Goal: Transaction & Acquisition: Purchase product/service

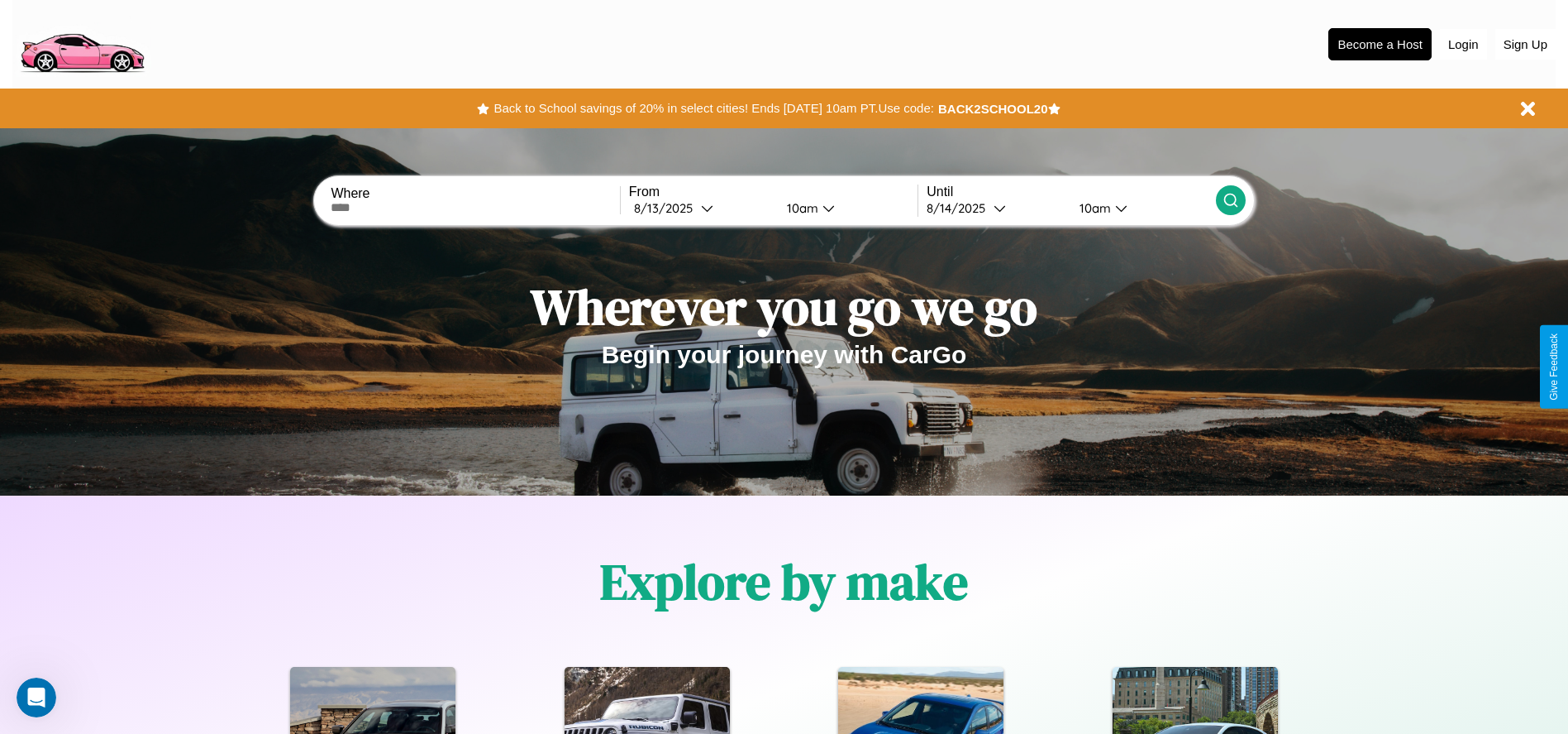
click at [476, 208] on input "text" at bounding box center [475, 208] width 289 height 13
type input "**********"
click at [701, 208] on icon at bounding box center [706, 208] width 12 height 12
select select "*"
select select "****"
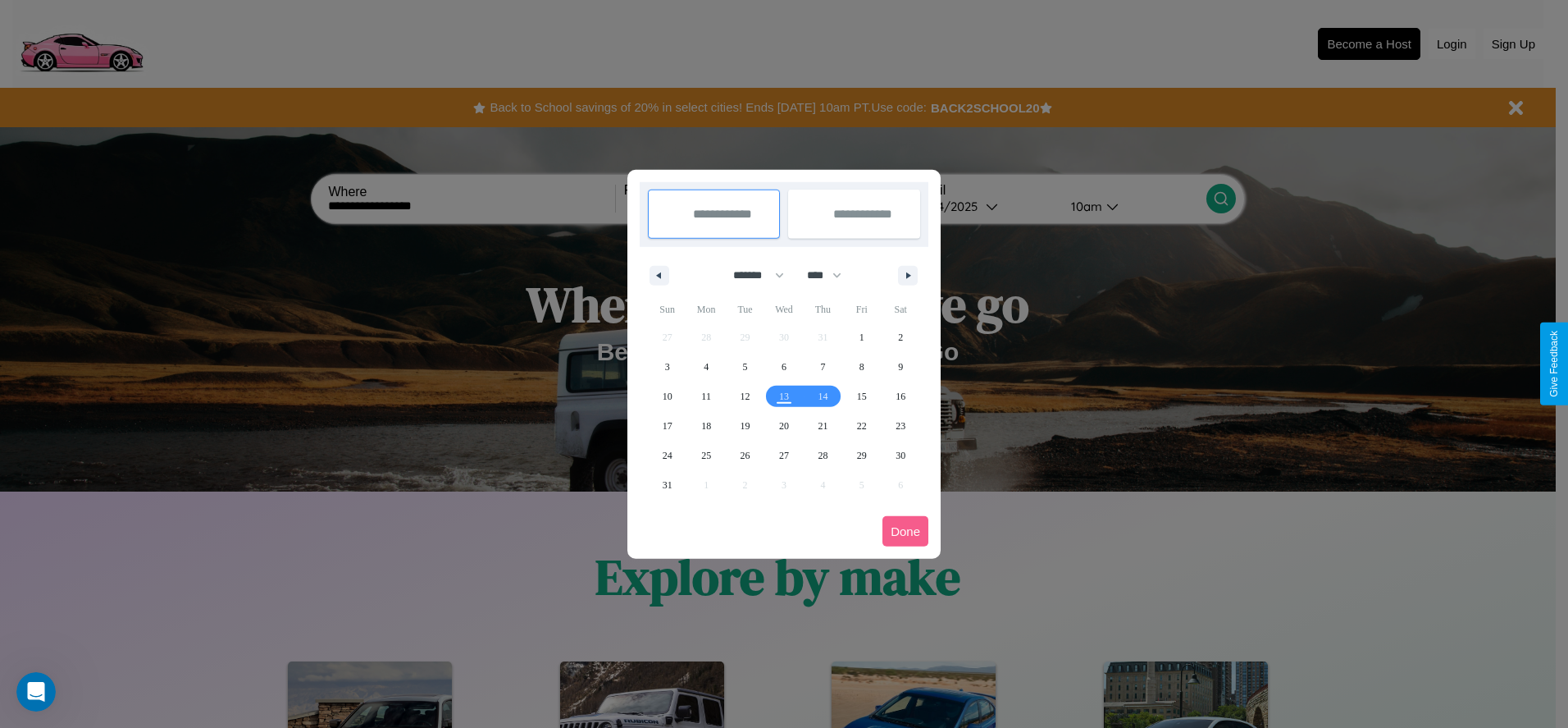
drag, startPoint x: 751, startPoint y: 275, endPoint x: 784, endPoint y: 329, distance: 63.3
click at [751, 275] on select "******* ******** ***** ***** *** **** **** ****** ********* ******* ******** **…" at bounding box center [756, 275] width 70 height 27
select select "*"
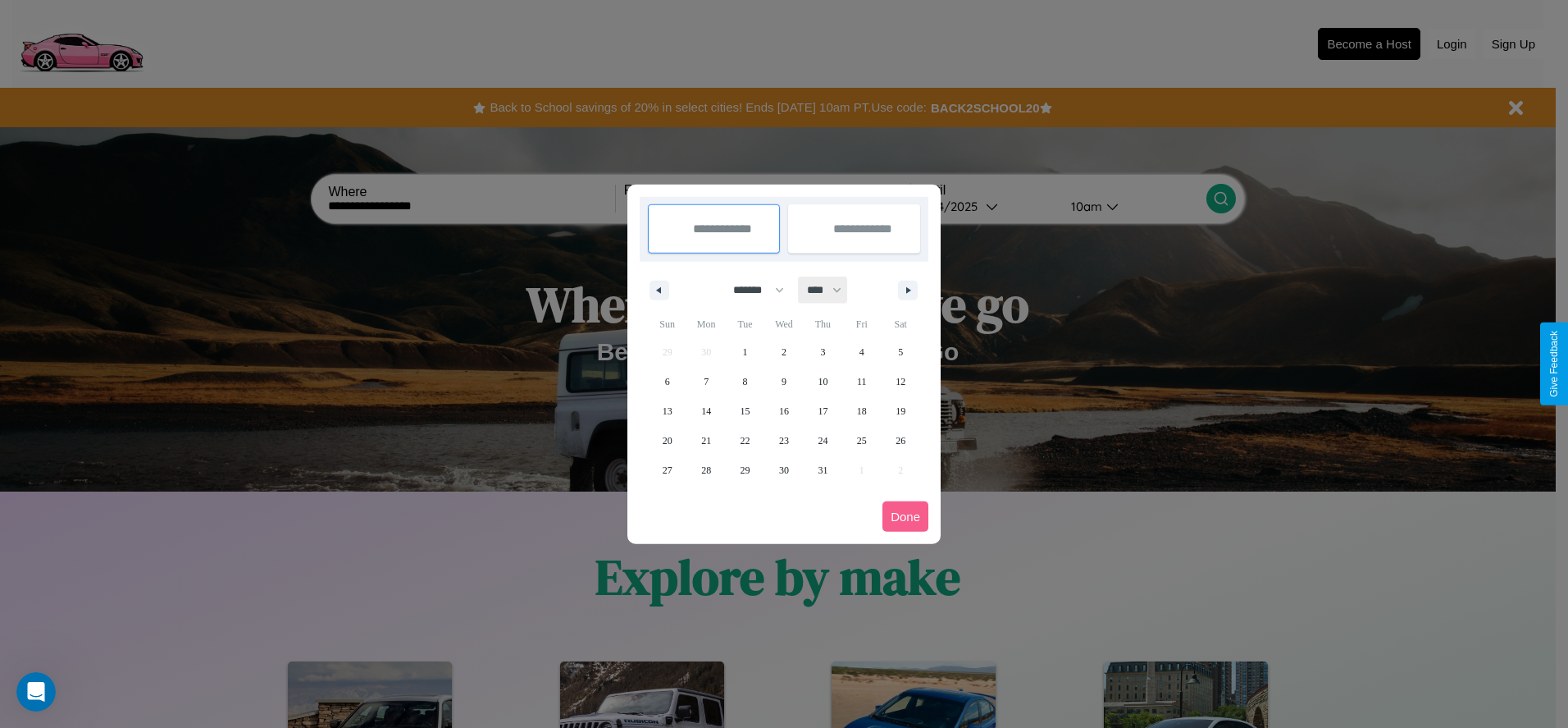
drag, startPoint x: 832, startPoint y: 289, endPoint x: 784, endPoint y: 329, distance: 62.5
click at [832, 289] on select "**** **** **** **** **** **** **** **** **** **** **** **** **** **** **** ****…" at bounding box center [823, 289] width 49 height 27
select select "****"
click at [822, 469] on span "30" at bounding box center [822, 470] width 10 height 30
type input "**********"
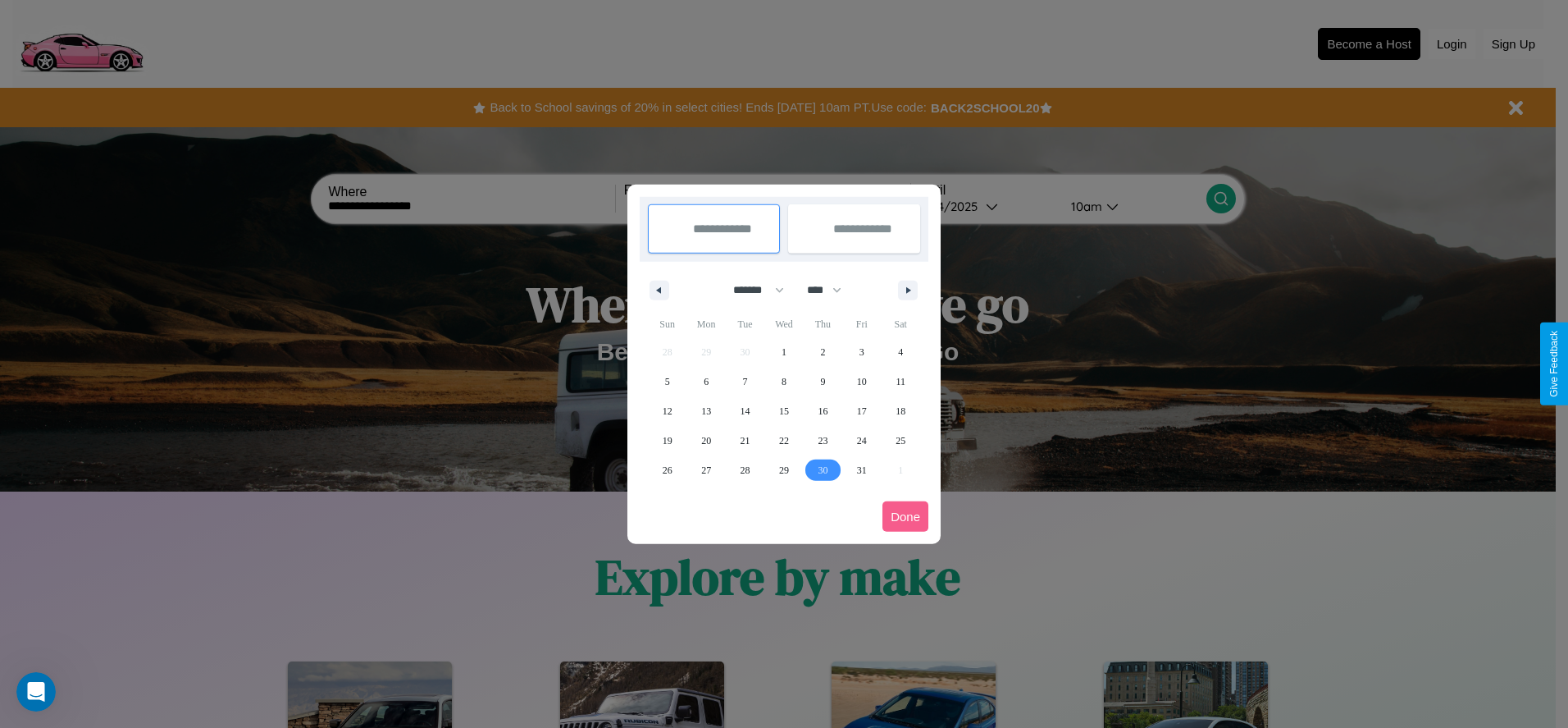
type input "**********"
click at [908, 289] on icon "button" at bounding box center [911, 290] width 8 height 6
select select "*"
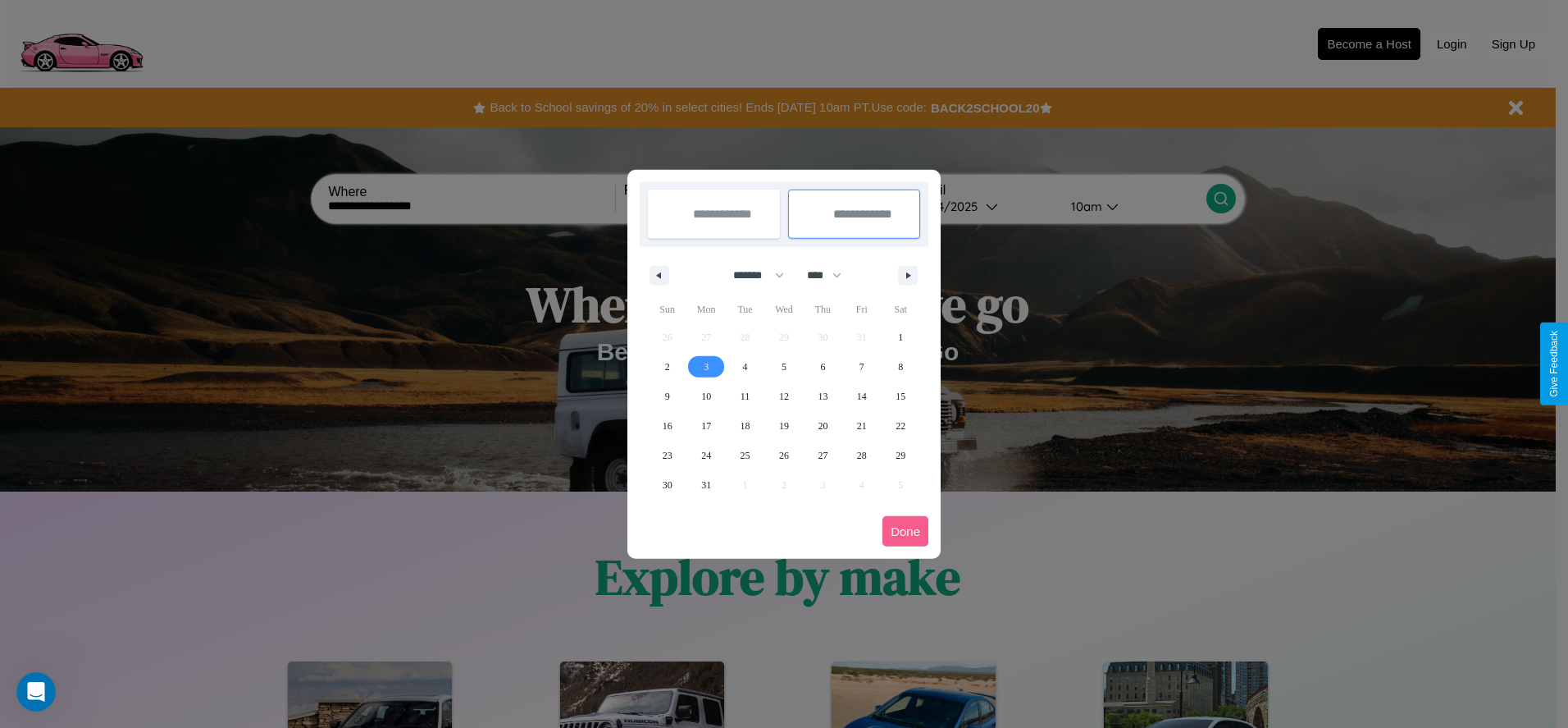
click at [707, 366] on span "3" at bounding box center [706, 366] width 5 height 30
type input "**********"
select select "*"
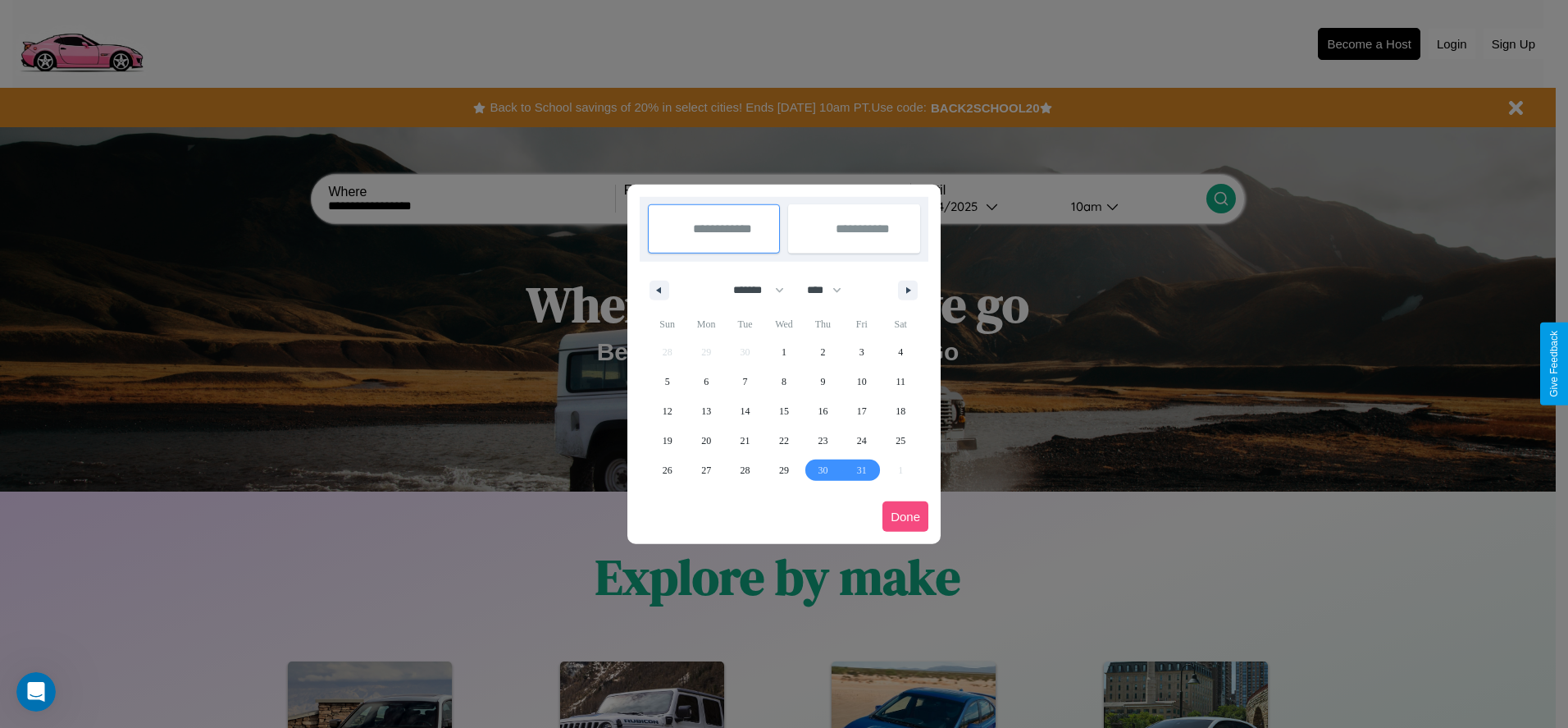
click at [906, 516] on button "Done" at bounding box center [906, 516] width 46 height 31
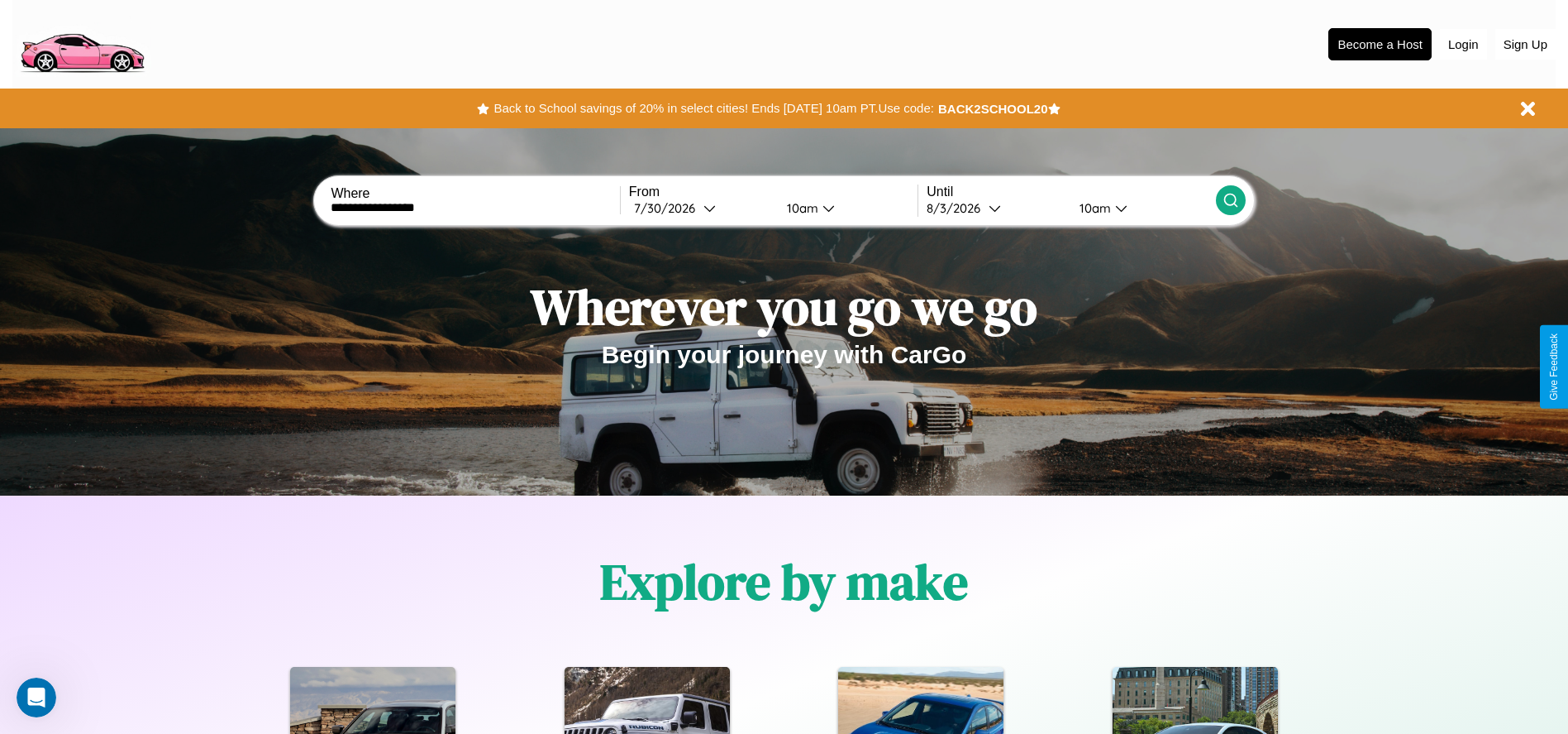
click at [1230, 200] on icon at bounding box center [1231, 200] width 17 height 17
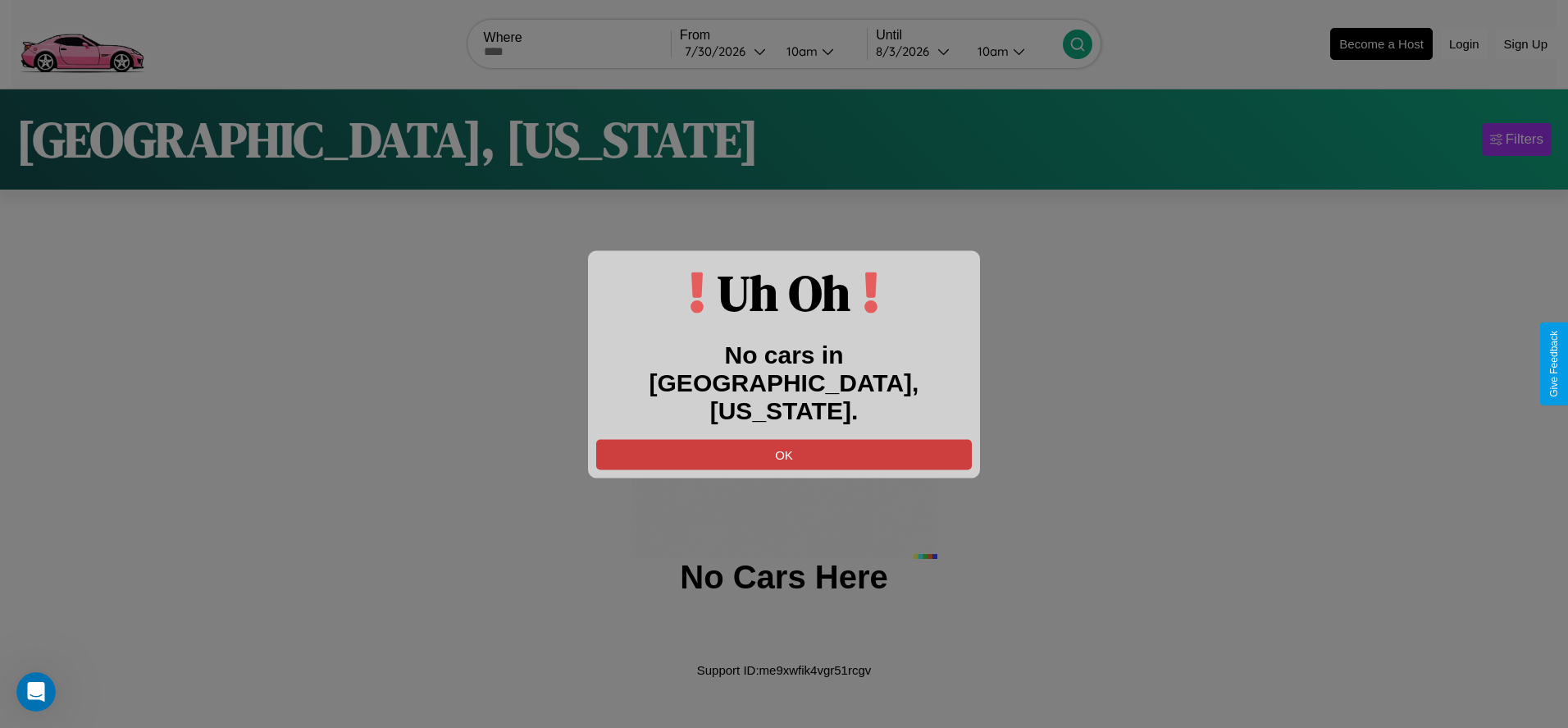
click at [784, 439] on button "OK" at bounding box center [784, 453] width 376 height 31
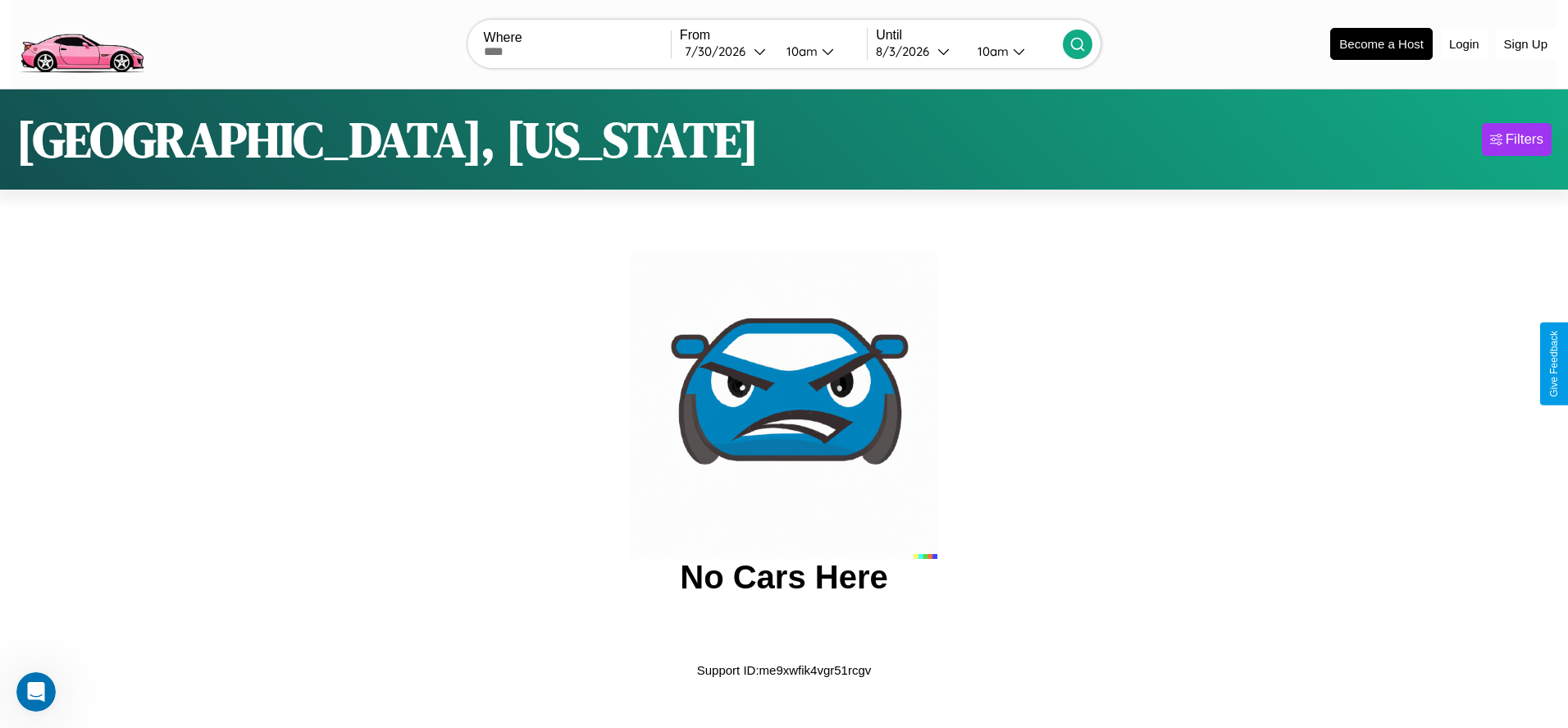
click at [82, 42] on img at bounding box center [81, 43] width 138 height 69
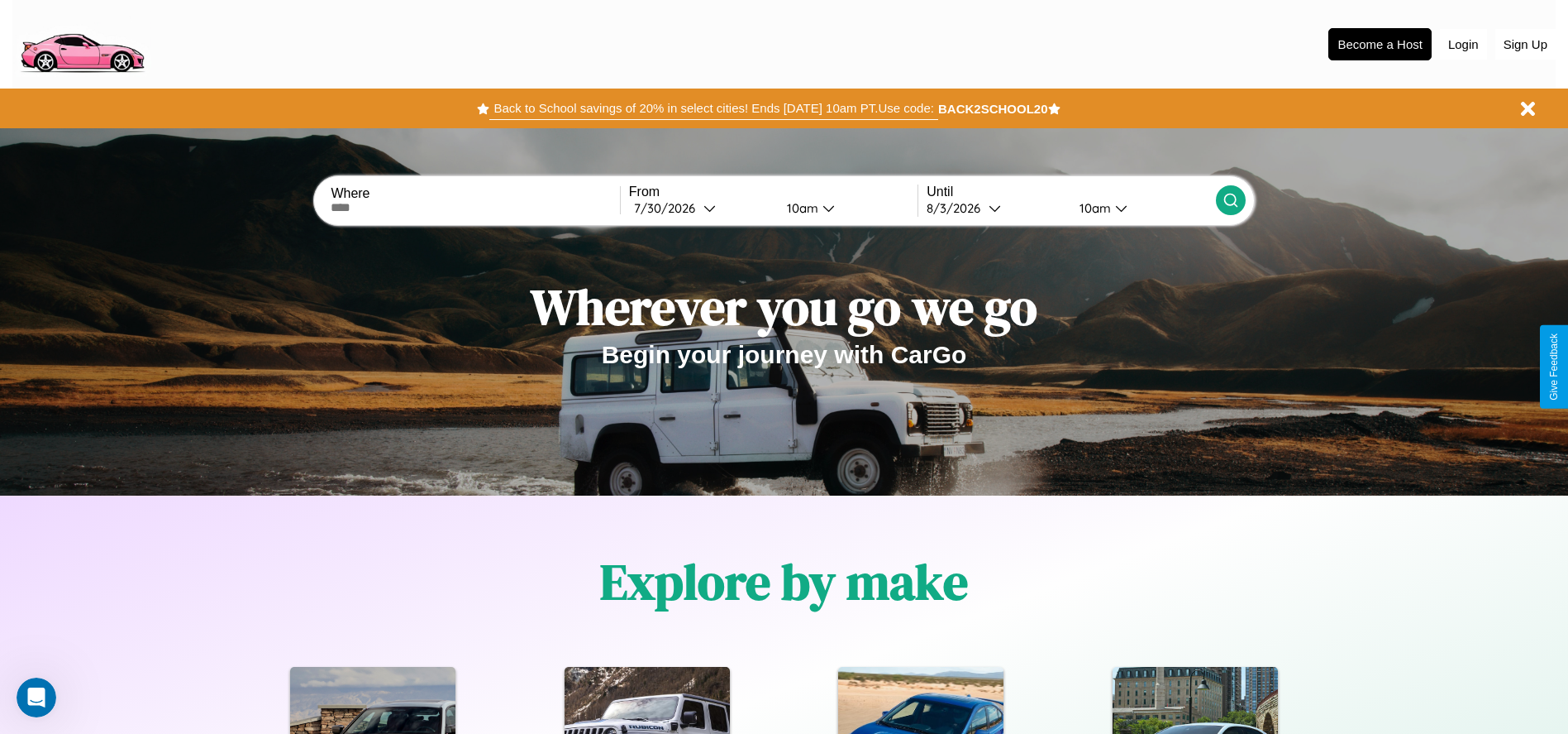
click at [713, 108] on button "Back to School savings of 20% in select cities! Ends 9/1 at 10am PT. Use code:" at bounding box center [713, 108] width 448 height 23
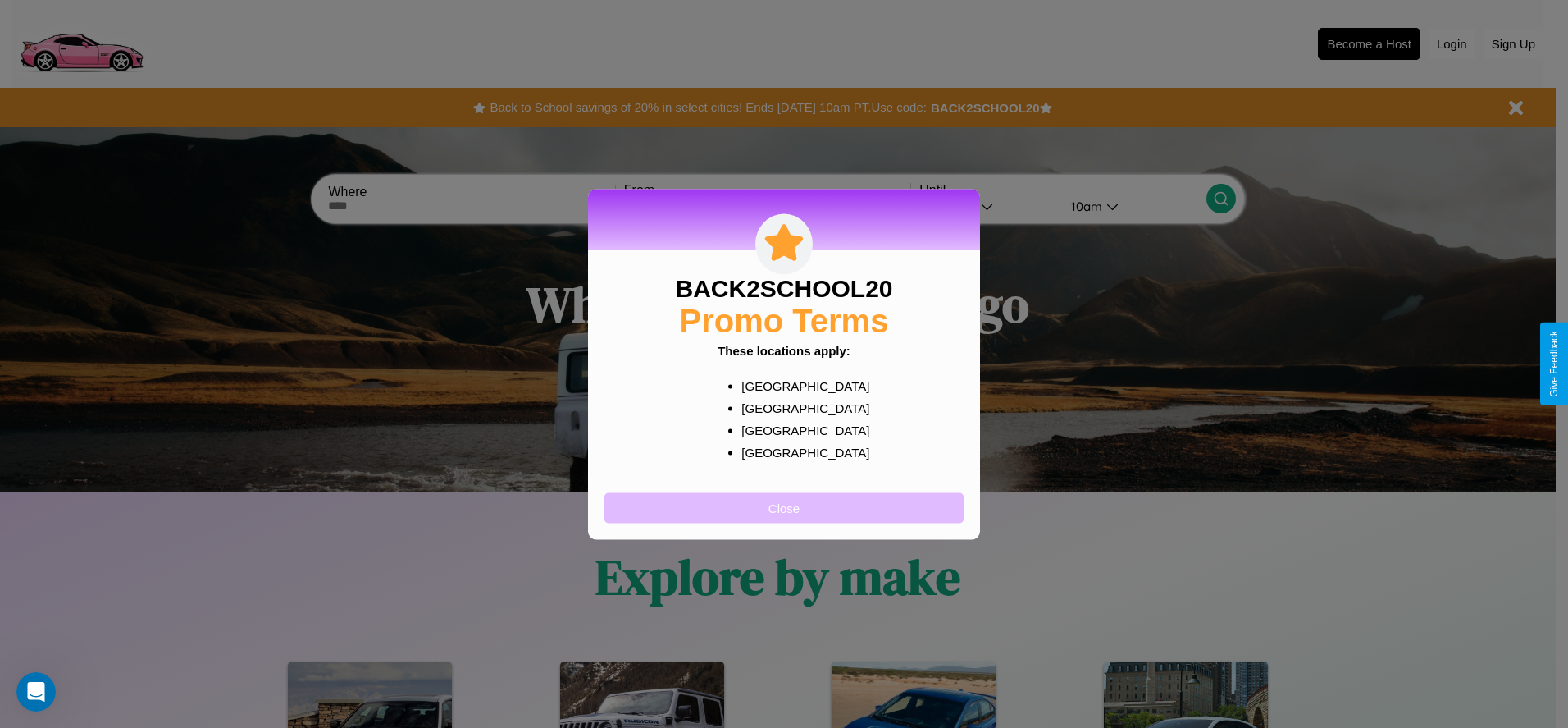
click at [784, 507] on button "Close" at bounding box center [784, 507] width 359 height 31
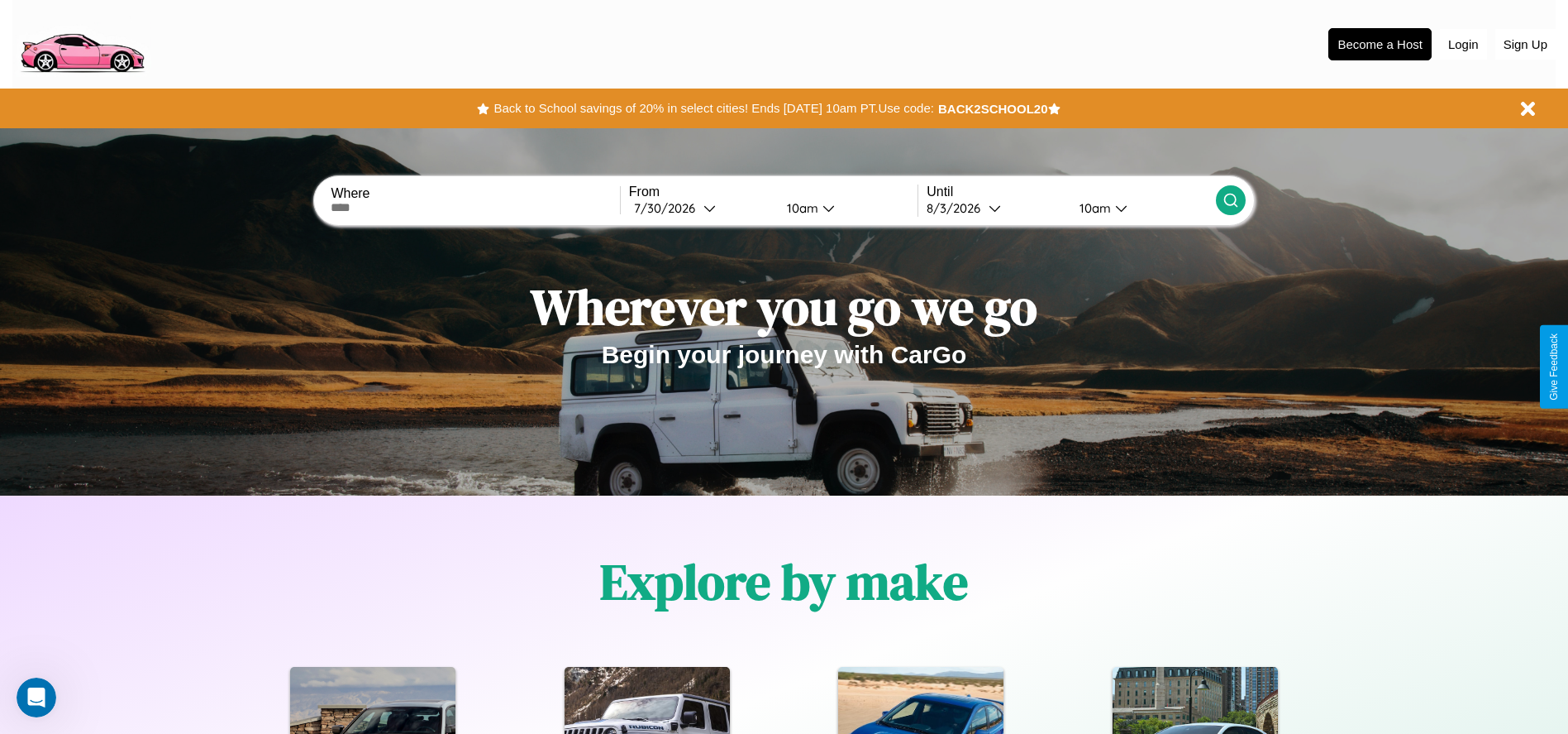
click at [476, 208] on input "text" at bounding box center [475, 208] width 289 height 13
type input "********"
click at [701, 208] on div "7 / 30 / 2026" at bounding box center [668, 208] width 69 height 16
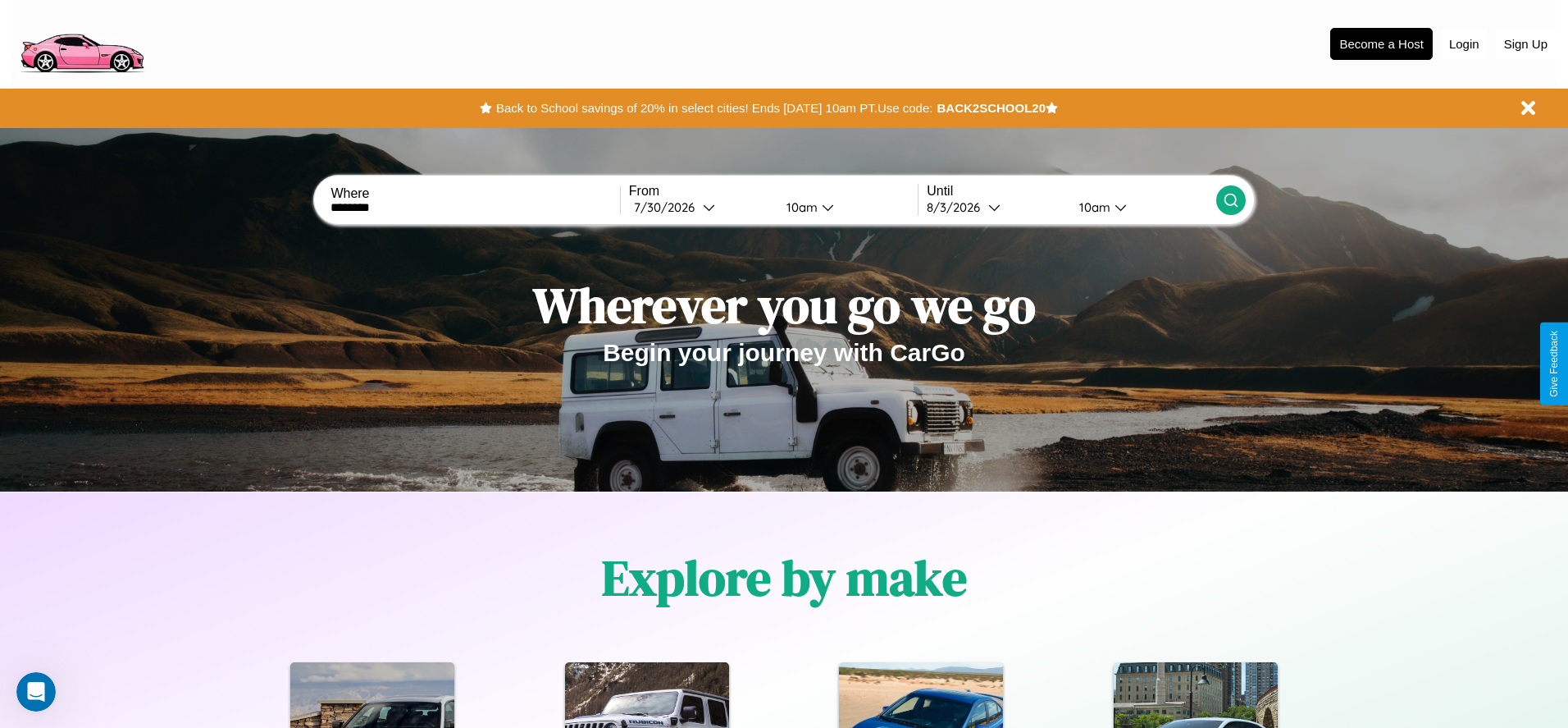
select select "*"
select select "****"
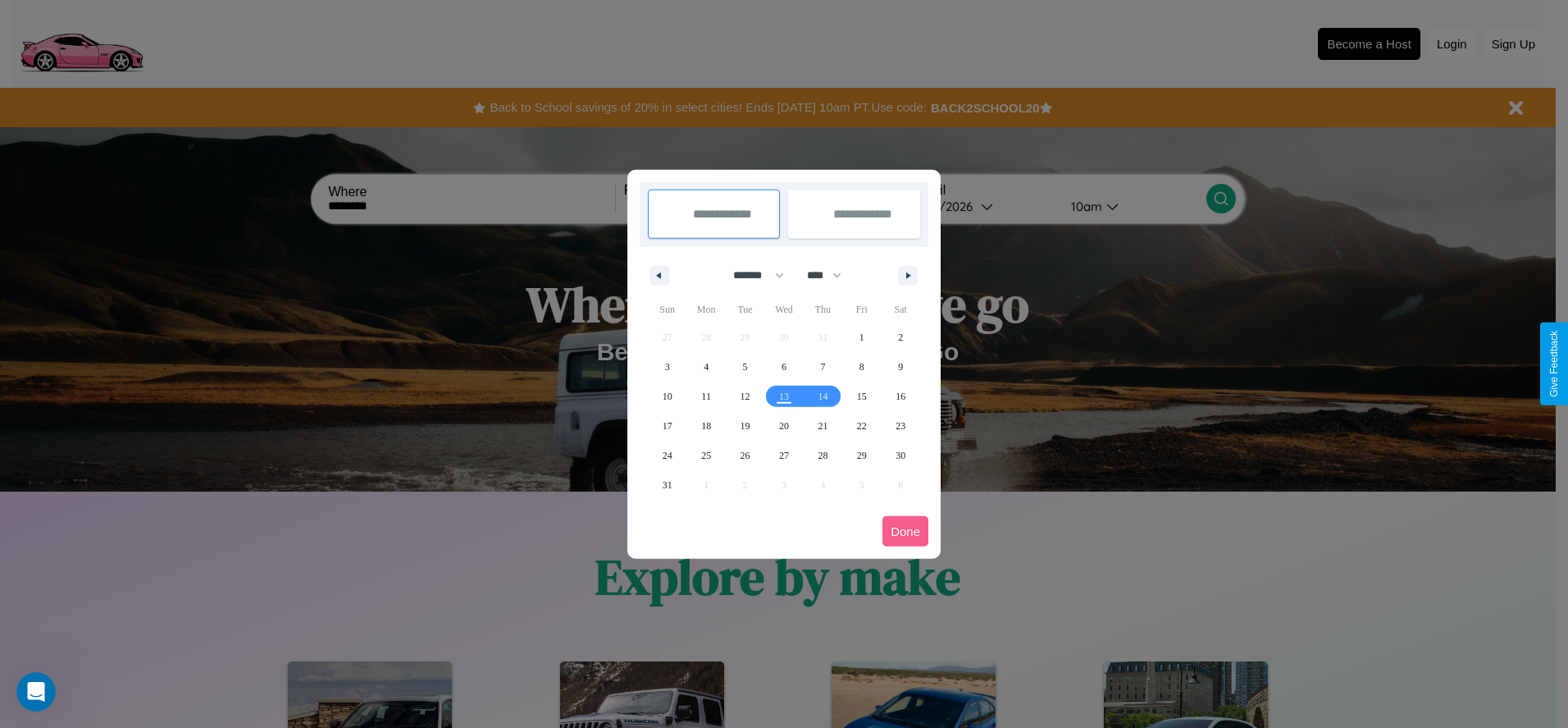
drag, startPoint x: 751, startPoint y: 275, endPoint x: 784, endPoint y: 329, distance: 63.3
click at [751, 275] on select "******* ******** ***** ***** *** **** **** ****** ********* ******* ******** **…" at bounding box center [756, 275] width 70 height 27
select select "*"
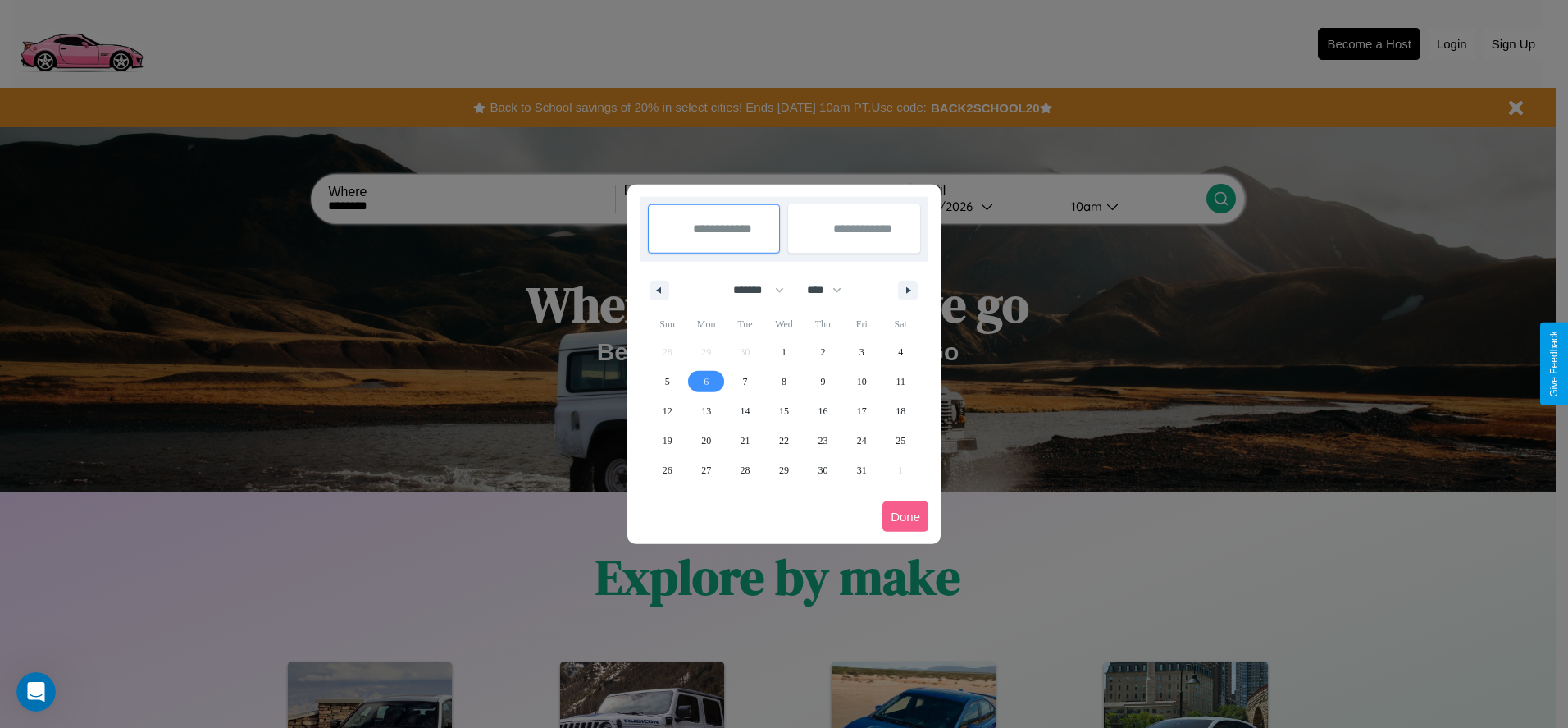
click at [707, 380] on span "6" at bounding box center [706, 381] width 5 height 30
type input "**********"
click at [861, 380] on span "10" at bounding box center [861, 381] width 10 height 30
type input "**********"
click at [906, 516] on button "Done" at bounding box center [906, 516] width 46 height 31
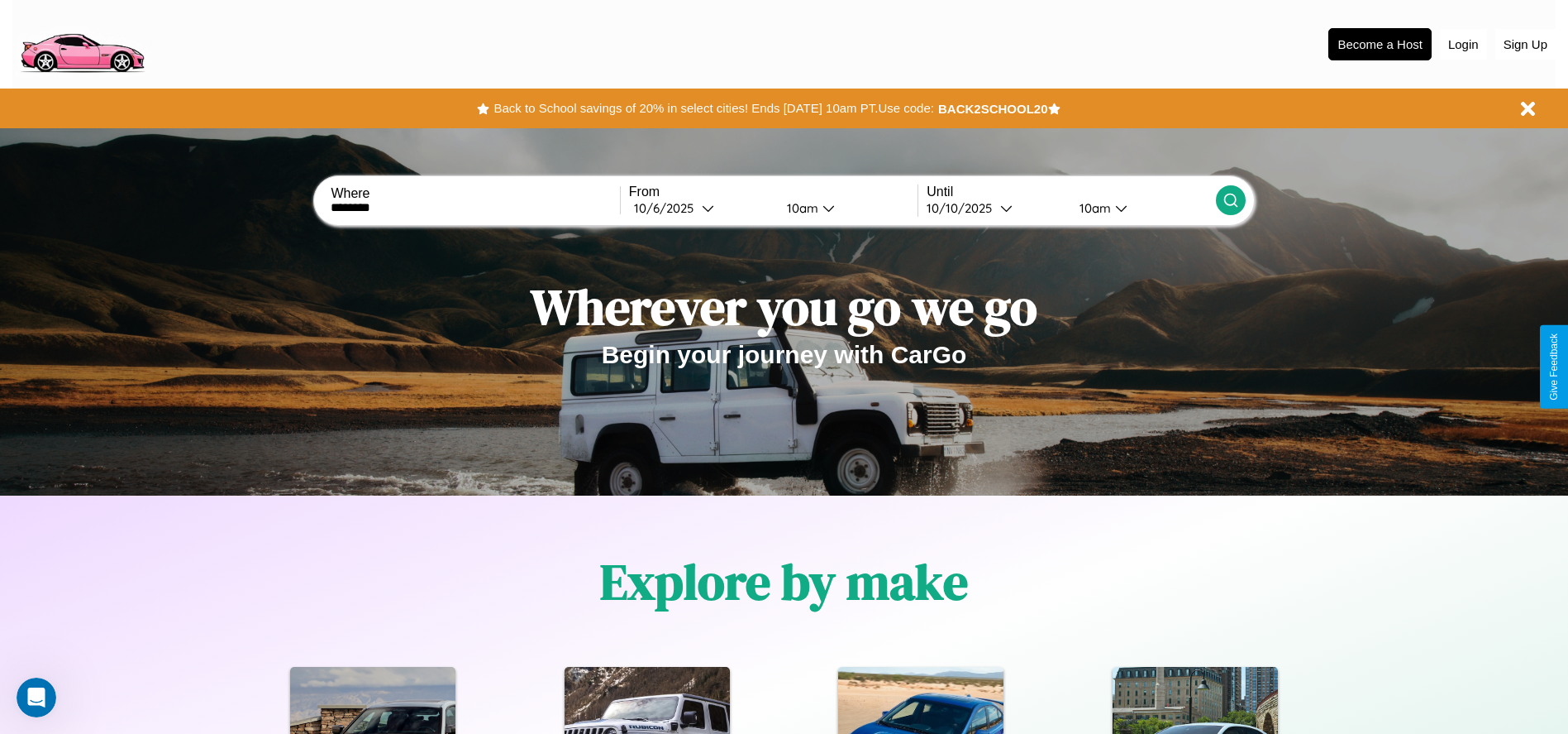
click at [799, 208] on div "10am" at bounding box center [800, 208] width 44 height 16
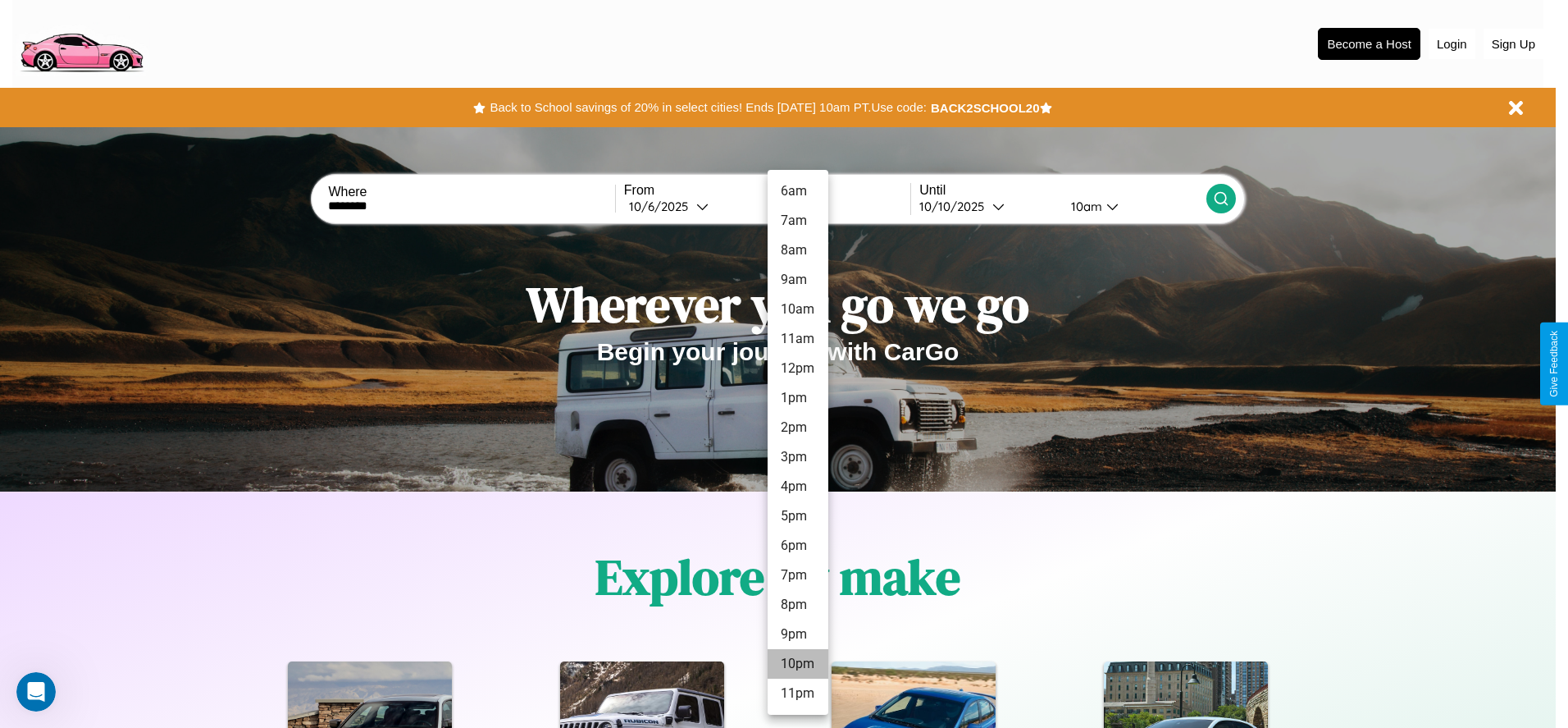
click at [797, 664] on li "10pm" at bounding box center [797, 664] width 60 height 30
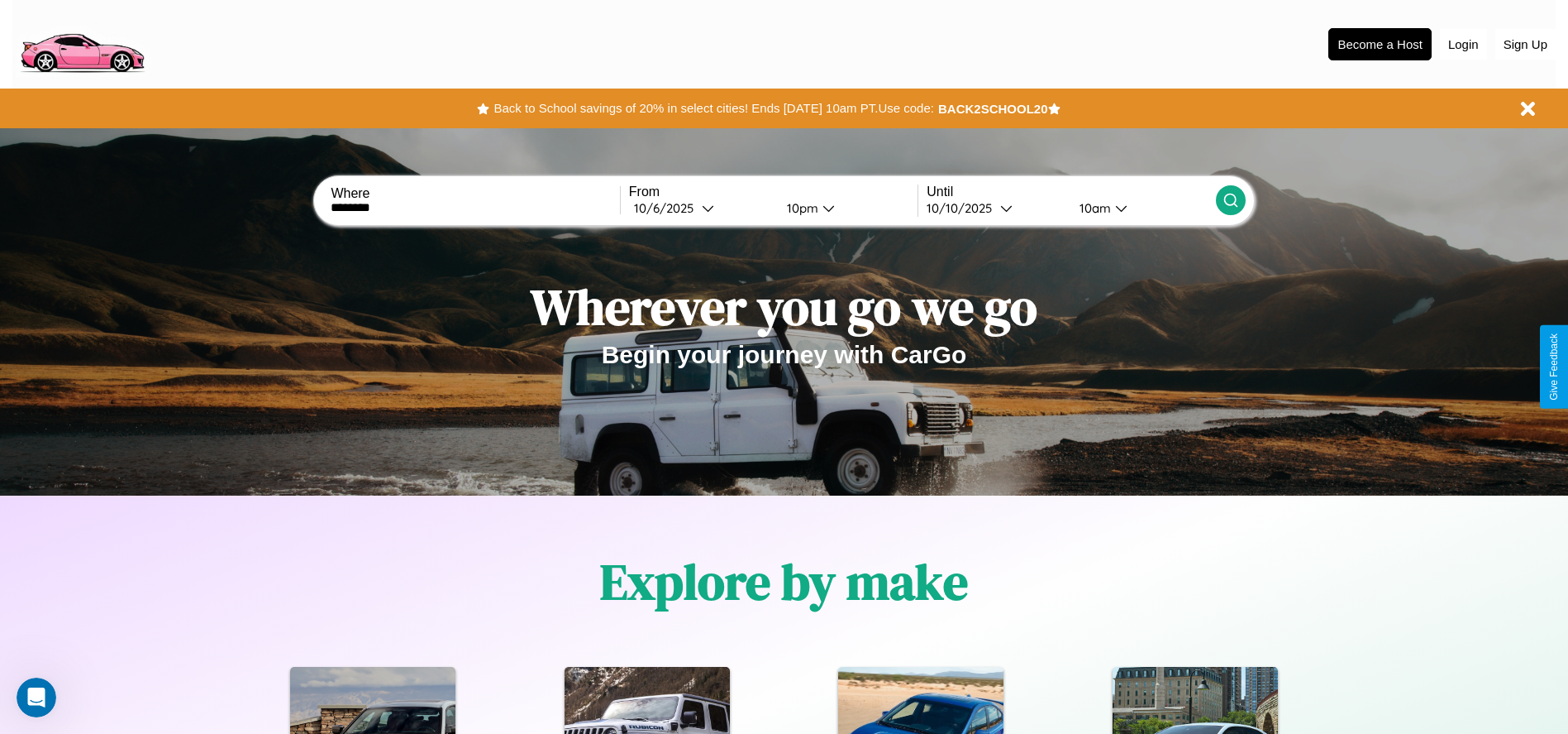
click at [1092, 208] on div "10am" at bounding box center [1092, 208] width 44 height 16
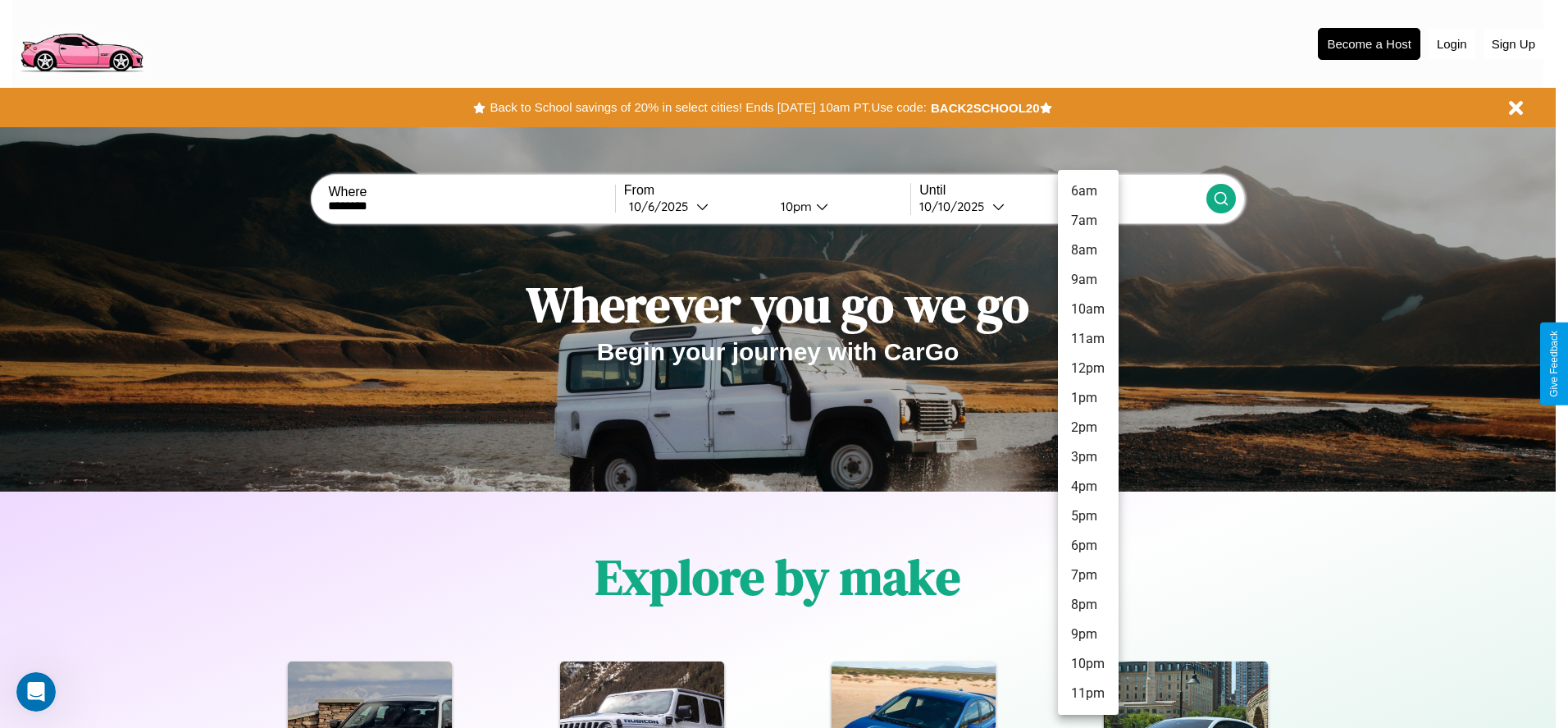
click at [1088, 605] on li "8pm" at bounding box center [1088, 605] width 60 height 30
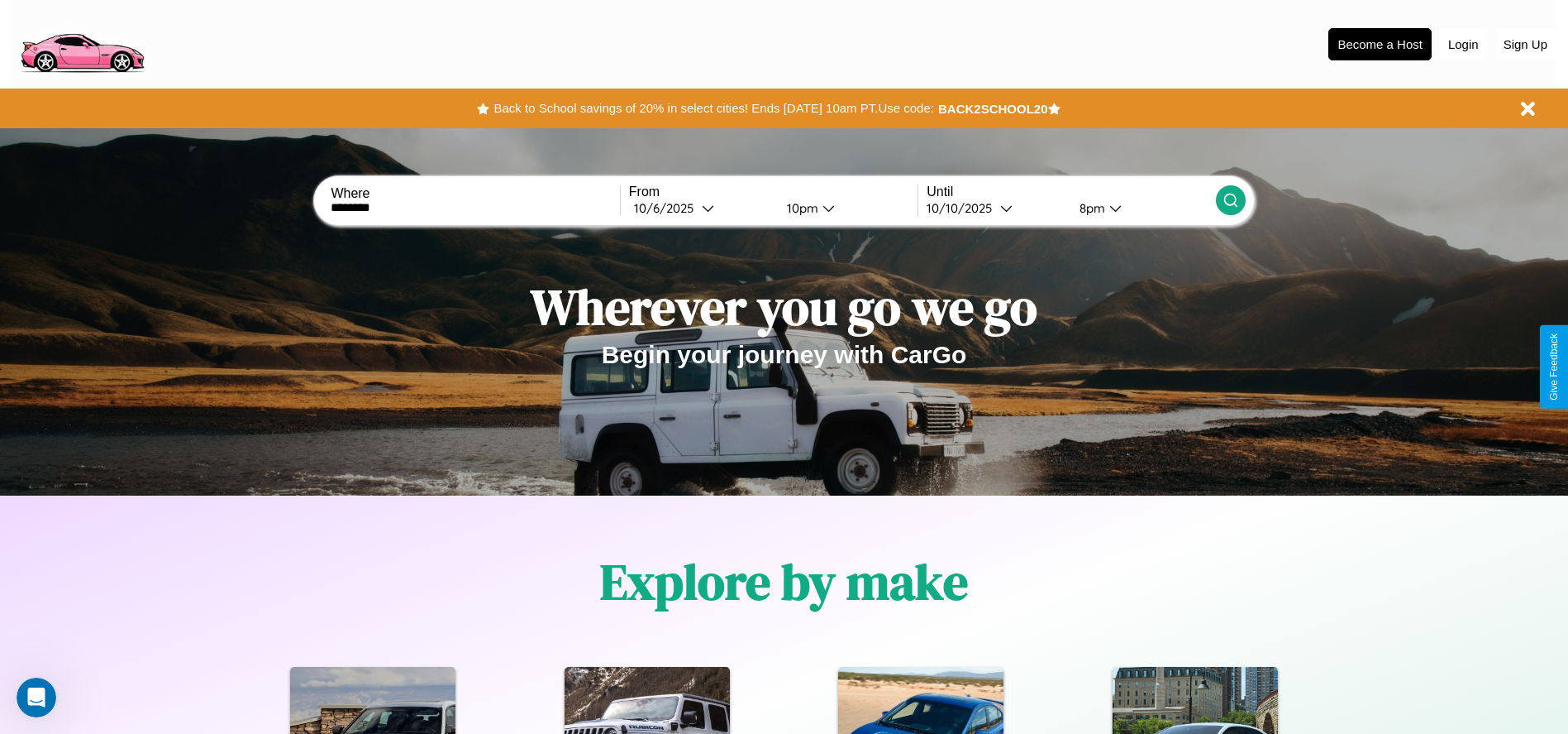
click at [1230, 200] on icon at bounding box center [1231, 200] width 17 height 17
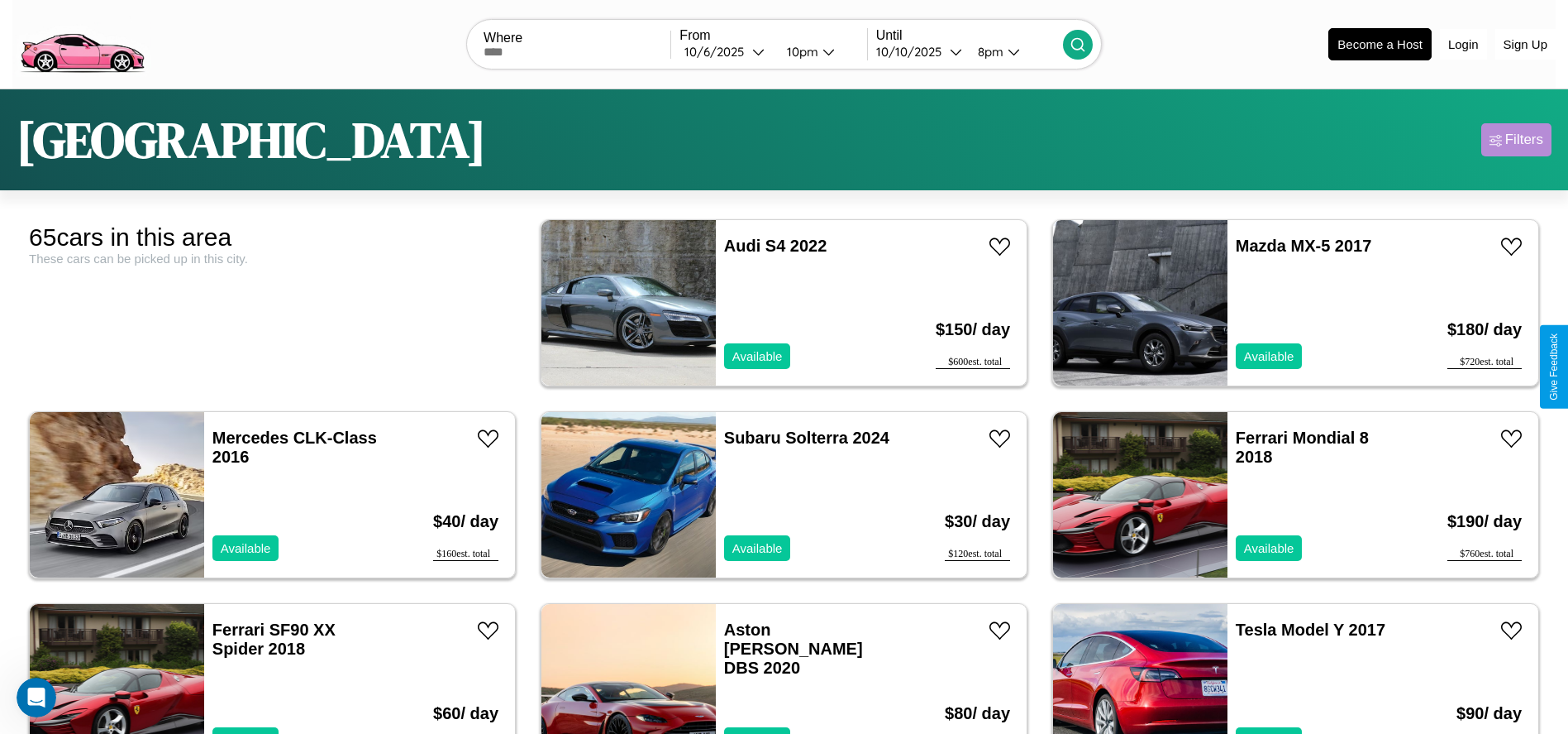
click at [1516, 139] on div "Filters" at bounding box center [1524, 140] width 38 height 17
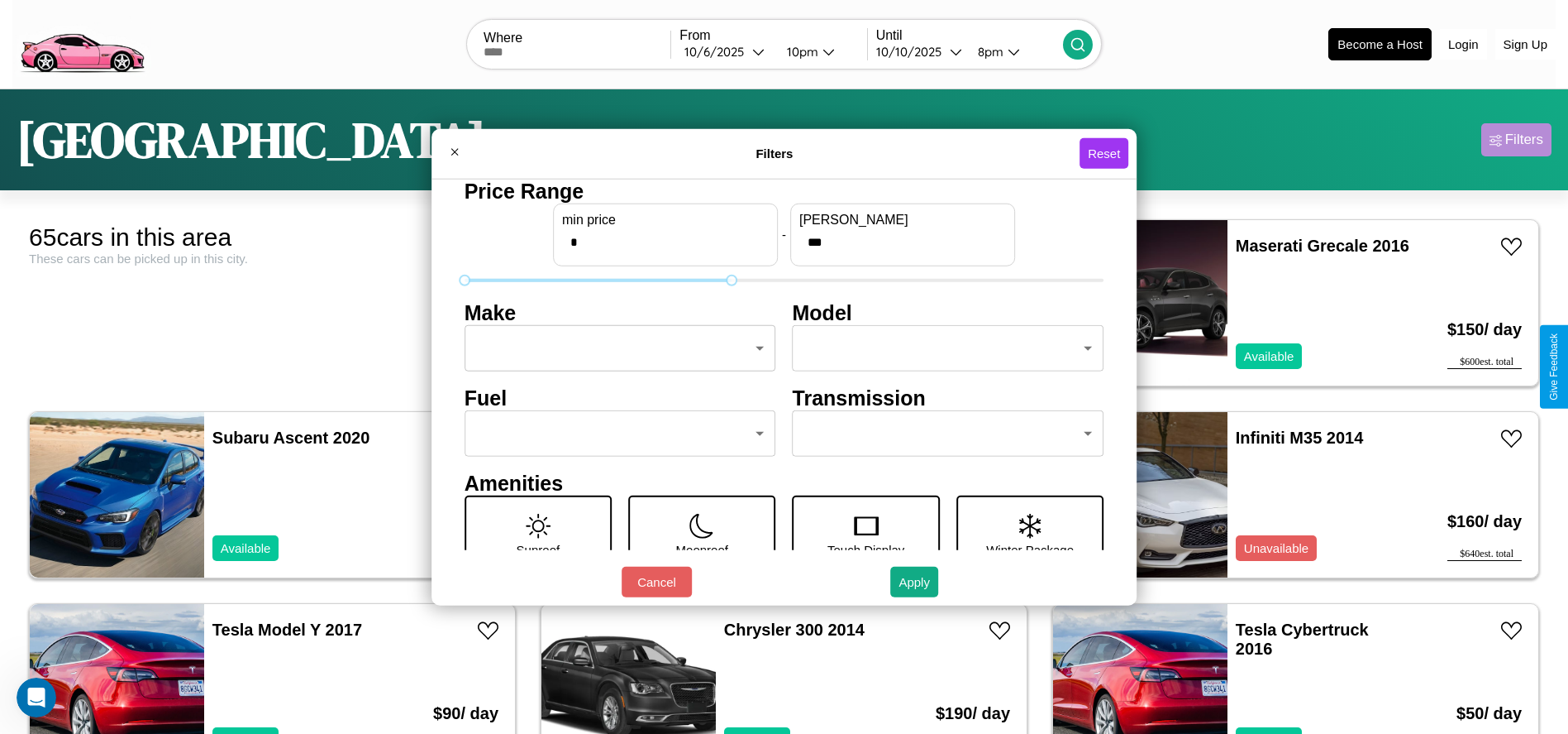
type input "***"
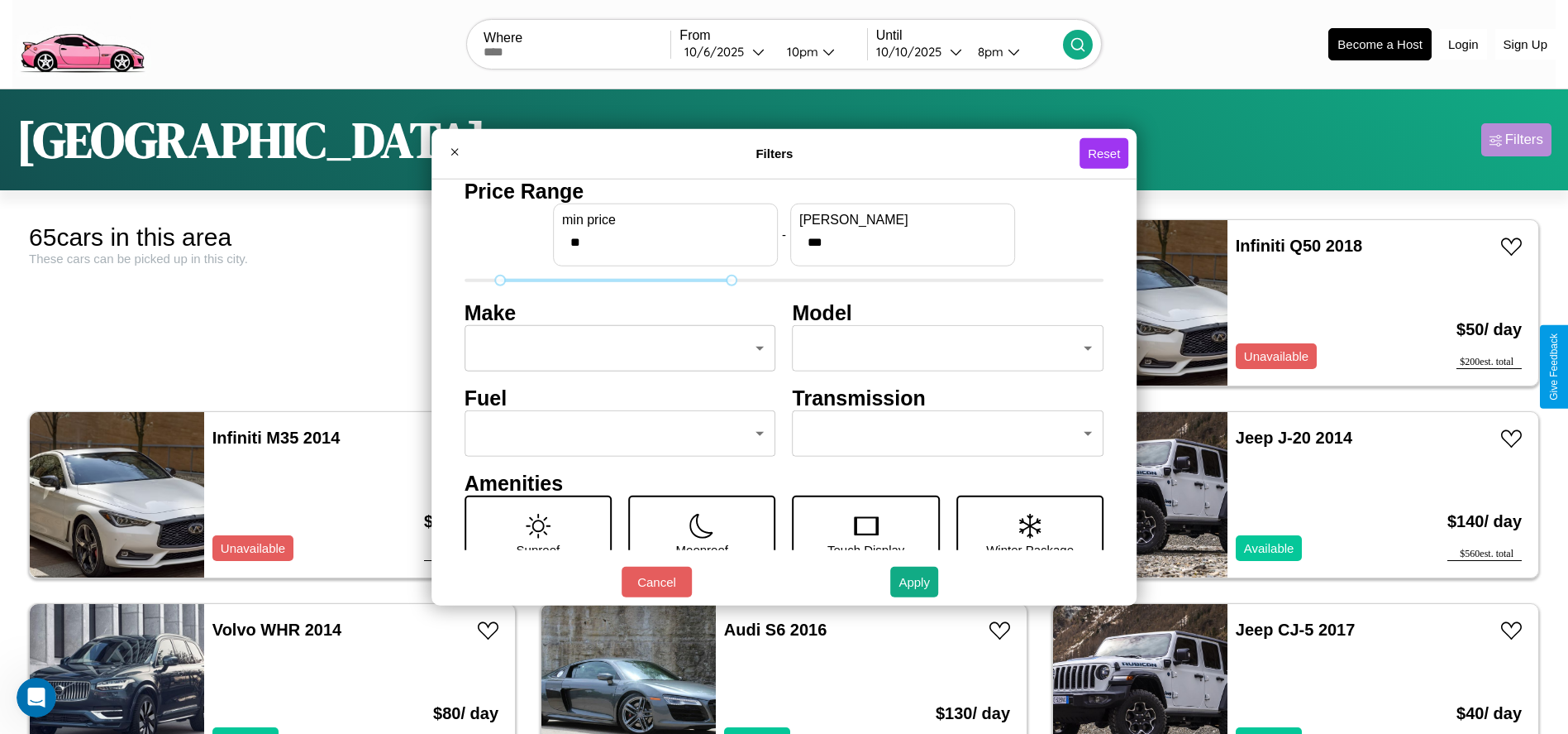
scroll to position [173, 0]
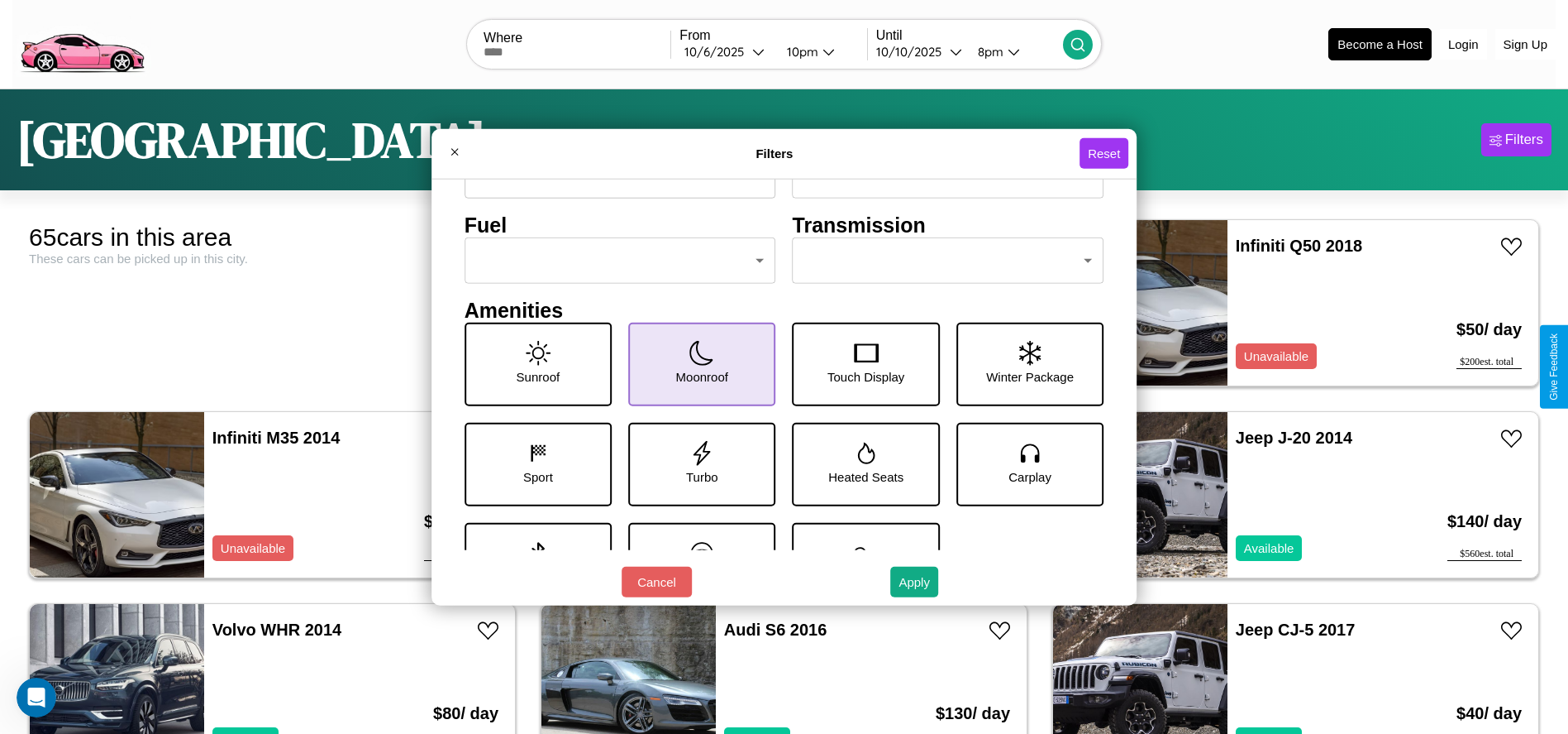
type input "**"
click at [696, 364] on icon at bounding box center [702, 353] width 25 height 25
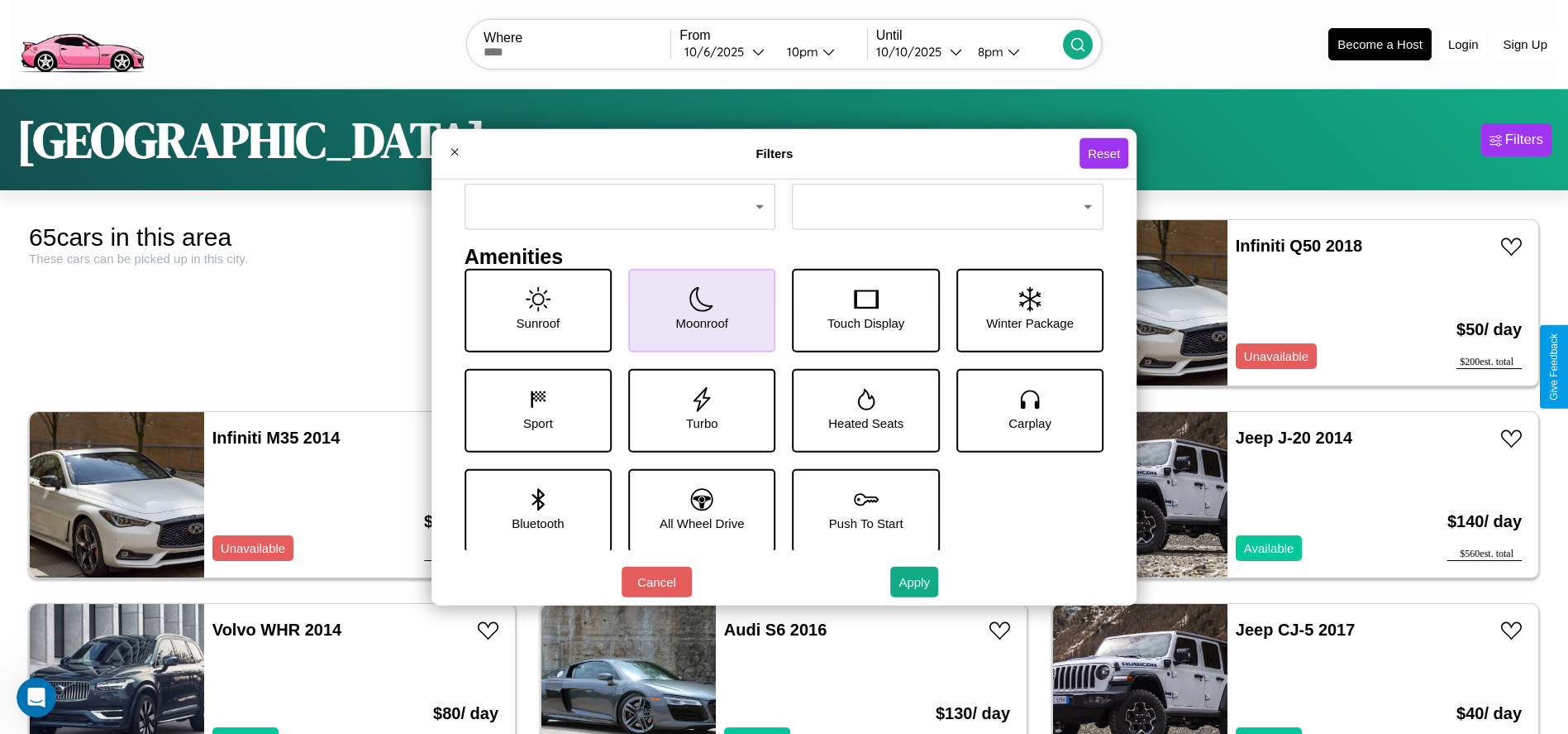
scroll to position [229, 0]
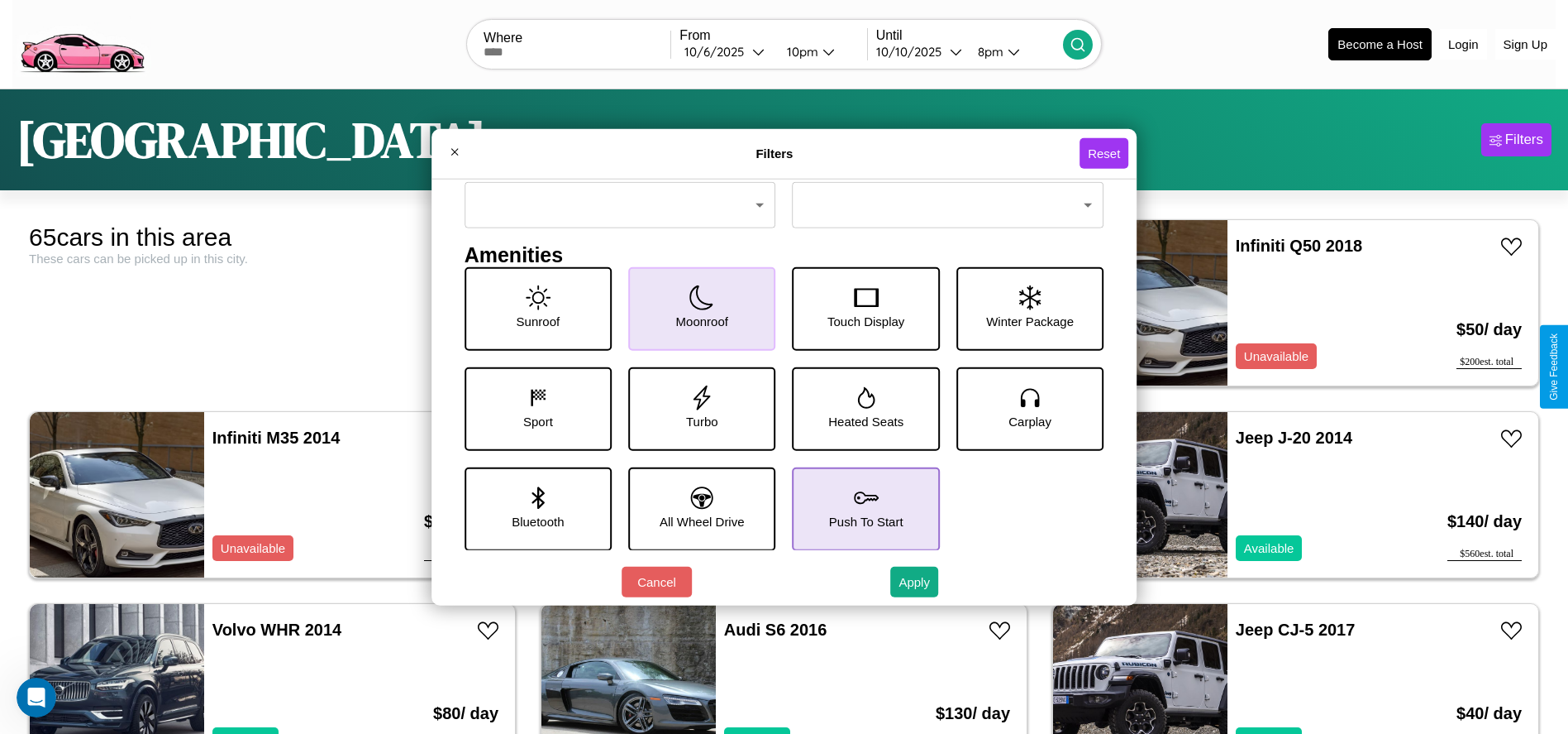
click at [859, 508] on icon at bounding box center [866, 497] width 25 height 25
click at [696, 508] on icon at bounding box center [703, 497] width 22 height 22
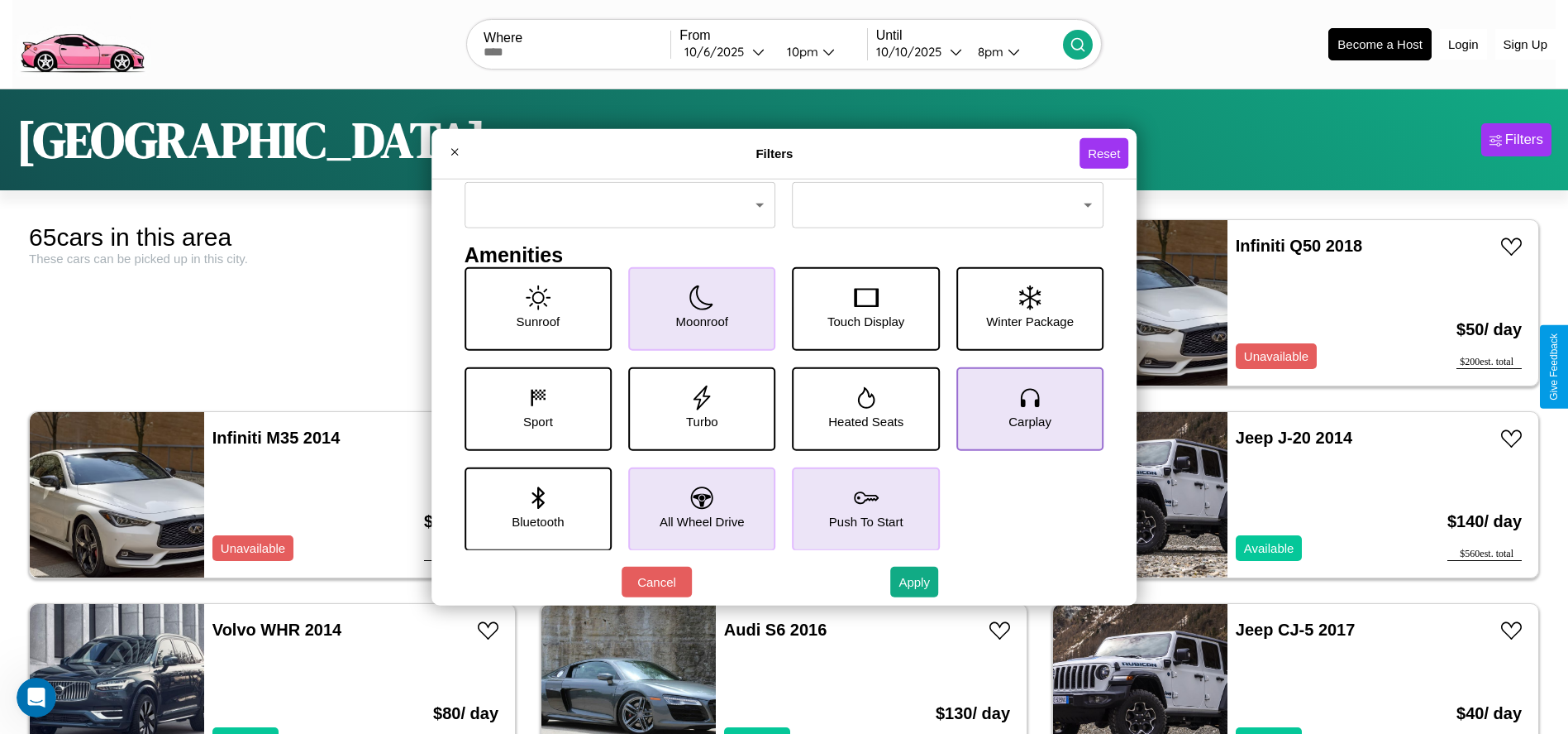
click at [1020, 408] on icon at bounding box center [1030, 396] width 25 height 25
click at [859, 408] on icon at bounding box center [865, 396] width 18 height 22
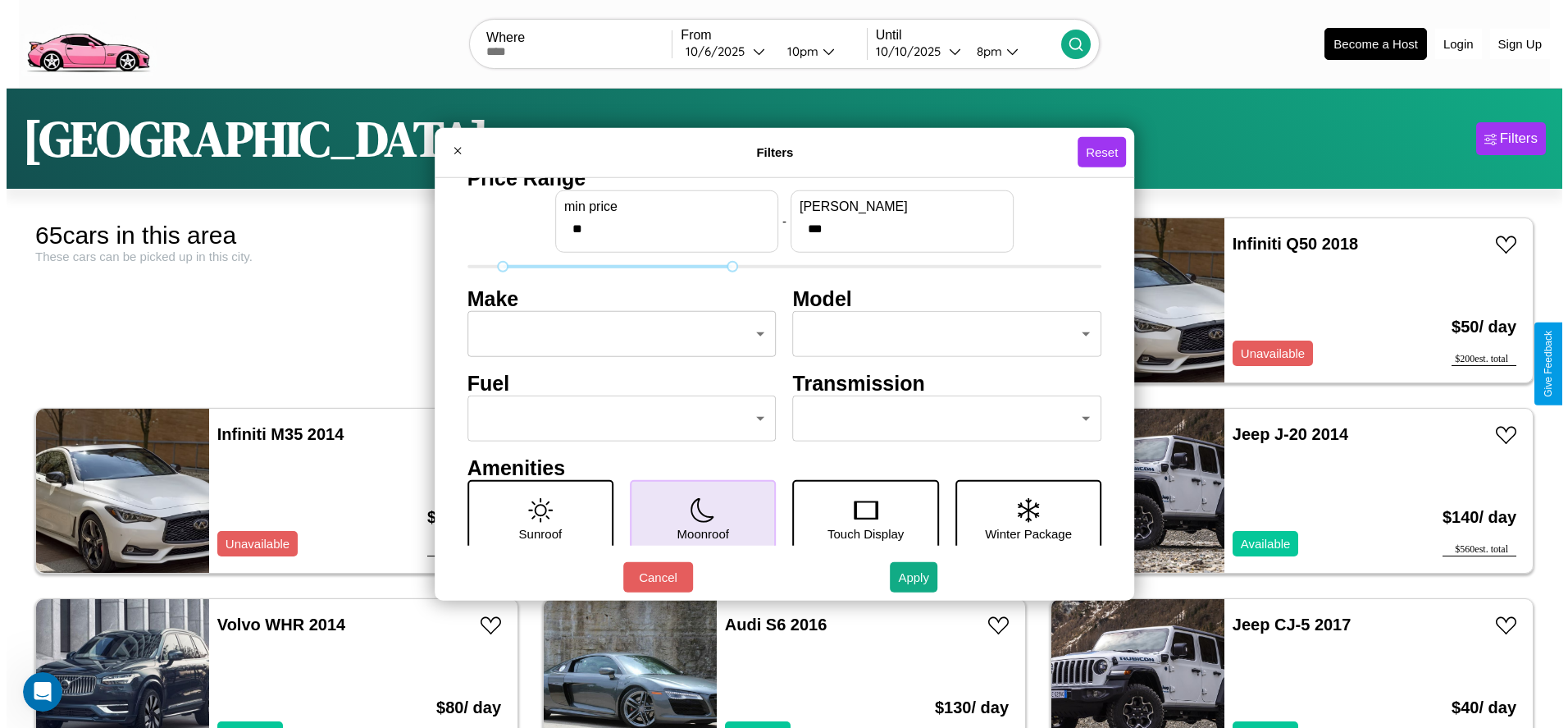
scroll to position [0, 0]
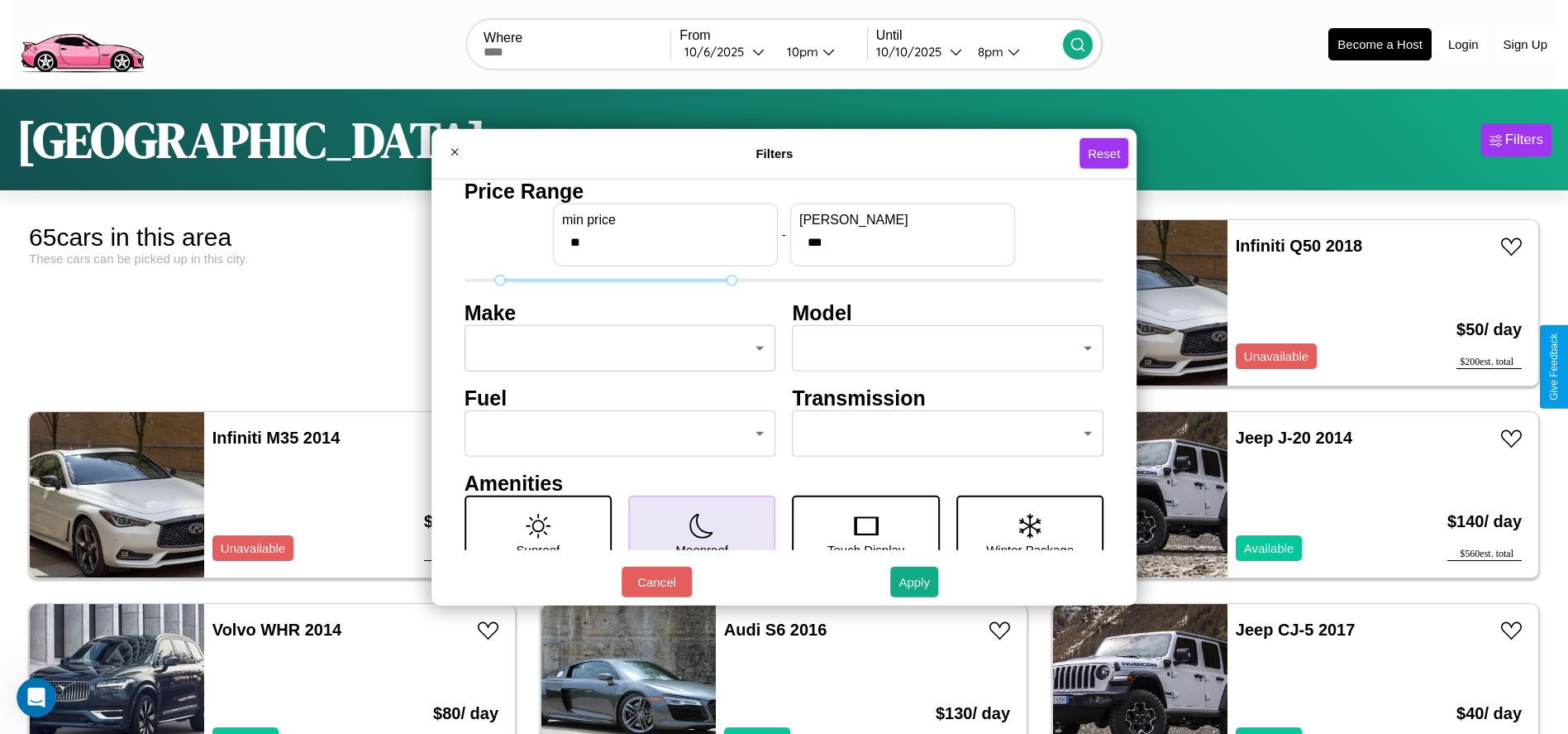
click at [615, 348] on body "CarGo Where From 10 / 6 / 2025 10pm Until 10 / 10 / 2025 8pm Become a Host Logi…" at bounding box center [784, 418] width 1568 height 836
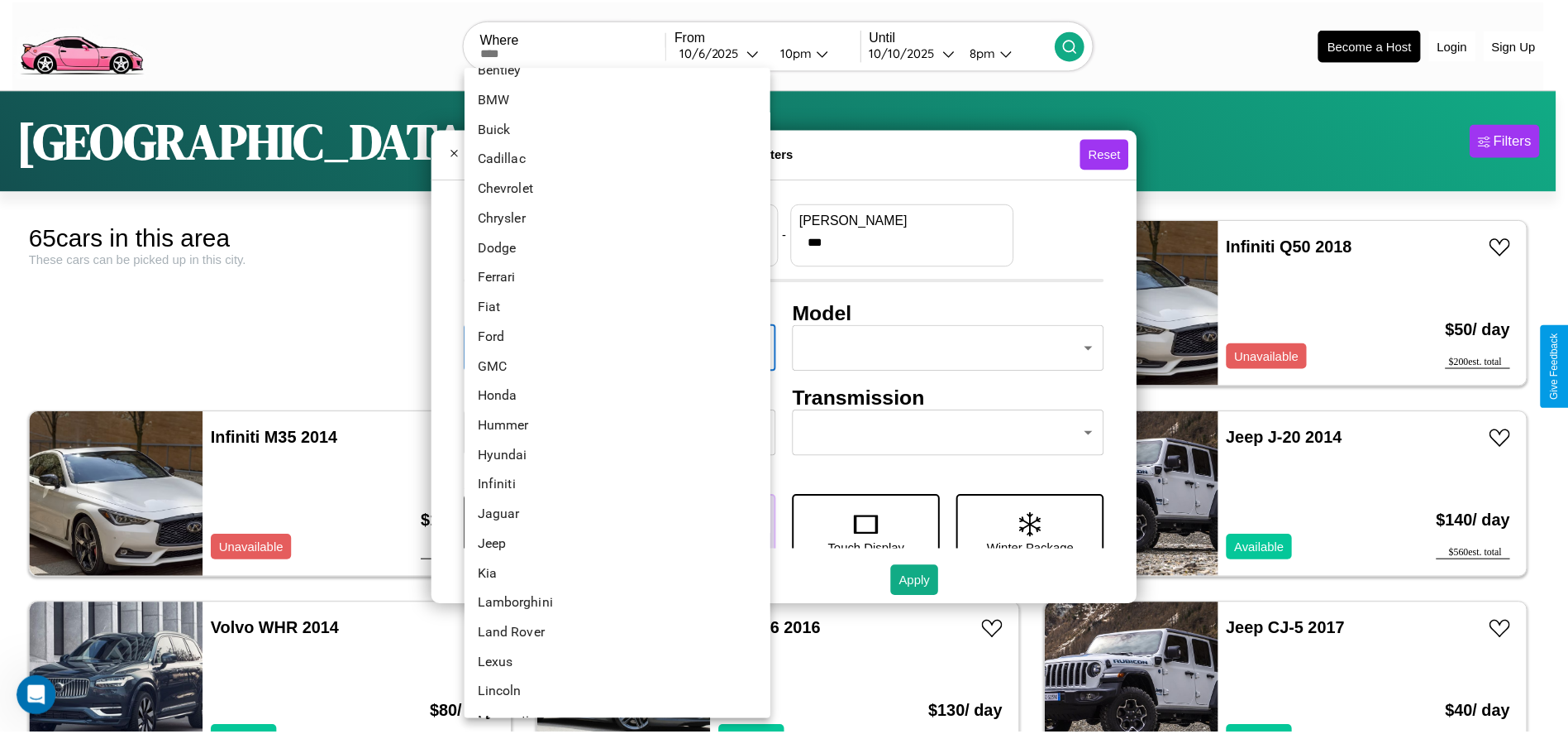
scroll to position [171, 0]
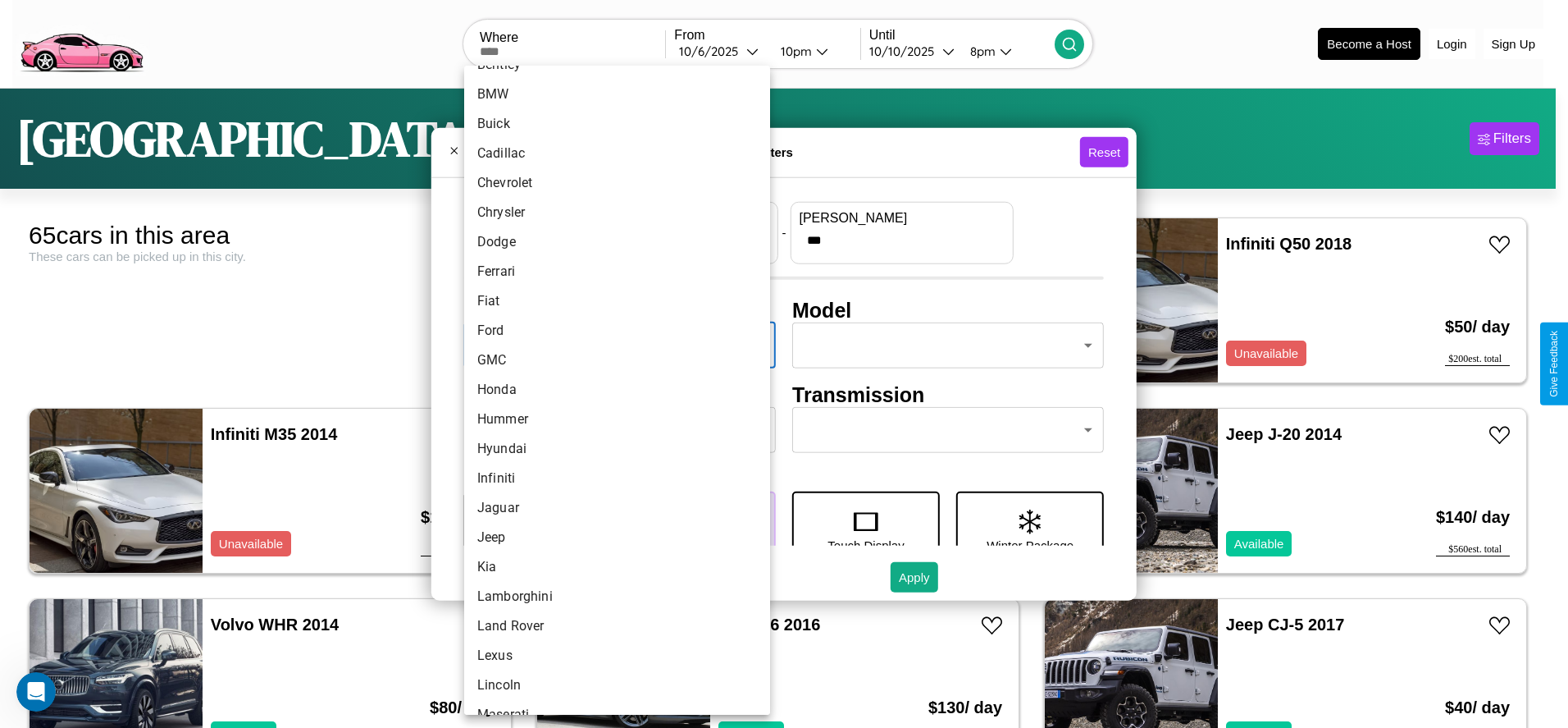
click at [611, 390] on li "Honda" at bounding box center [618, 390] width 306 height 30
type input "*****"
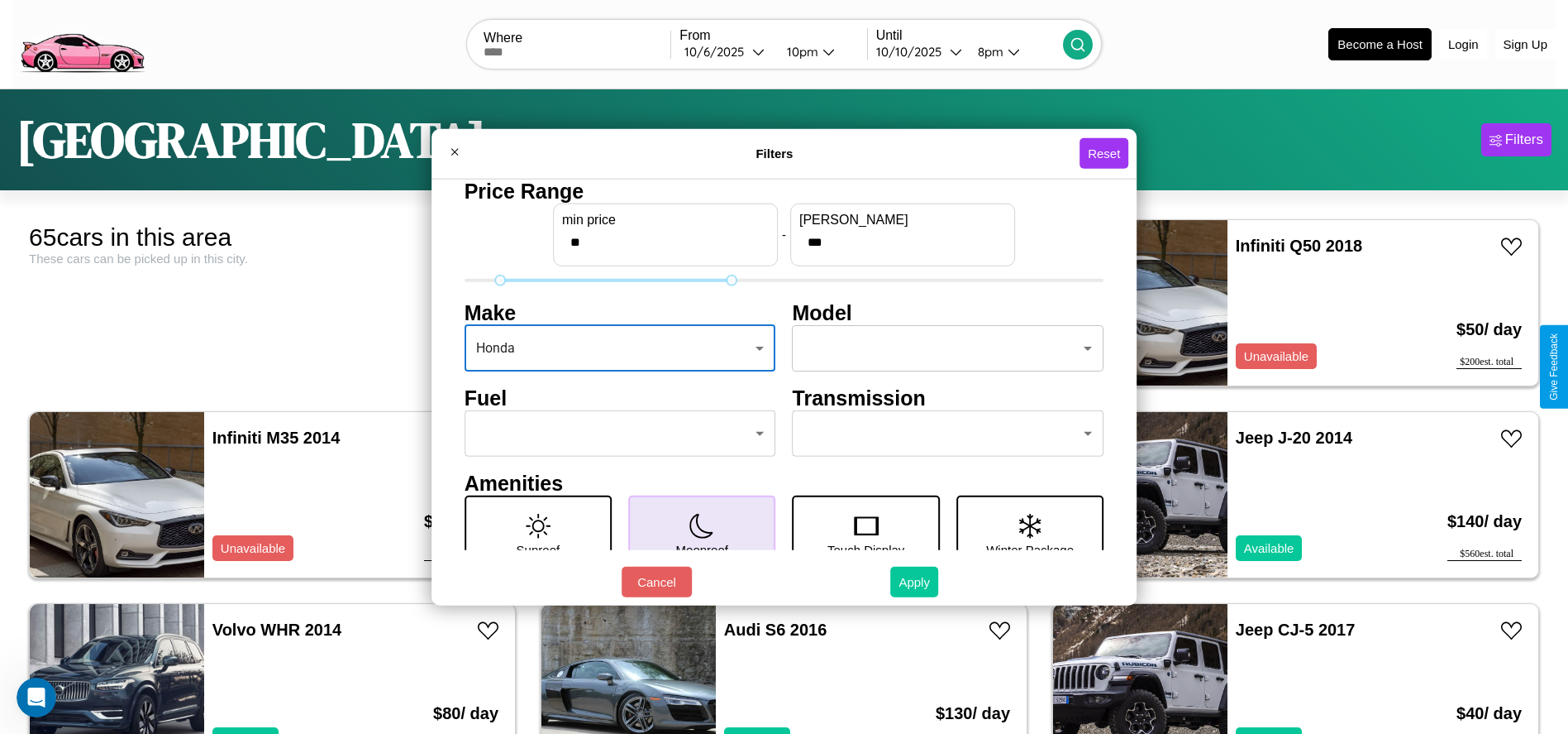
click at [915, 582] on button "Apply" at bounding box center [914, 582] width 48 height 31
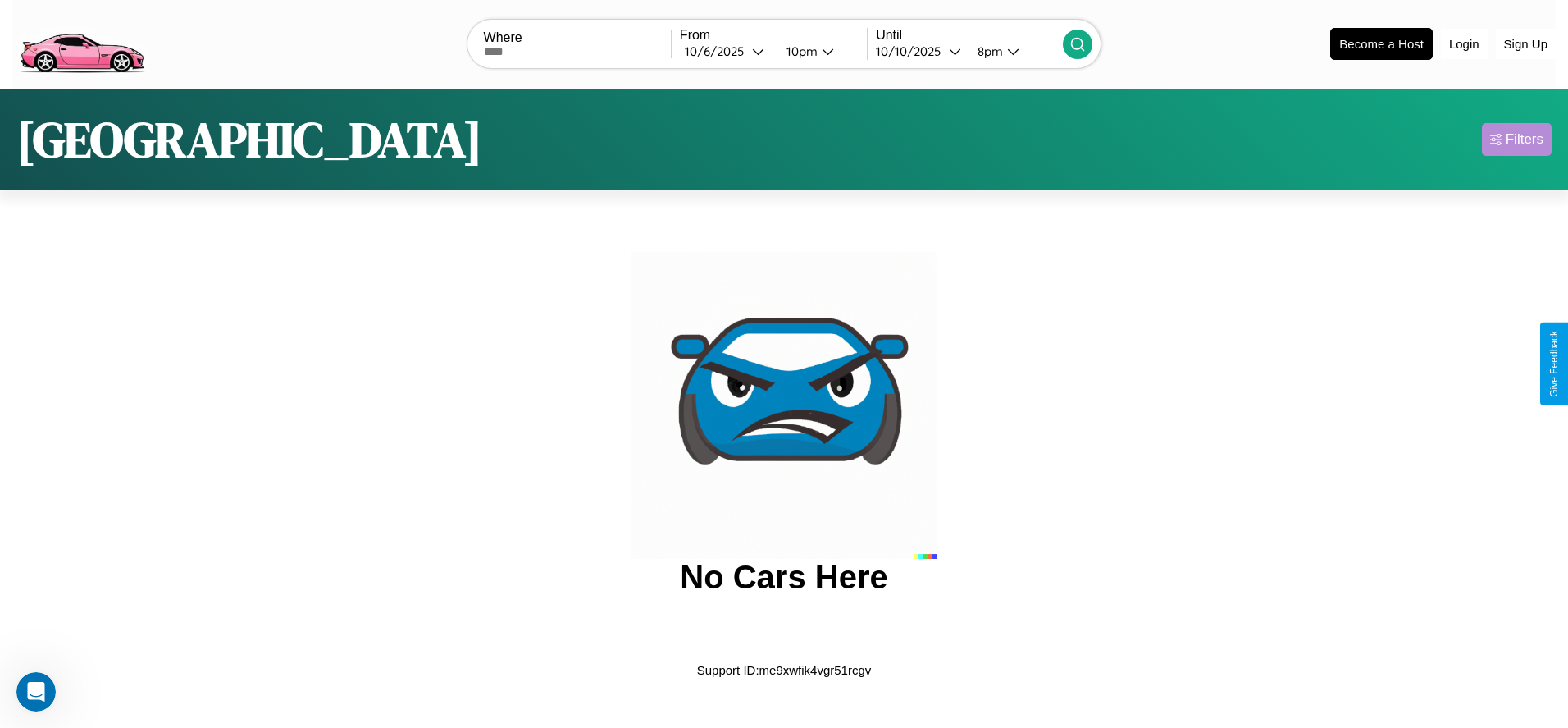
click at [1517, 138] on div "Filters" at bounding box center [1524, 140] width 38 height 17
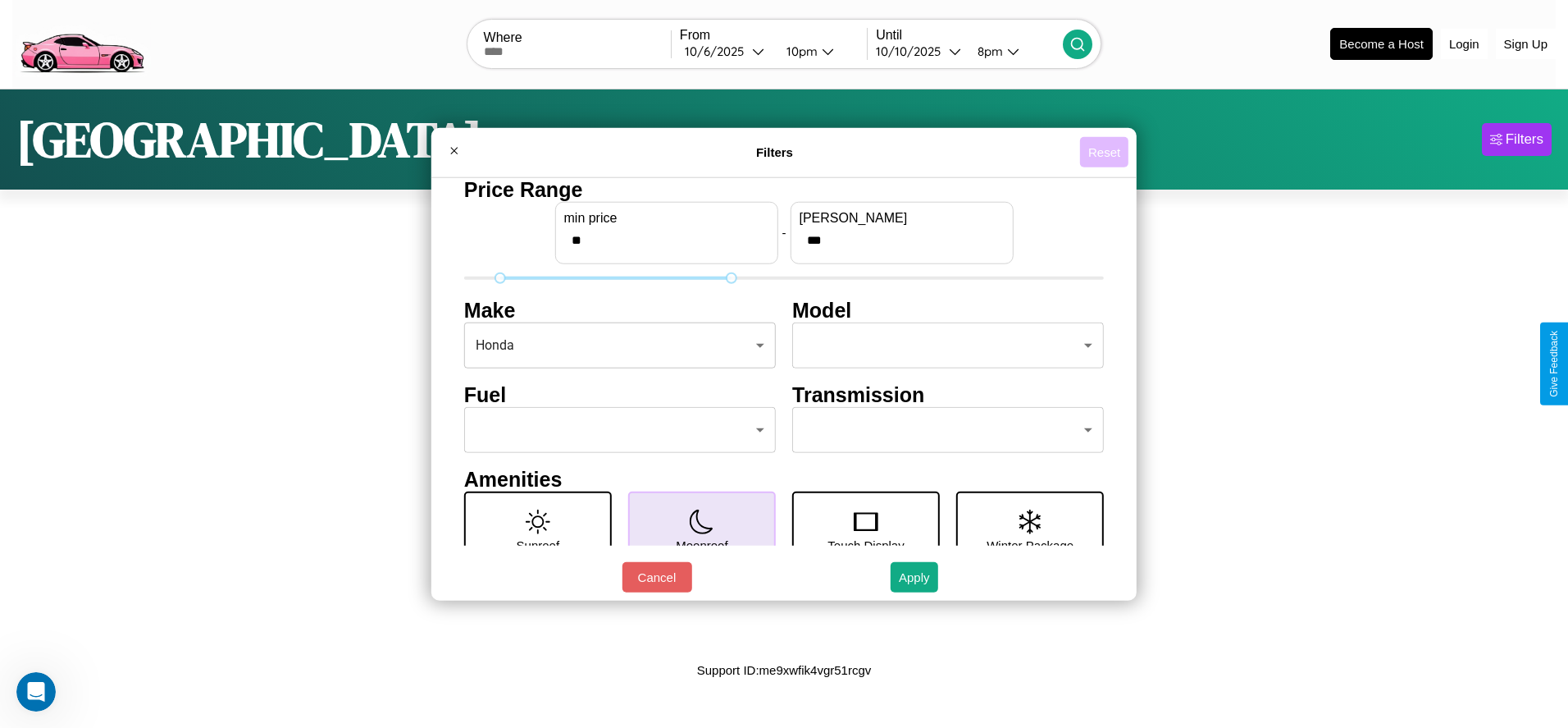
click at [1104, 152] on button "Reset" at bounding box center [1104, 152] width 48 height 31
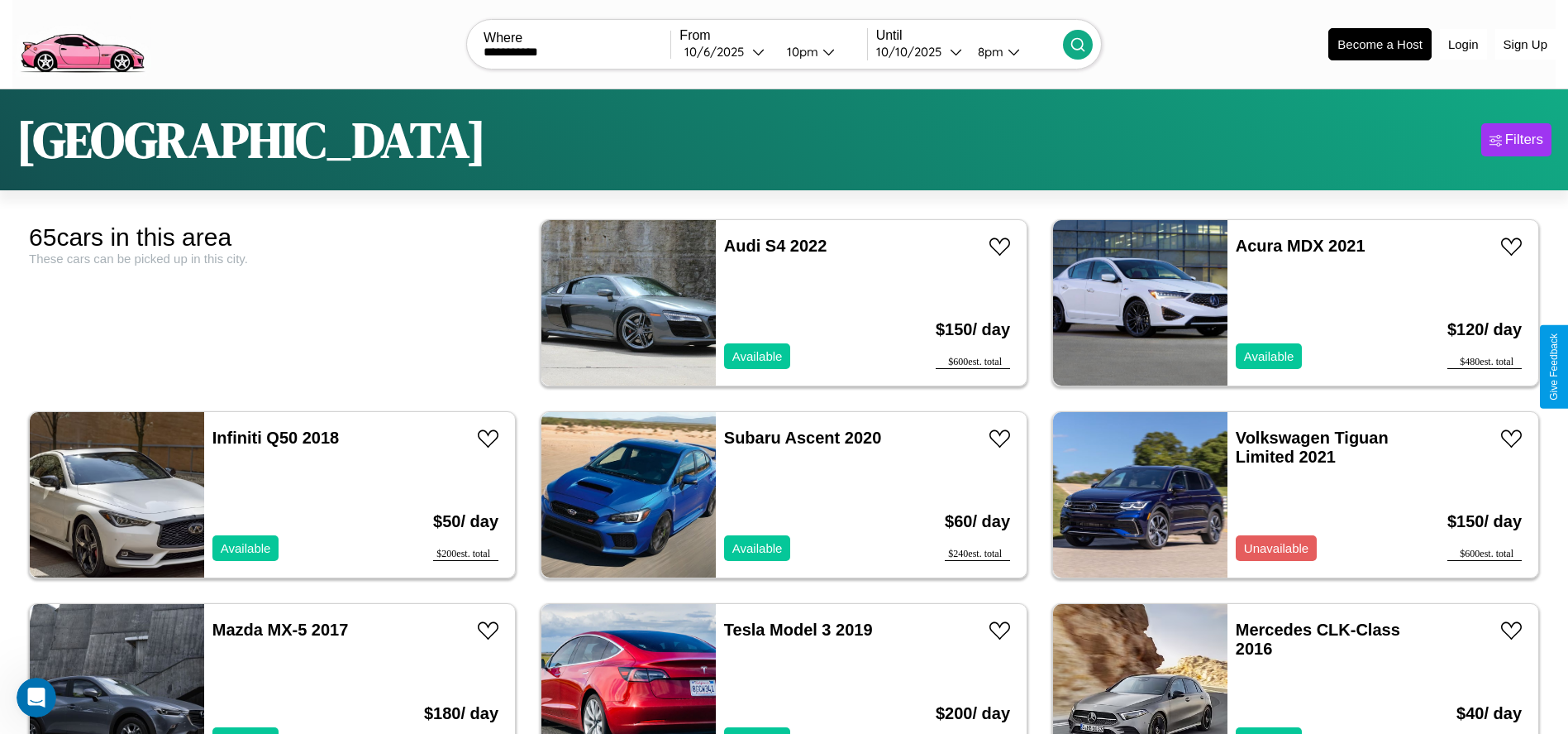
type input "**********"
click at [1077, 44] on icon at bounding box center [1078, 45] width 17 height 17
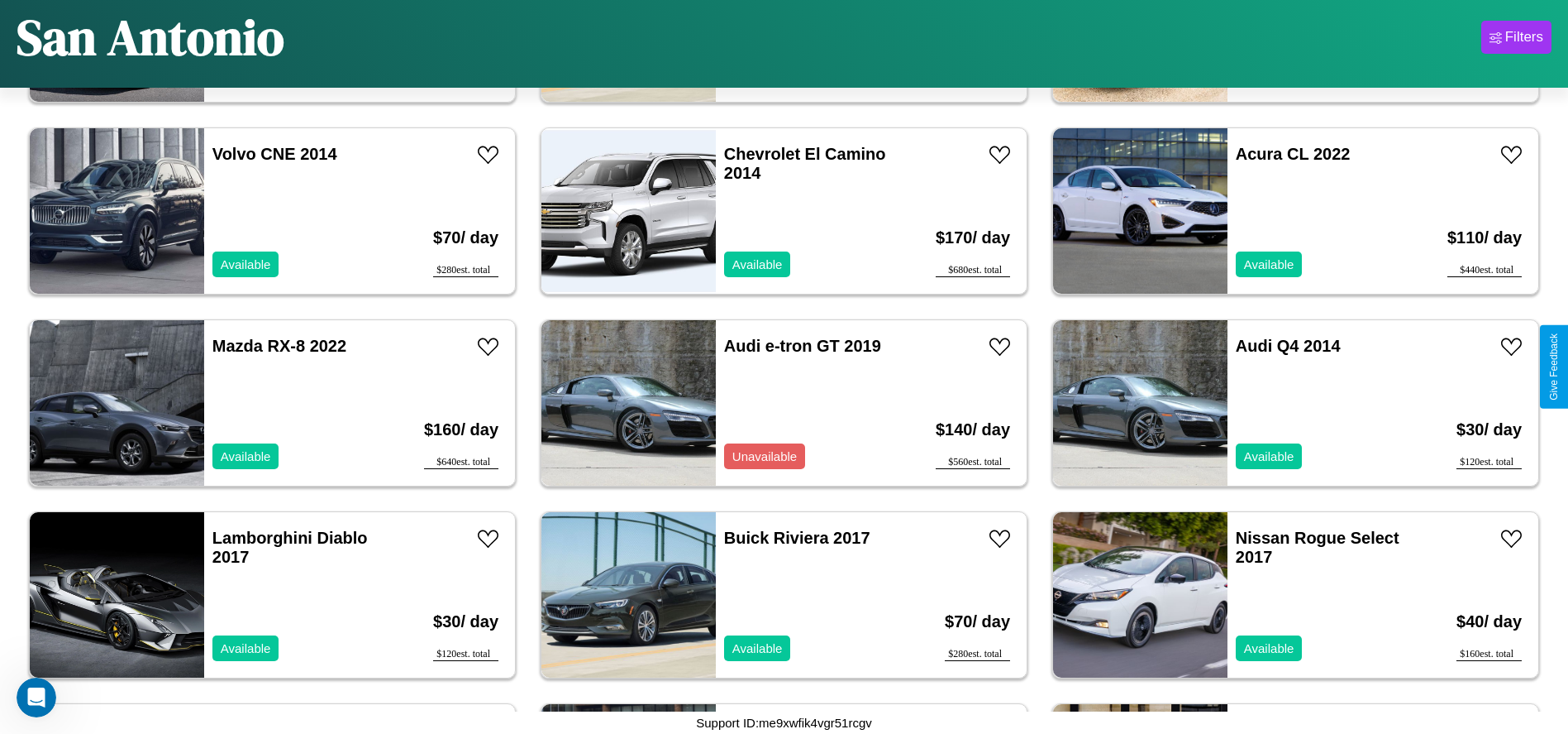
scroll to position [3063, 0]
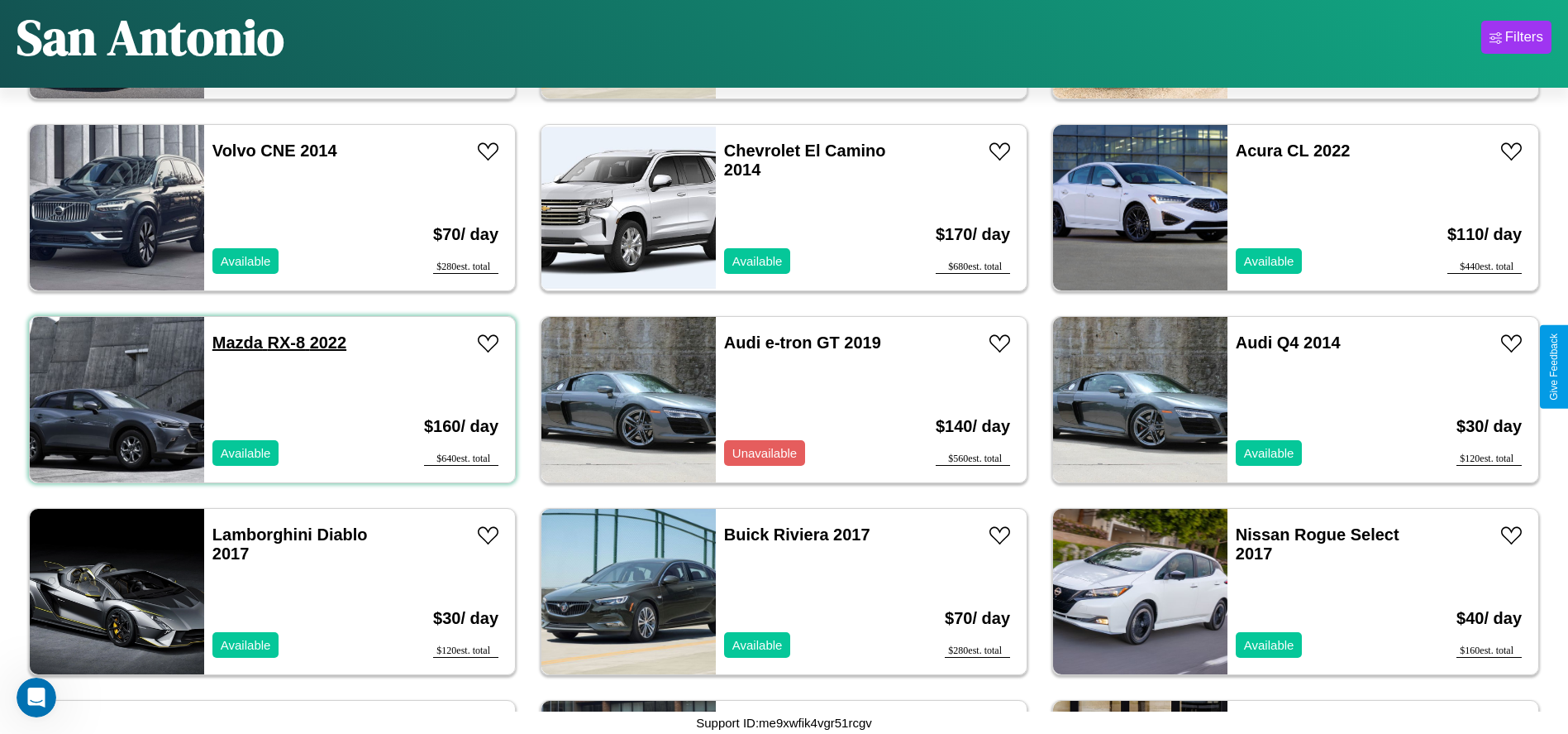
click at [235, 342] on link "Mazda RX-8 2022" at bounding box center [278, 341] width 134 height 18
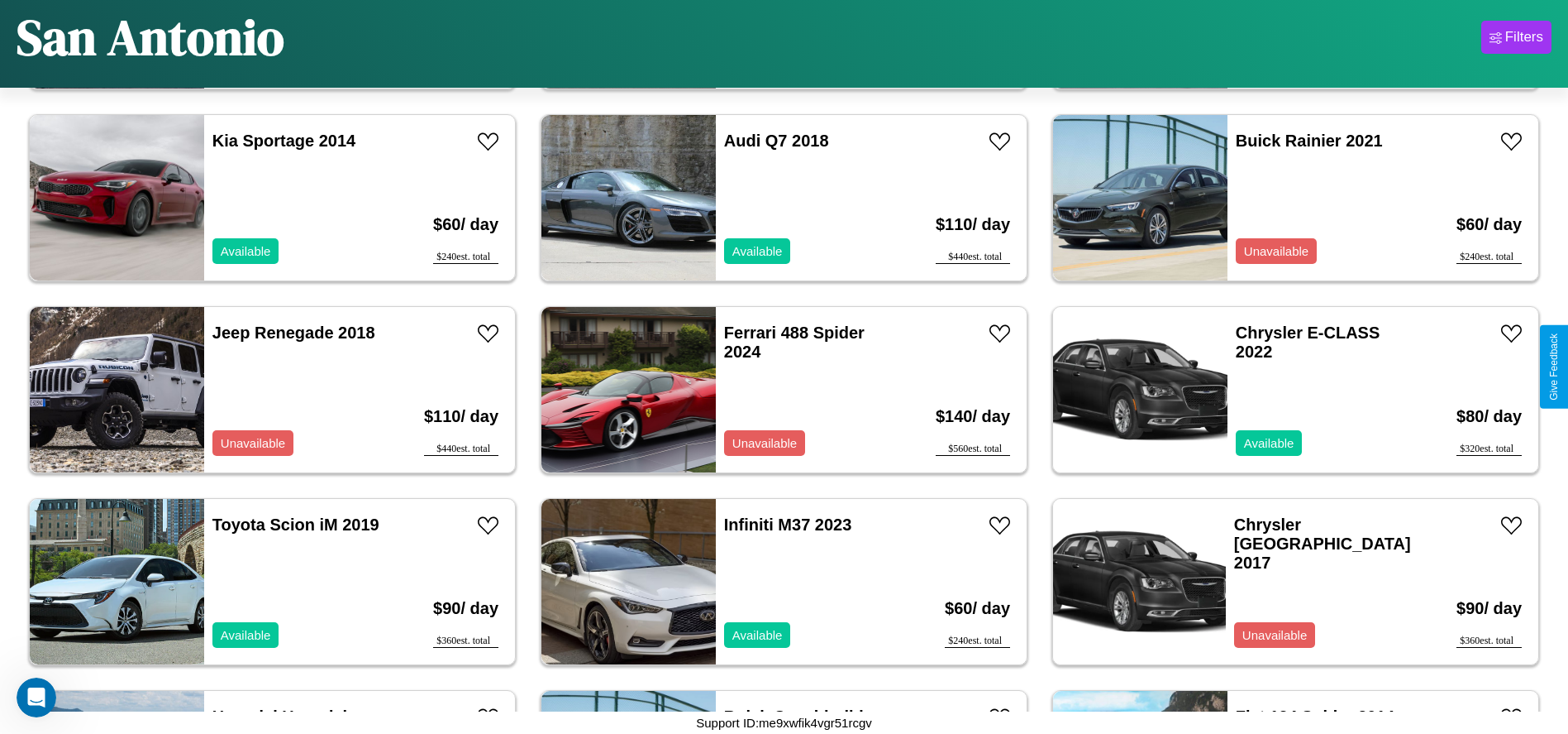
scroll to position [2296, 0]
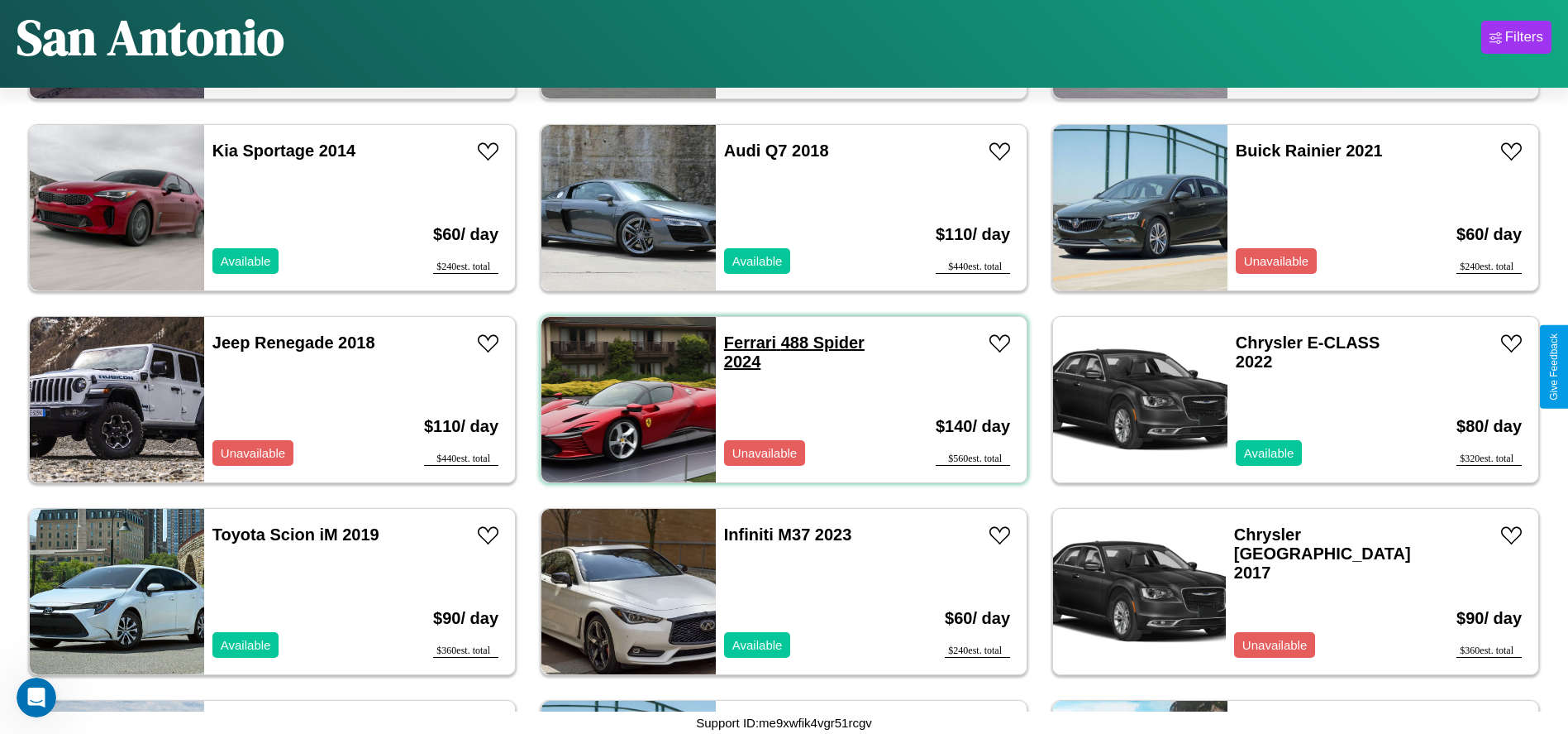
click at [744, 342] on link "Ferrari 488 Spider 2024" at bounding box center [794, 352] width 140 height 37
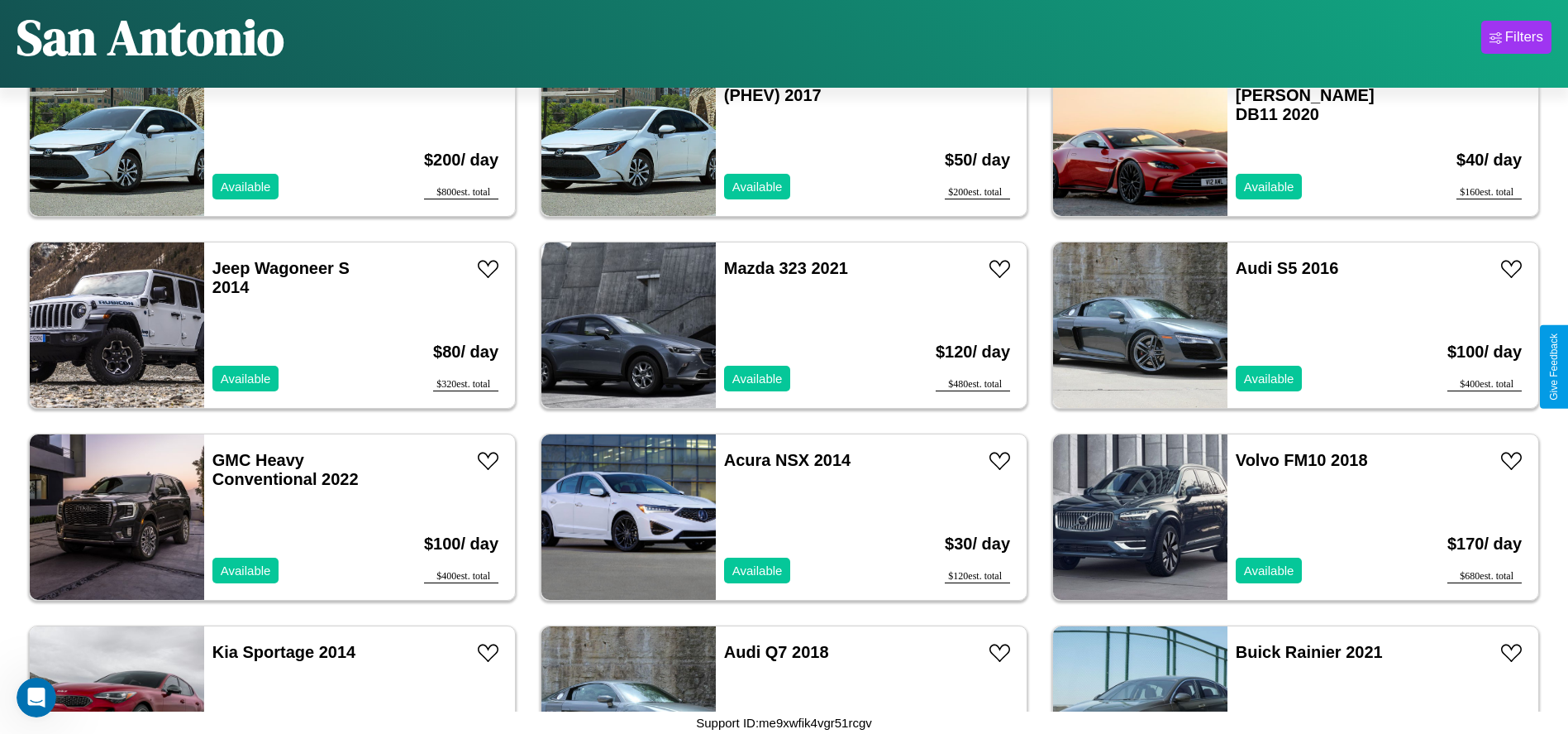
scroll to position [1528, 0]
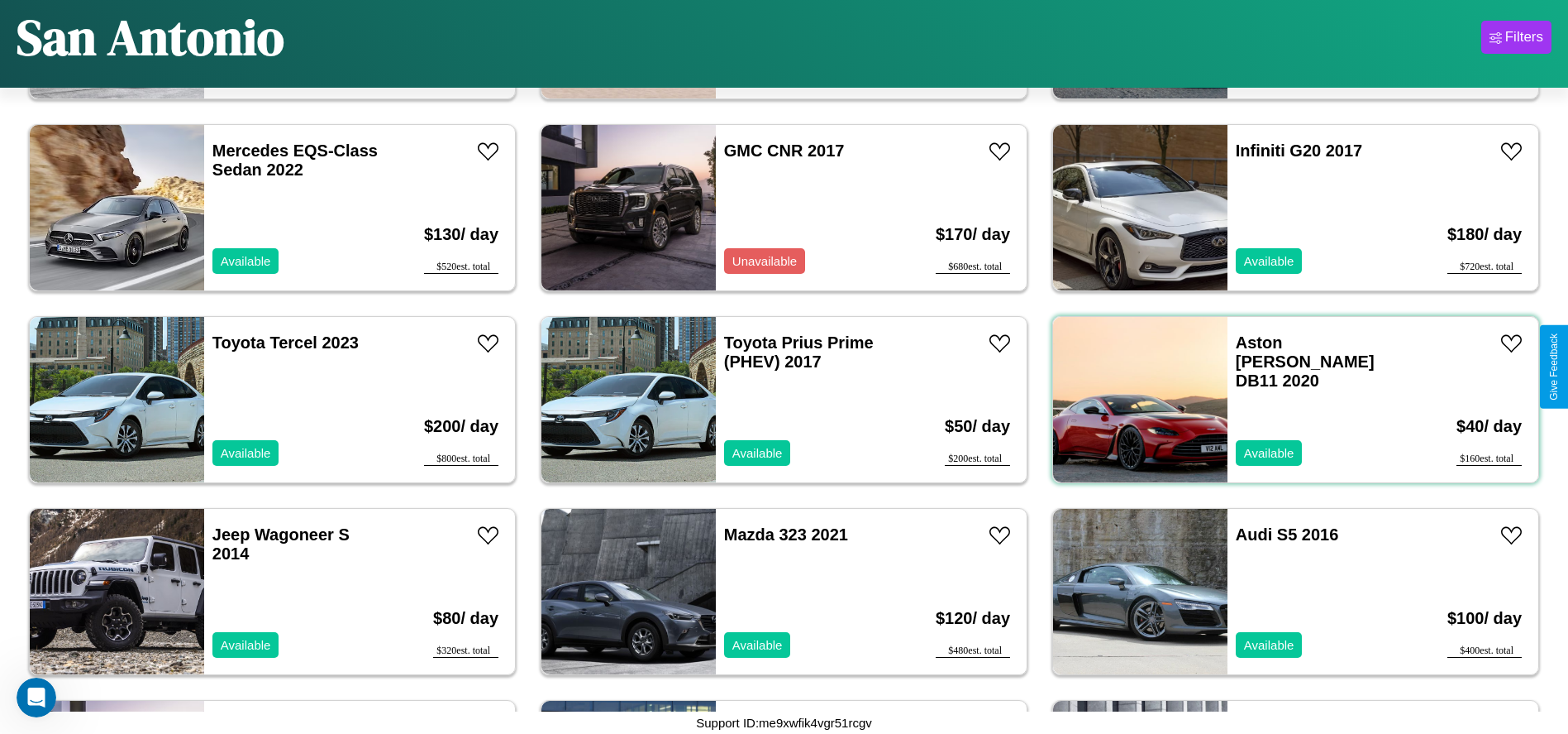
click at [1286, 399] on div "Aston Martin DB11 2020 Available" at bounding box center [1323, 399] width 191 height 166
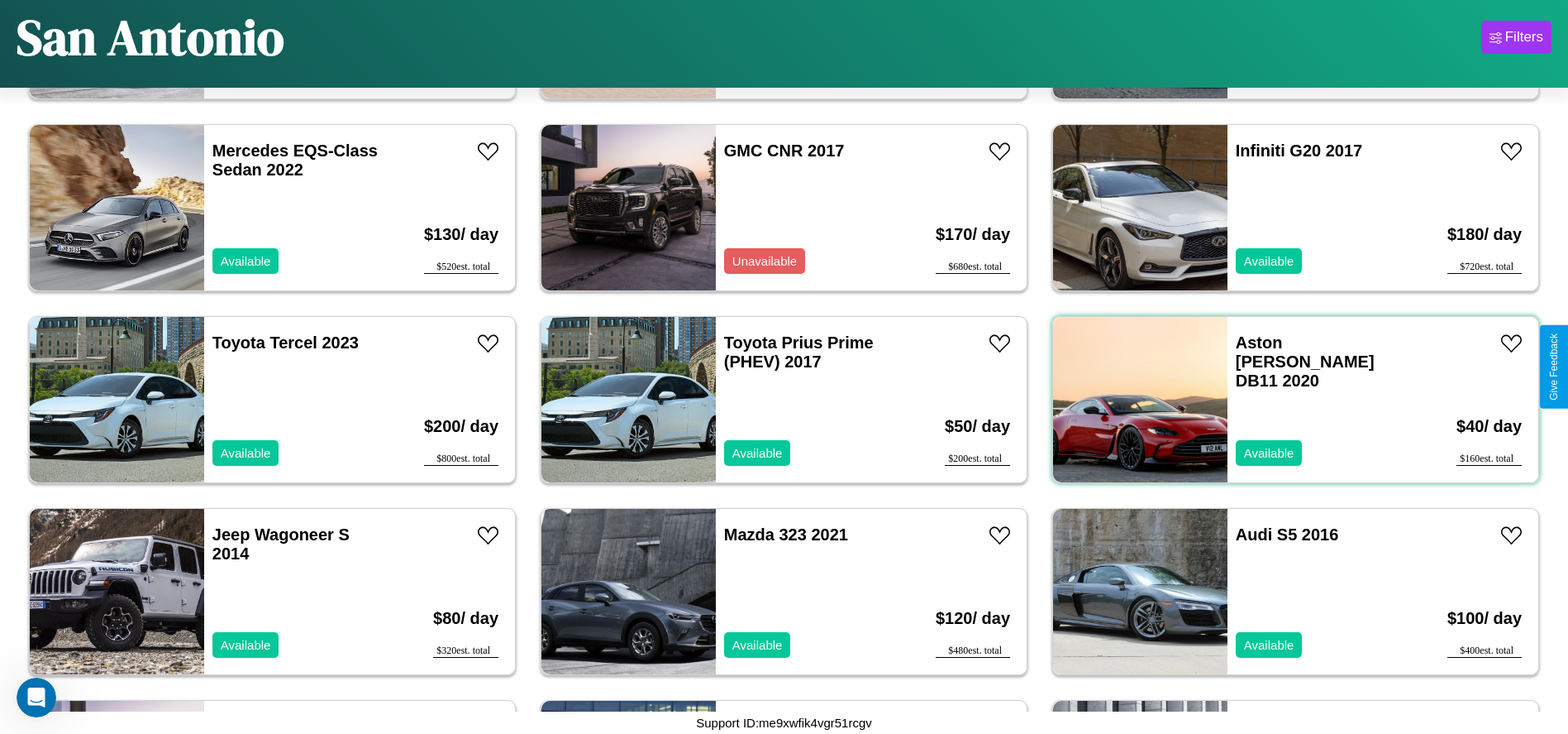
click at [1286, 399] on div "Aston Martin DB11 2020 Available" at bounding box center [1323, 399] width 191 height 166
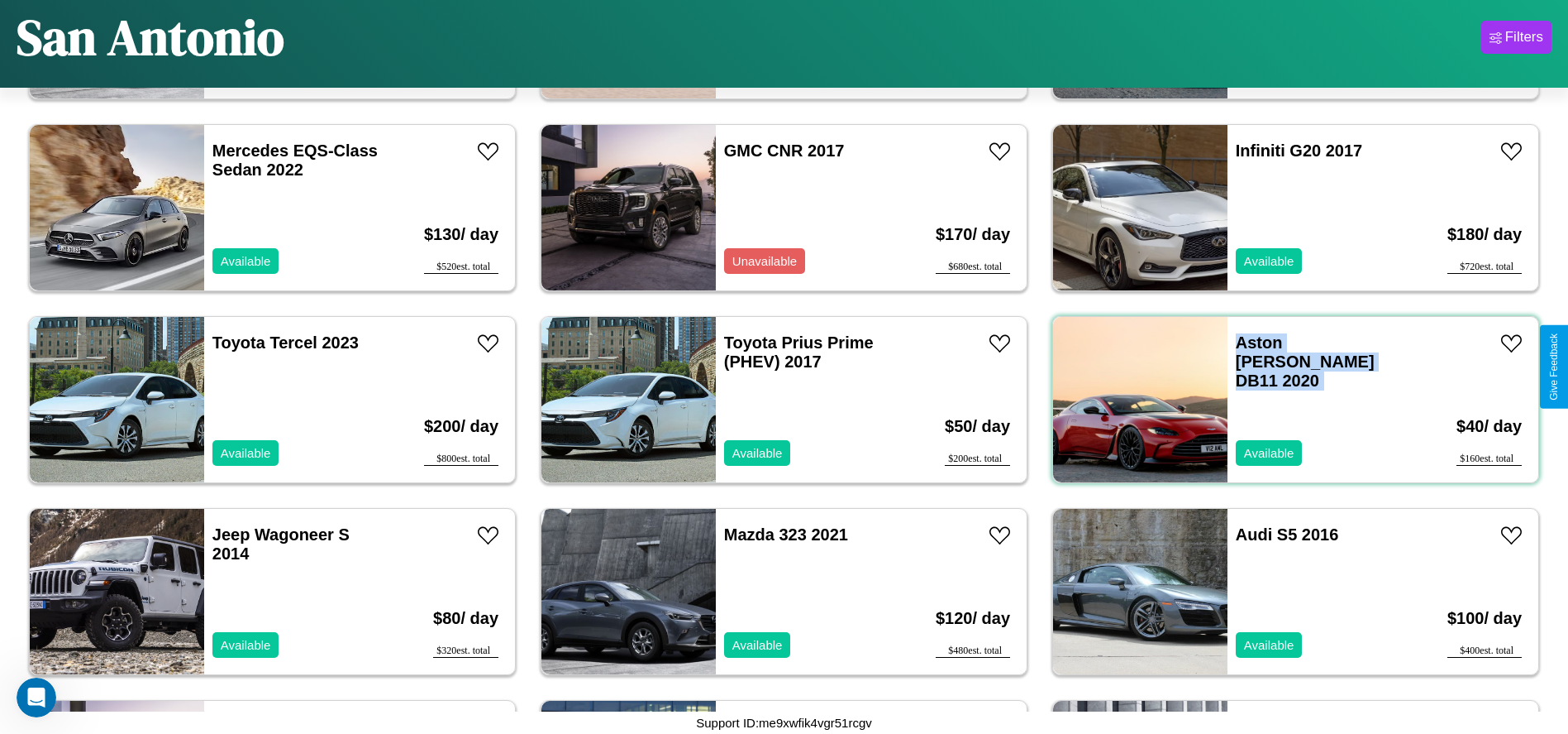
click at [1286, 399] on div "Aston Martin DB11 2020 Available" at bounding box center [1323, 399] width 191 height 166
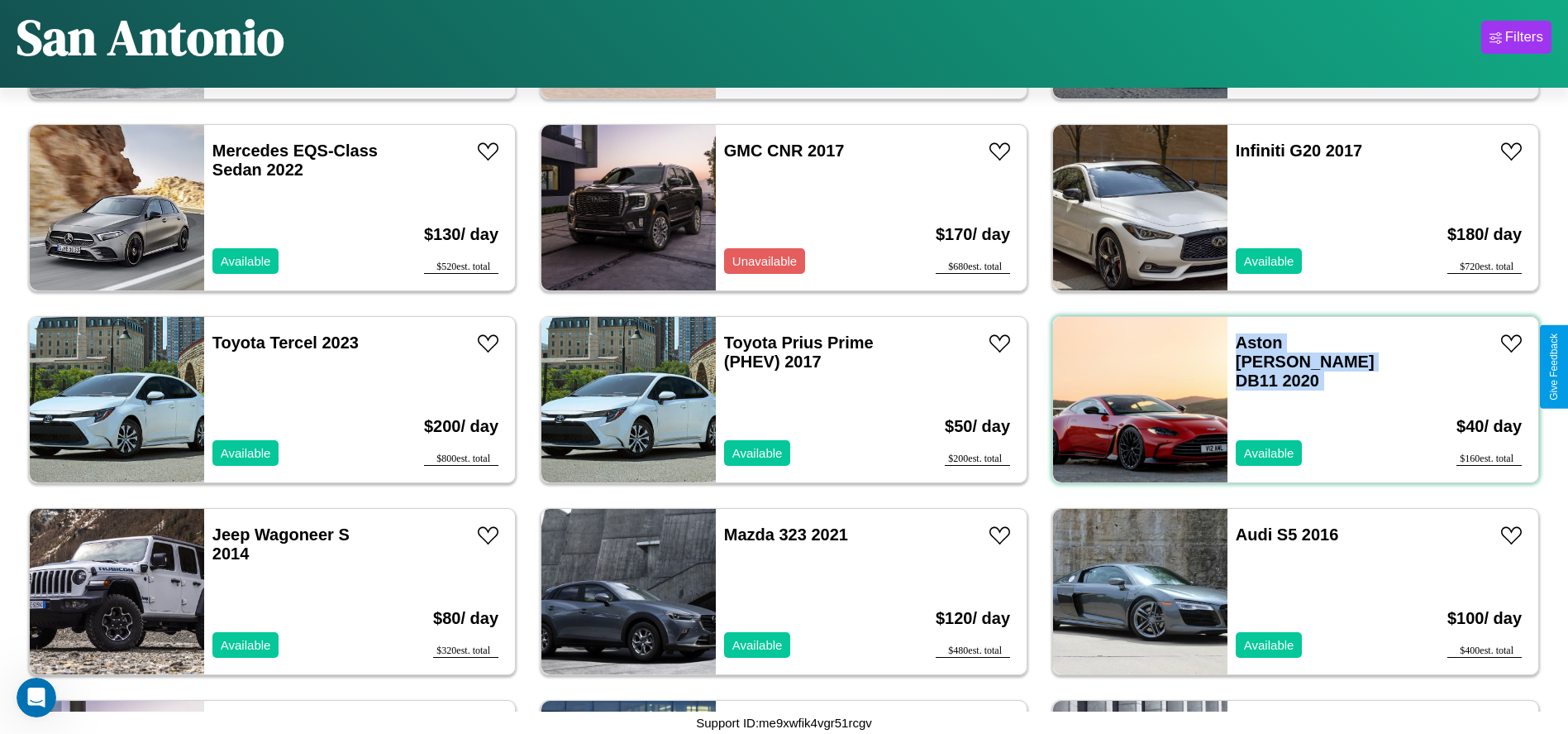
click at [1286, 399] on div "Aston Martin DB11 2020 Available" at bounding box center [1323, 399] width 191 height 166
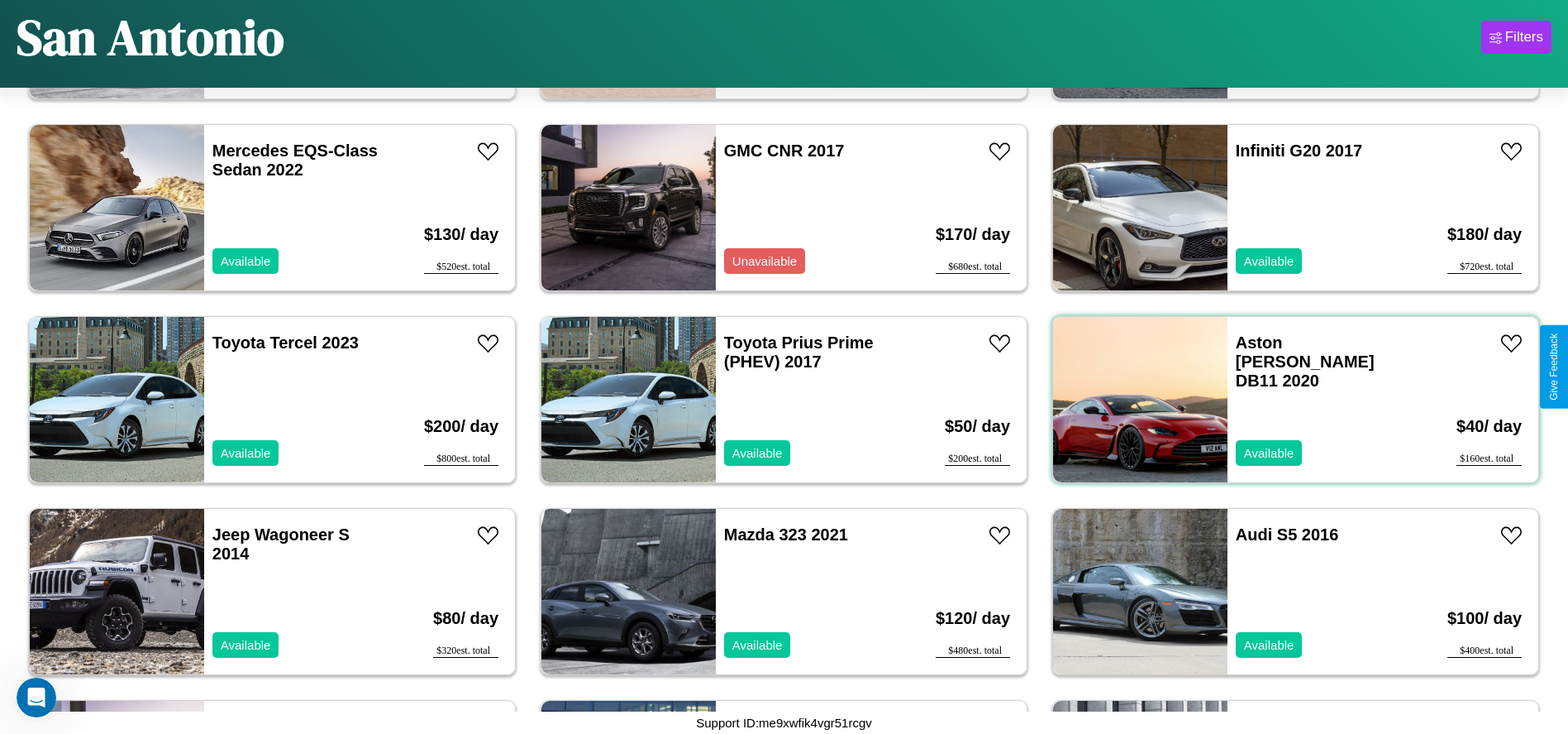
click at [1286, 399] on div "Aston Martin DB11 2020 Available" at bounding box center [1323, 399] width 191 height 166
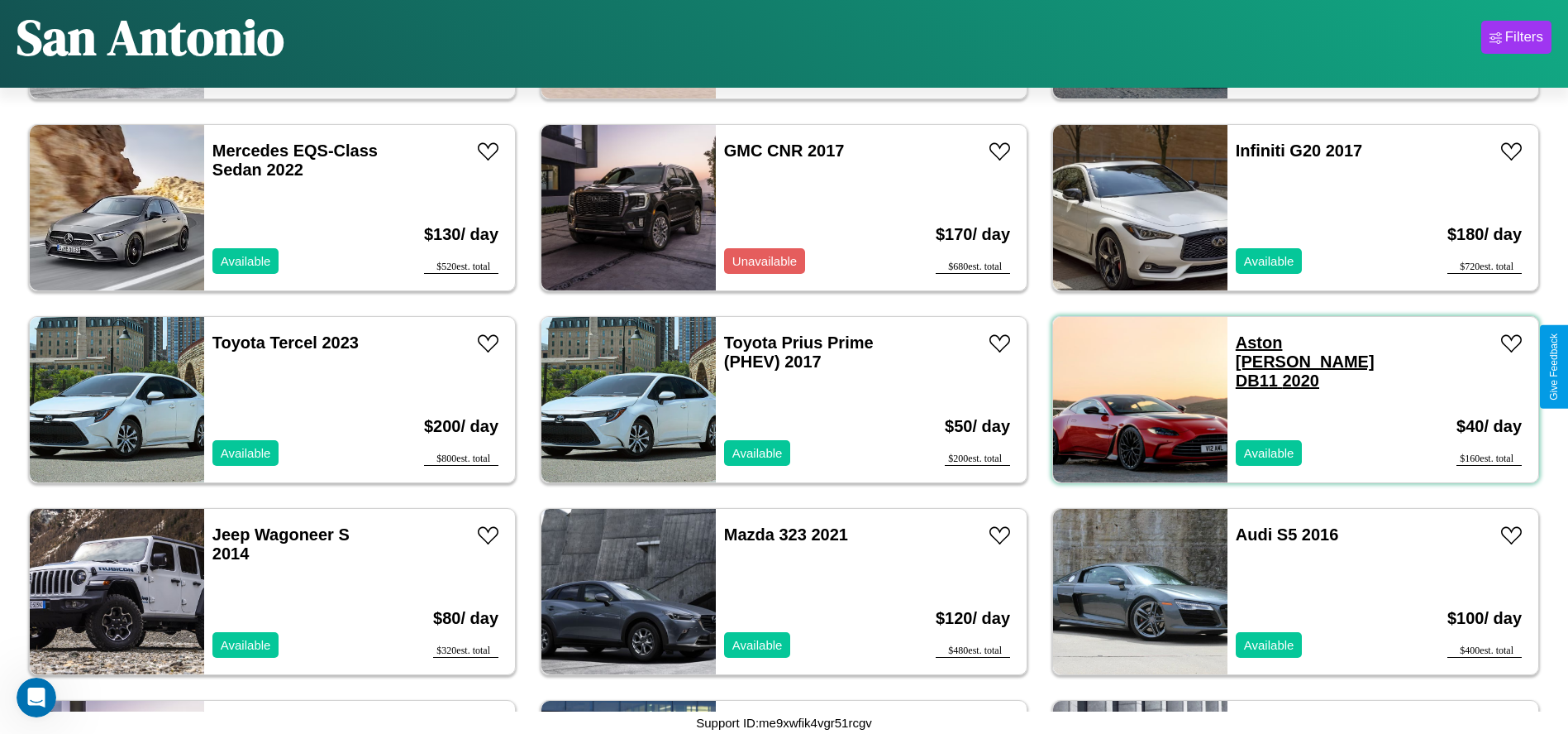
click at [1276, 342] on link "Aston Martin DB11 2020" at bounding box center [1304, 361] width 139 height 56
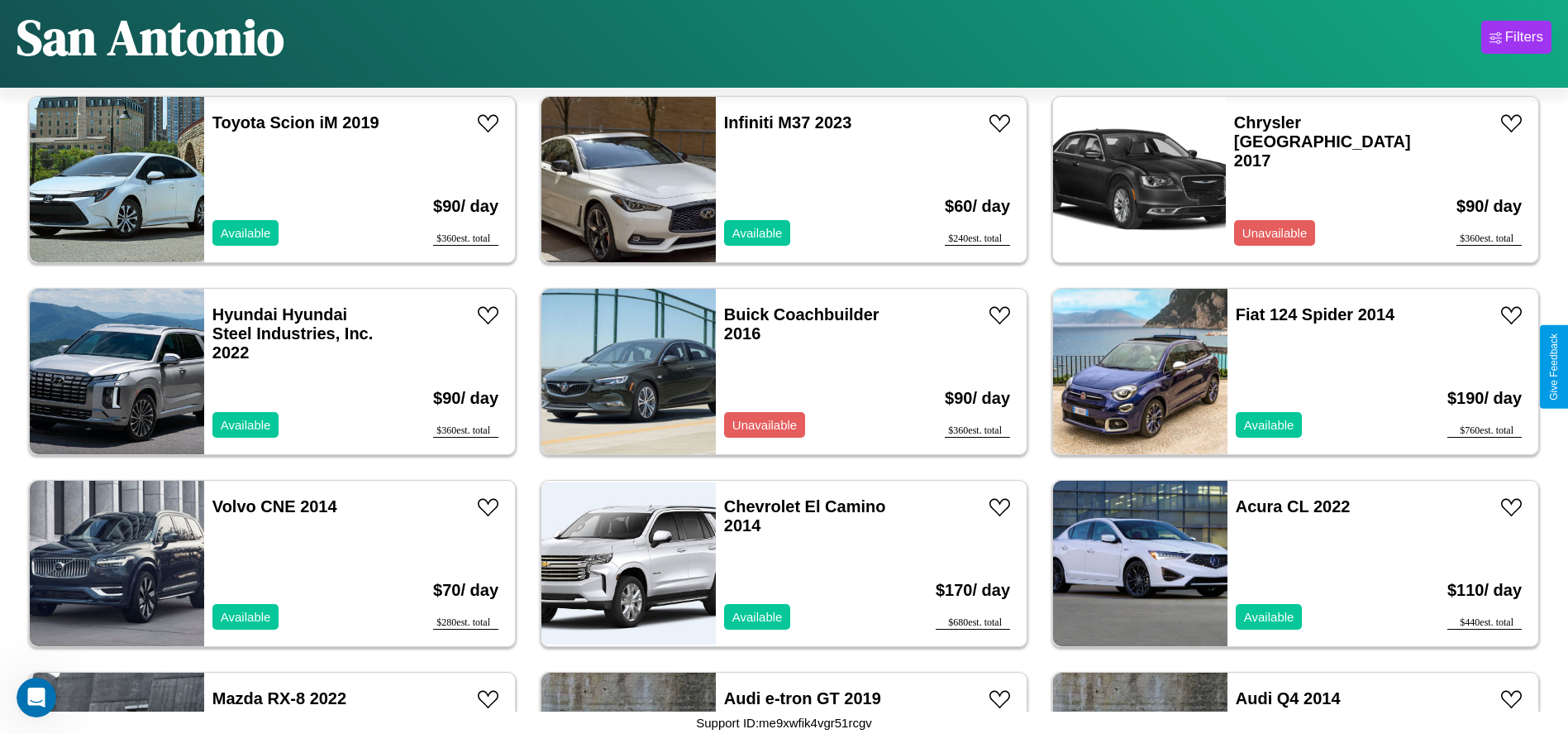
scroll to position [3063, 0]
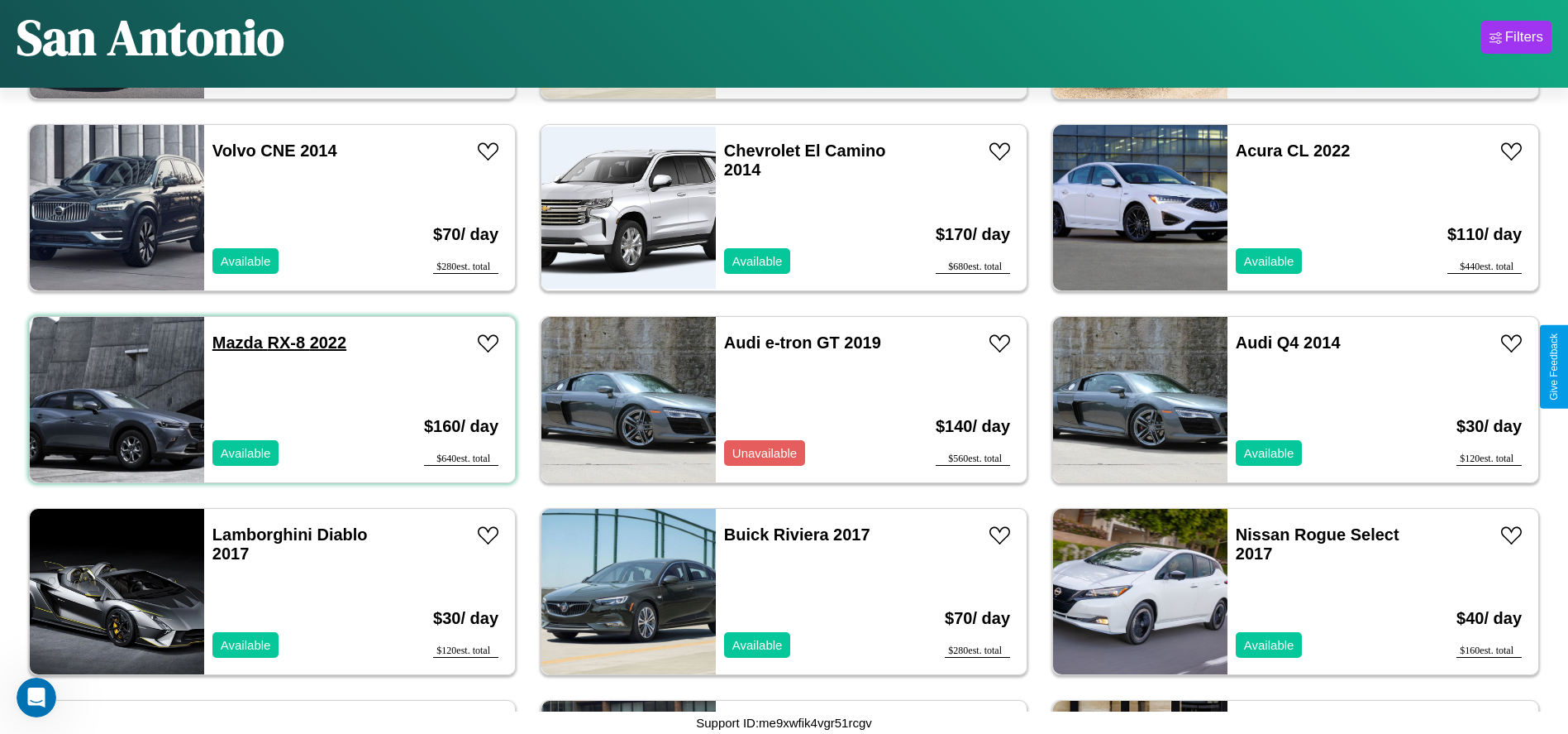
click at [235, 342] on link "Mazda RX-8 2022" at bounding box center [278, 341] width 134 height 18
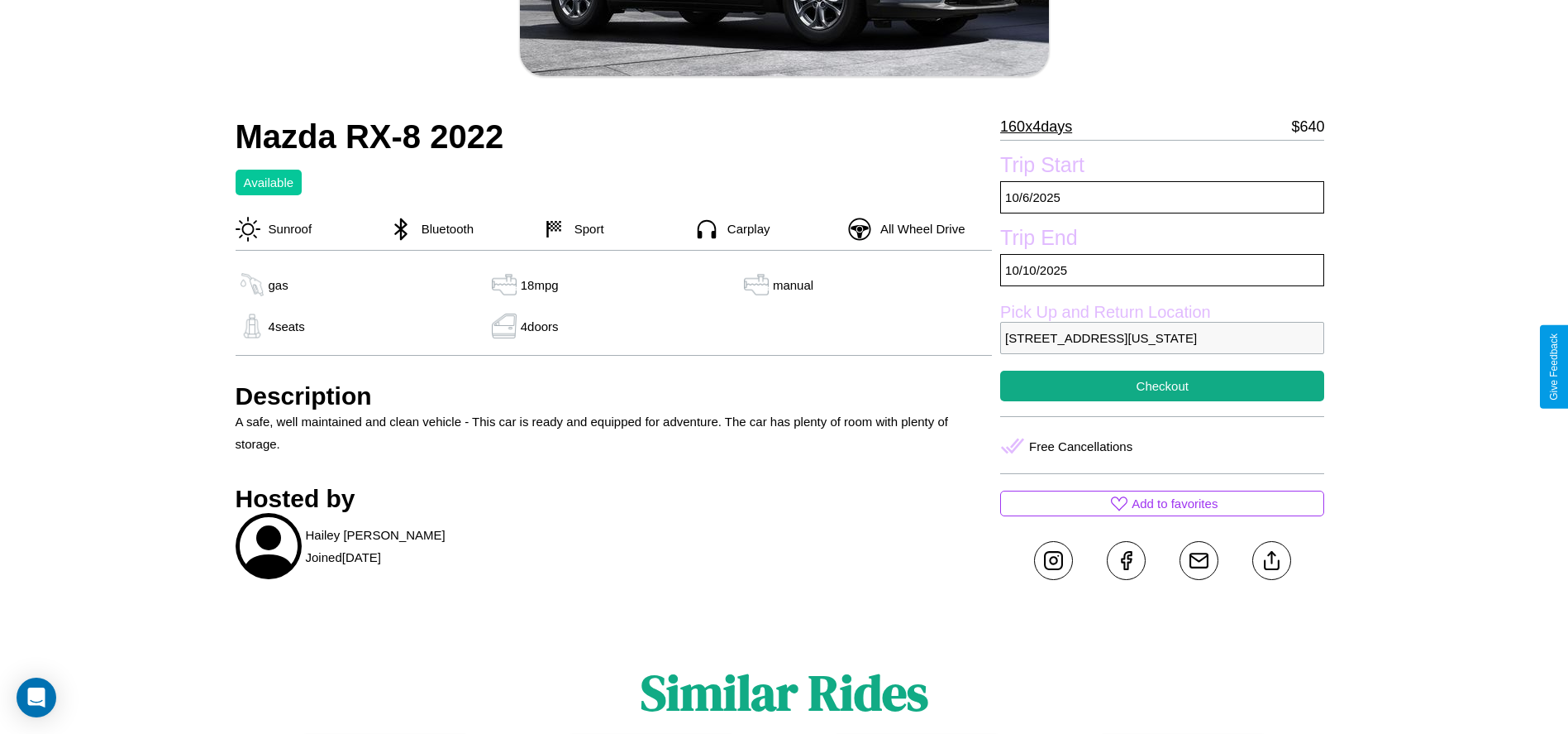
scroll to position [683, 0]
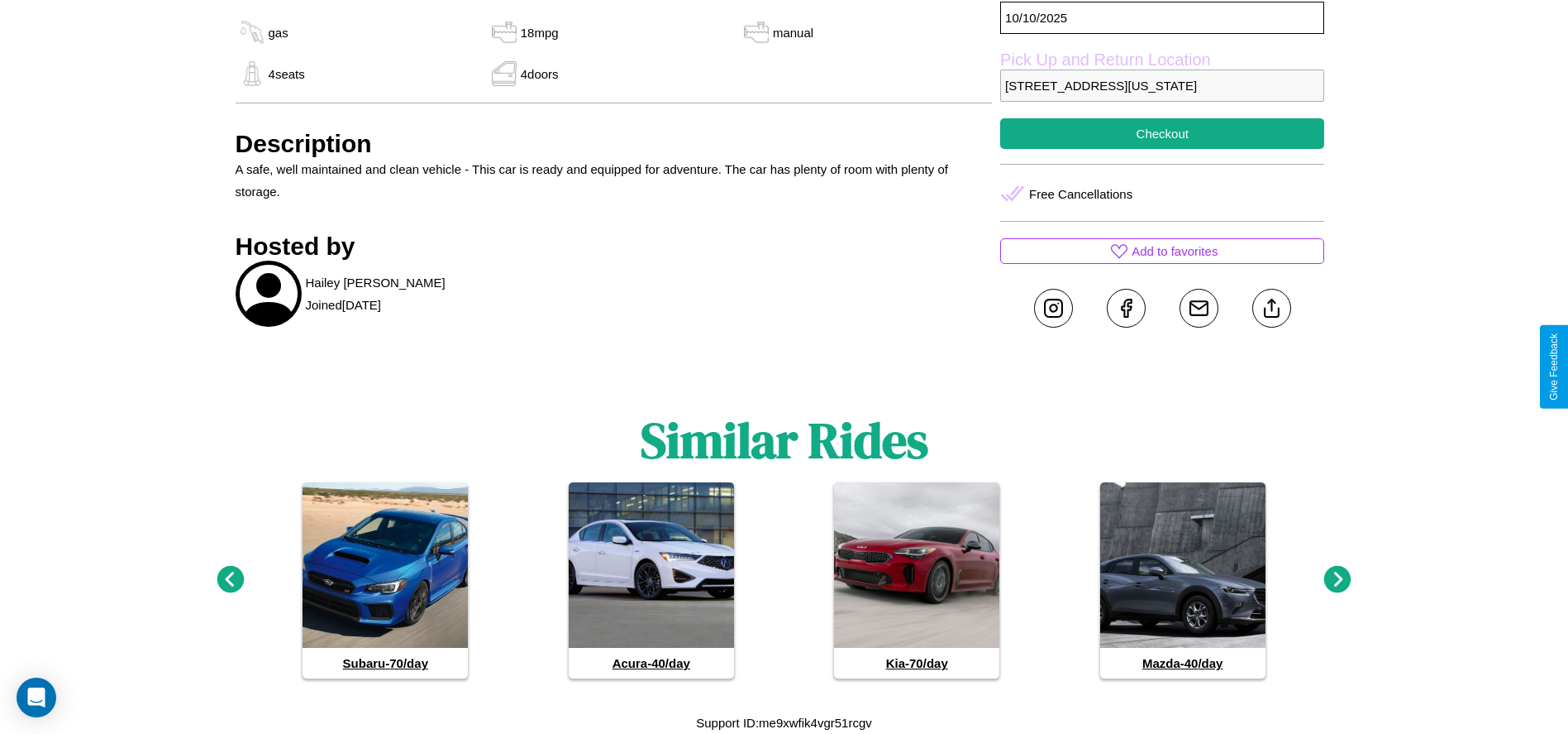
click at [1337, 580] on icon at bounding box center [1337, 579] width 27 height 27
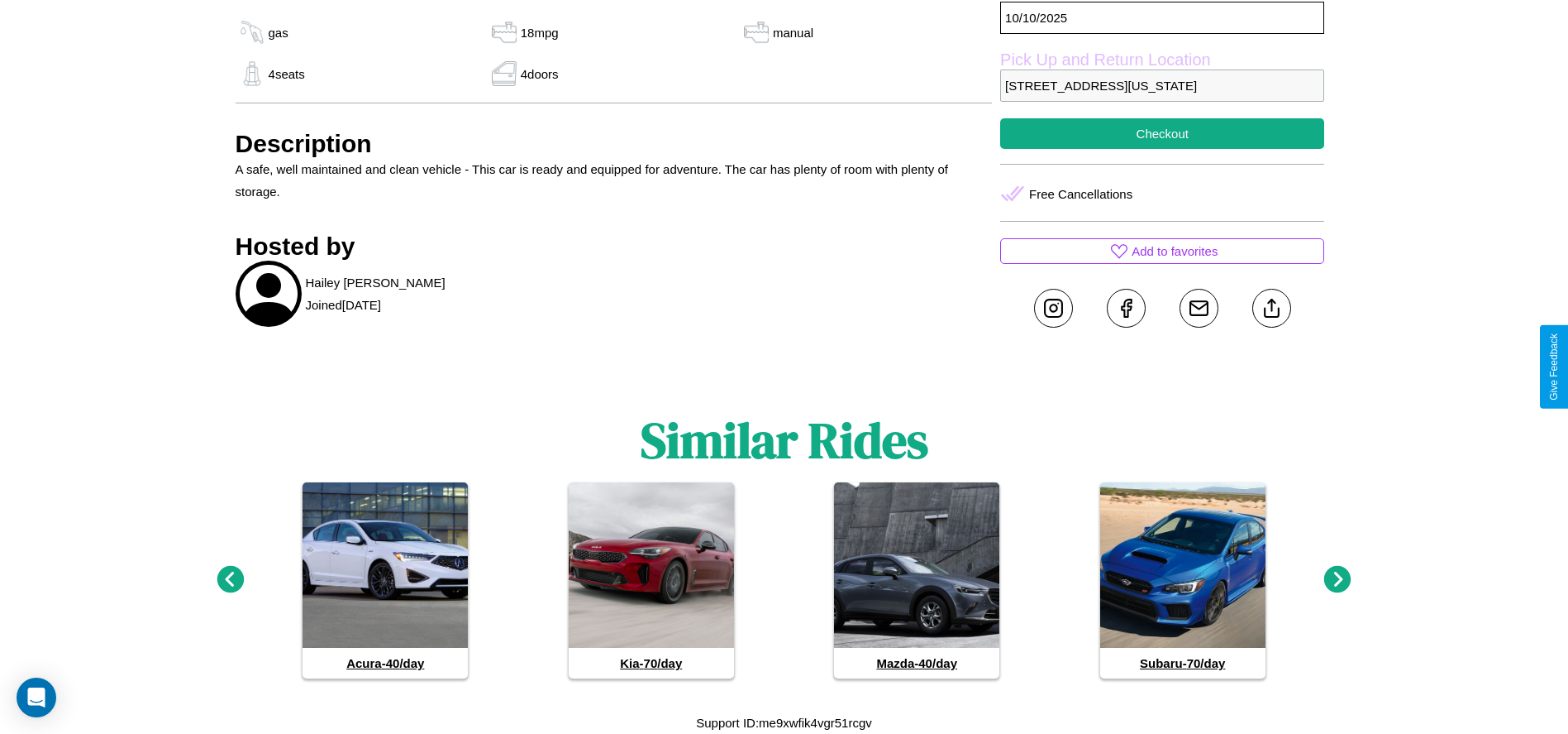
click at [1337, 580] on icon at bounding box center [1337, 579] width 27 height 27
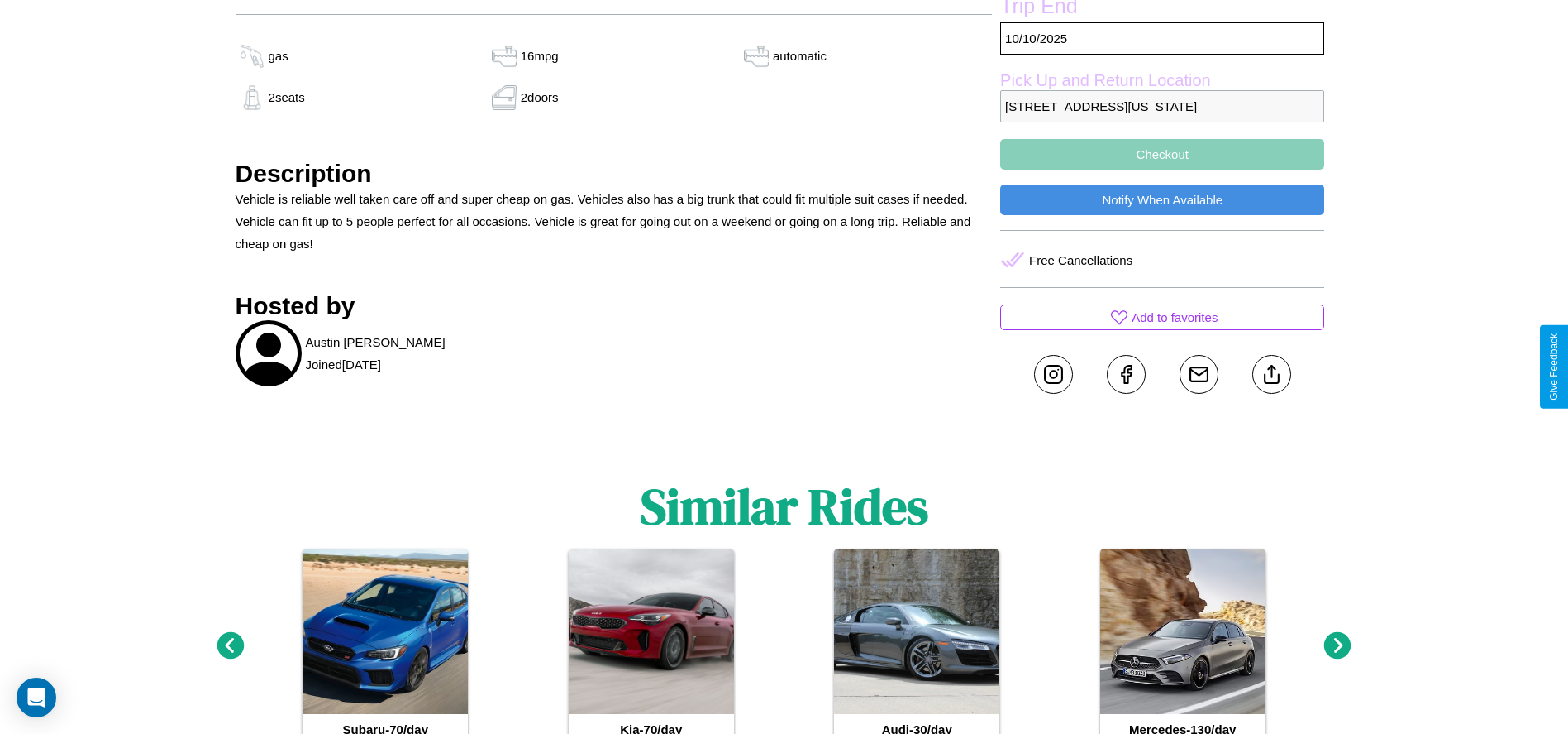
scroll to position [971, 0]
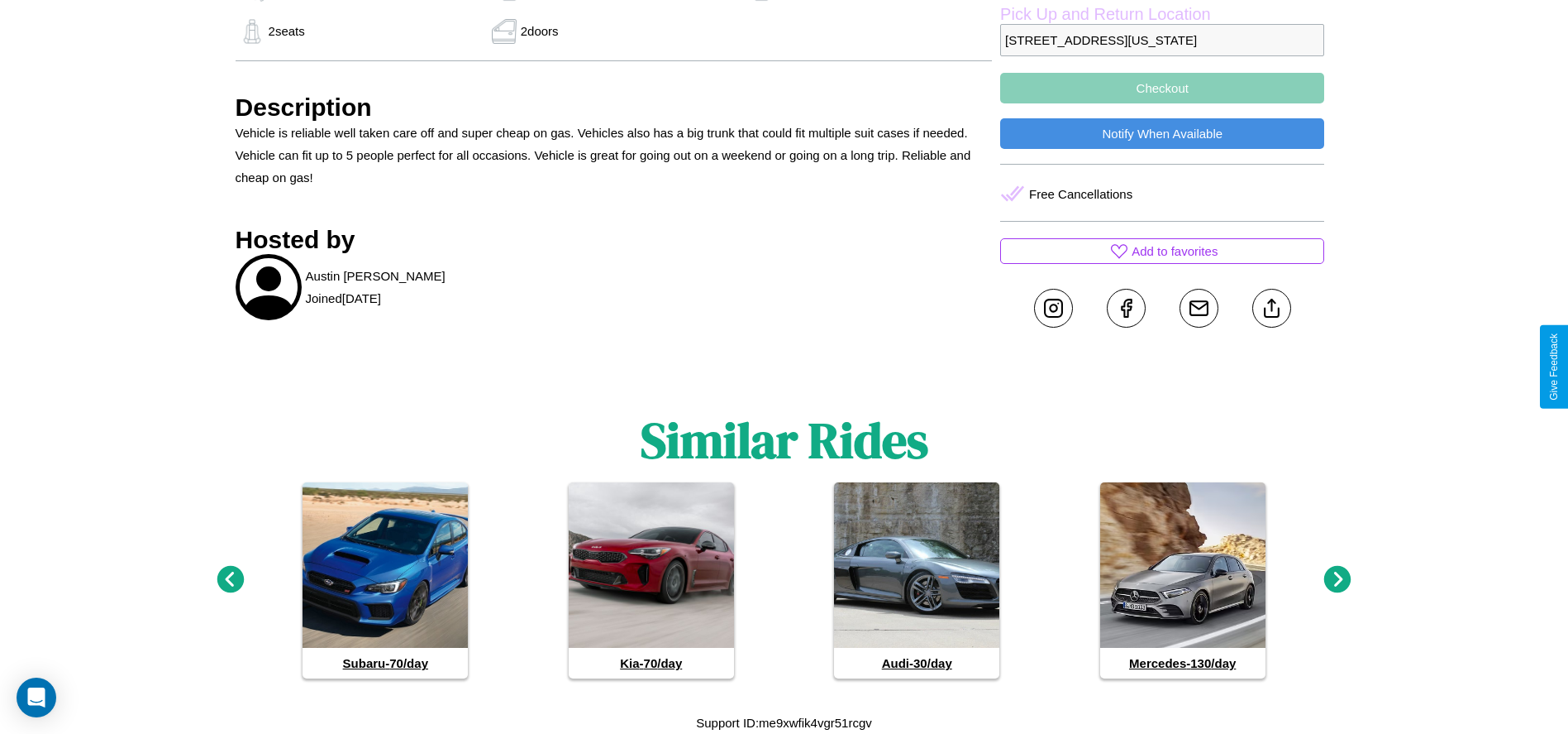
click at [1337, 580] on icon at bounding box center [1337, 579] width 27 height 27
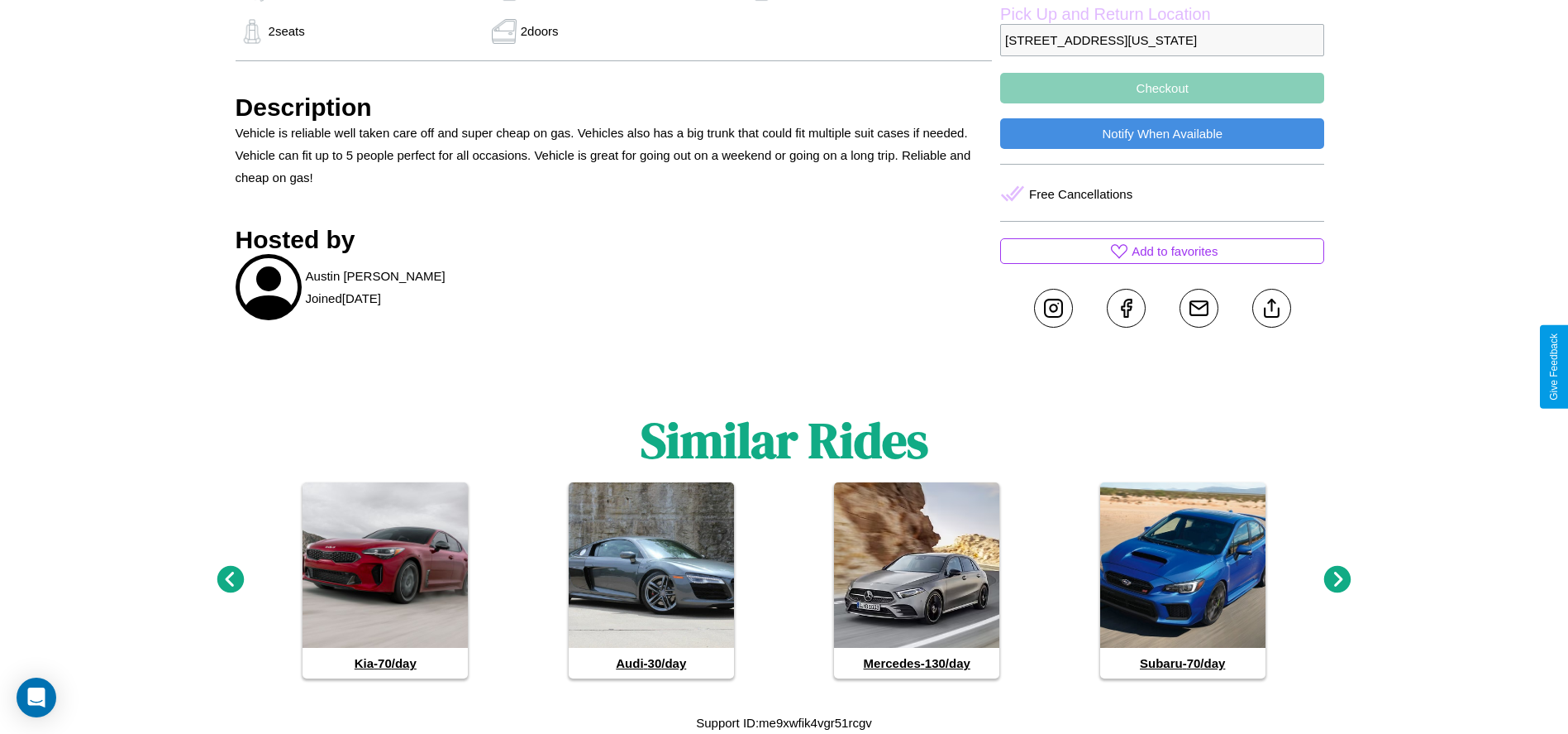
click at [230, 580] on icon at bounding box center [230, 579] width 27 height 27
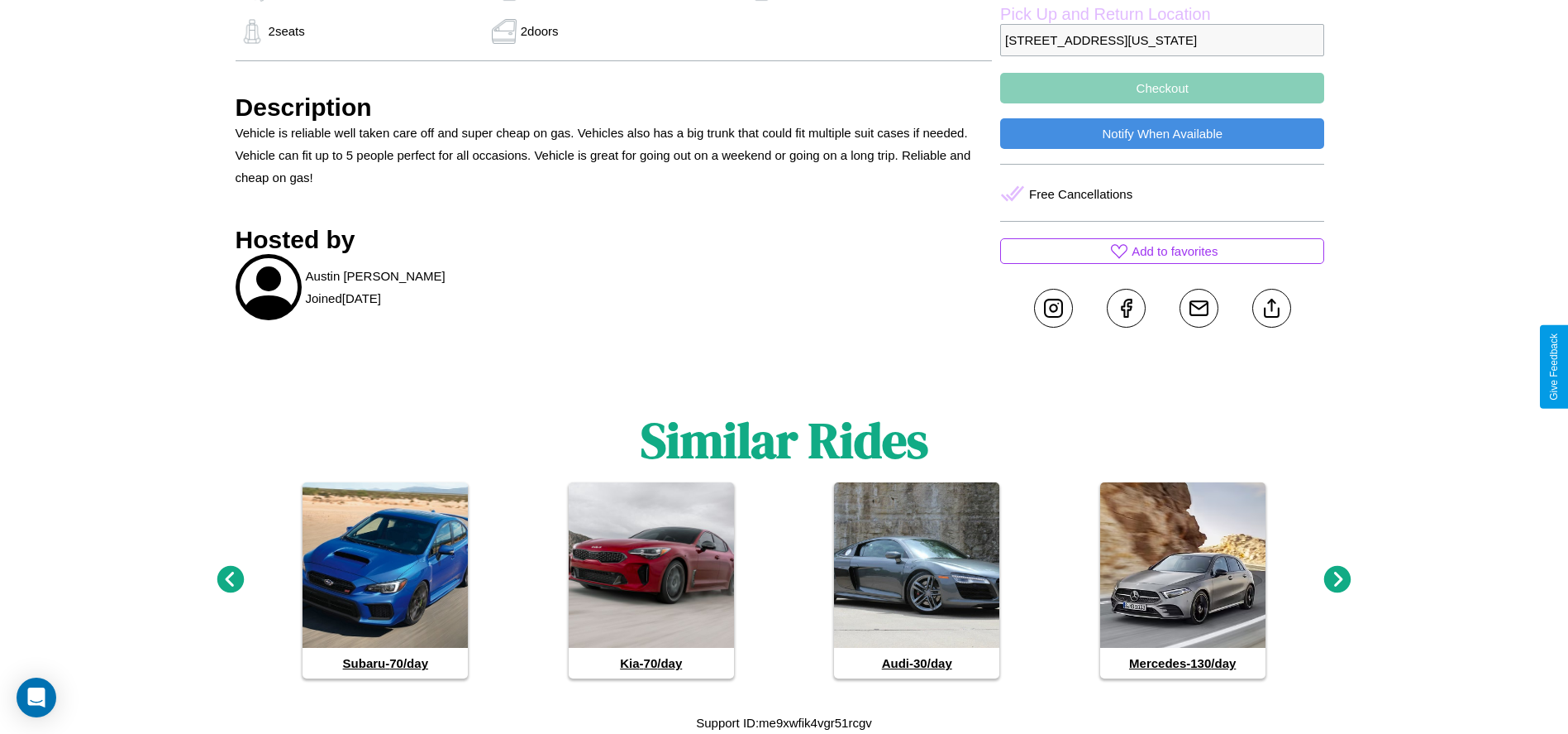
scroll to position [645, 0]
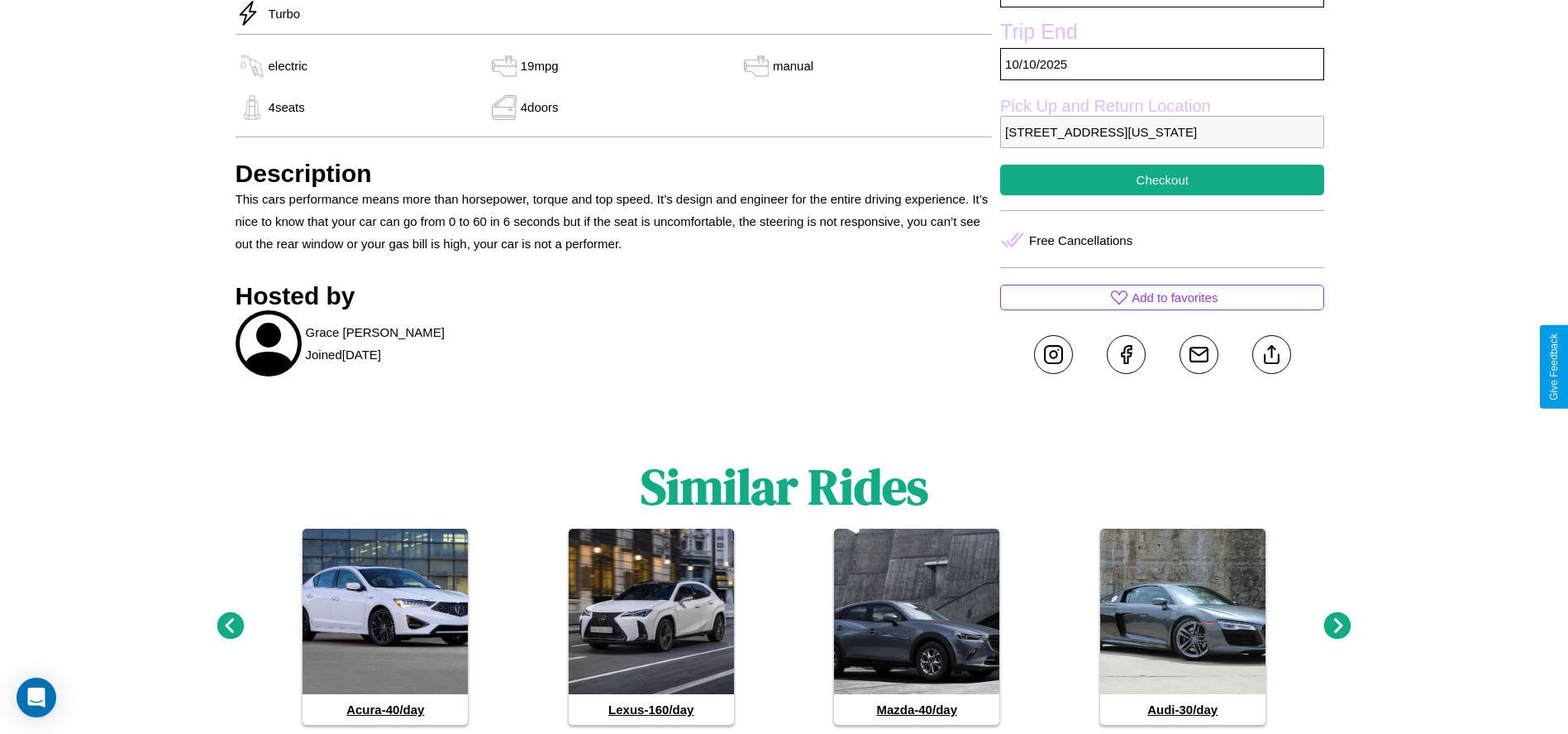
scroll to position [626, 0]
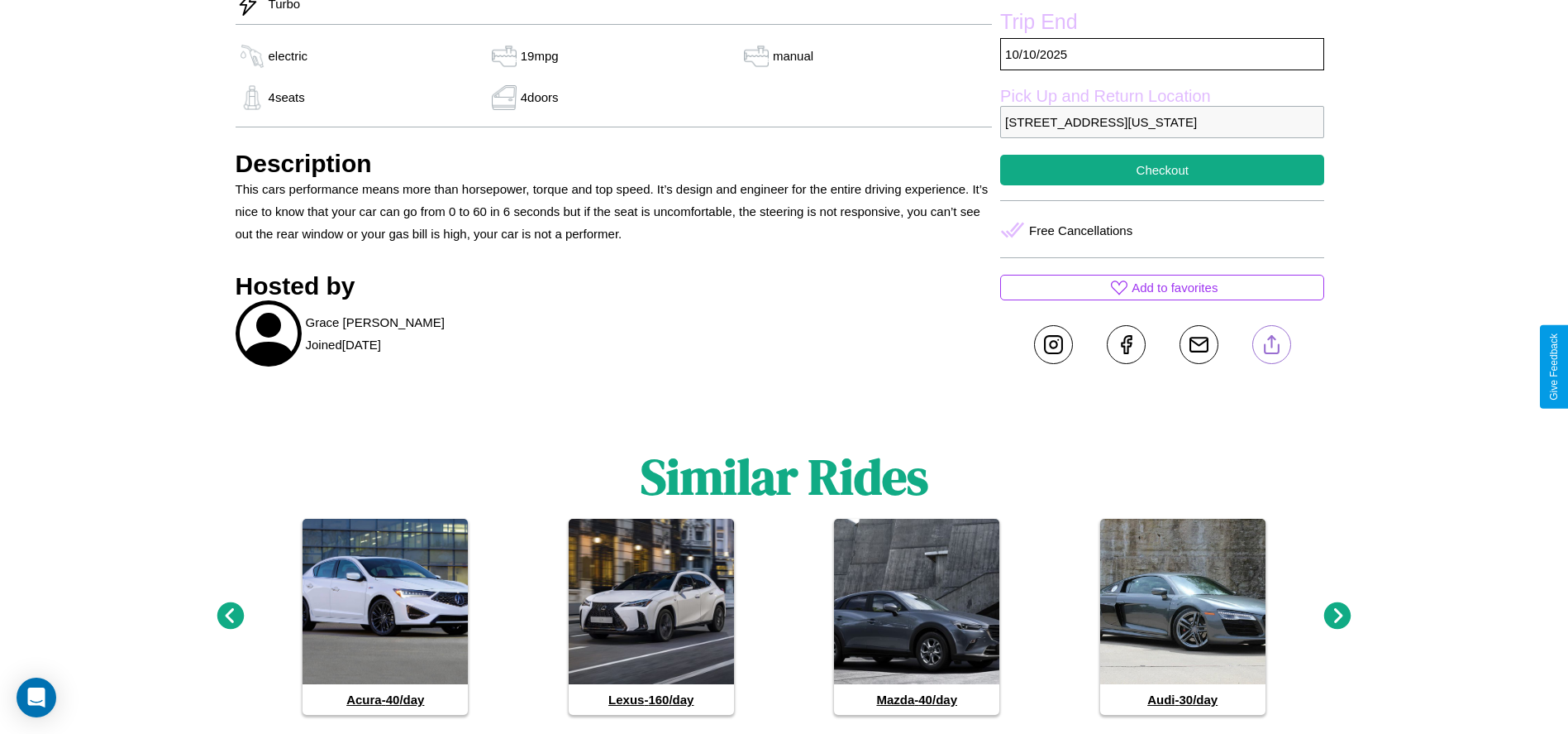
click at [1271, 348] on line at bounding box center [1271, 341] width 0 height 11
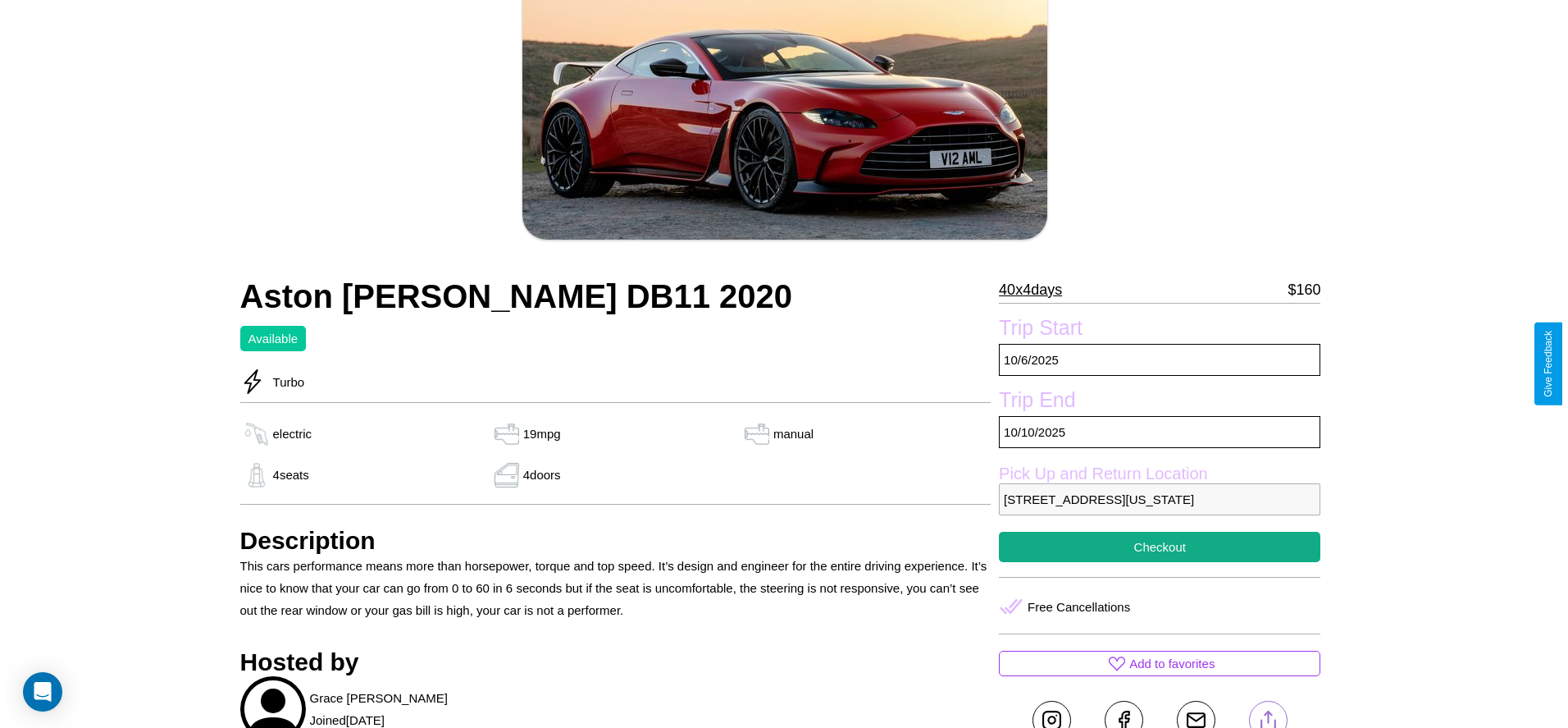
scroll to position [238, 0]
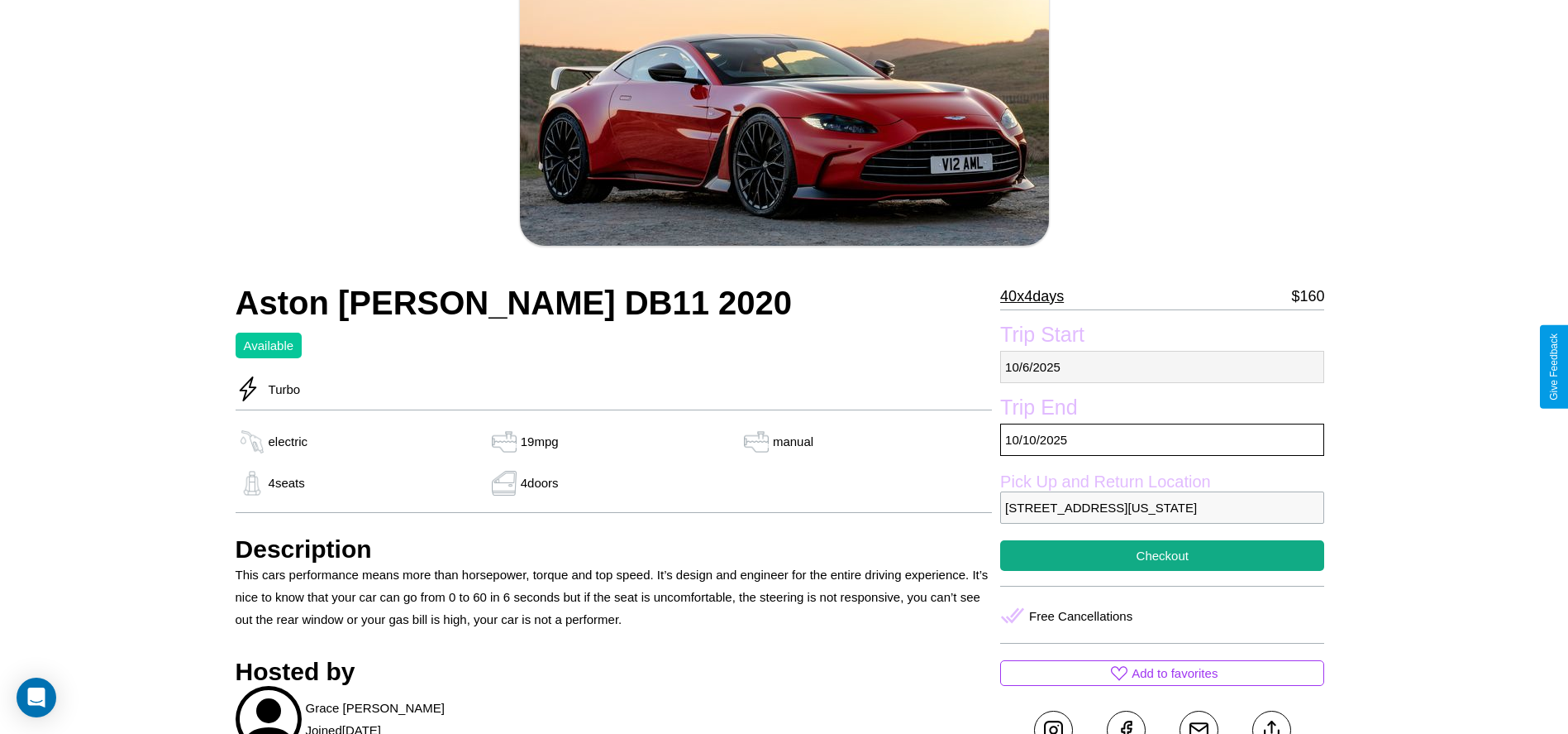
click at [1162, 367] on p "10 / 6 / 2025" at bounding box center [1162, 367] width 324 height 32
select select "*"
select select "****"
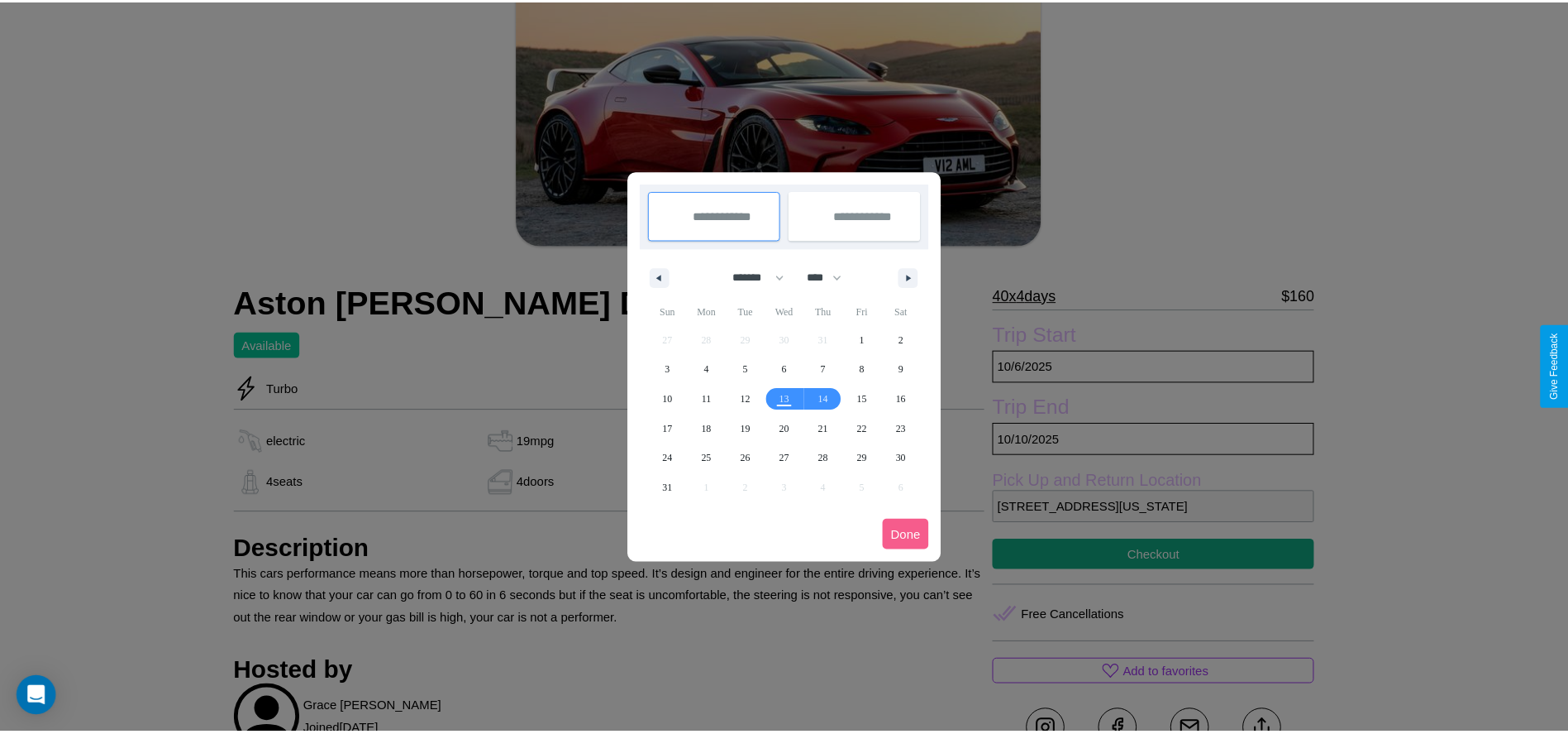
scroll to position [0, 0]
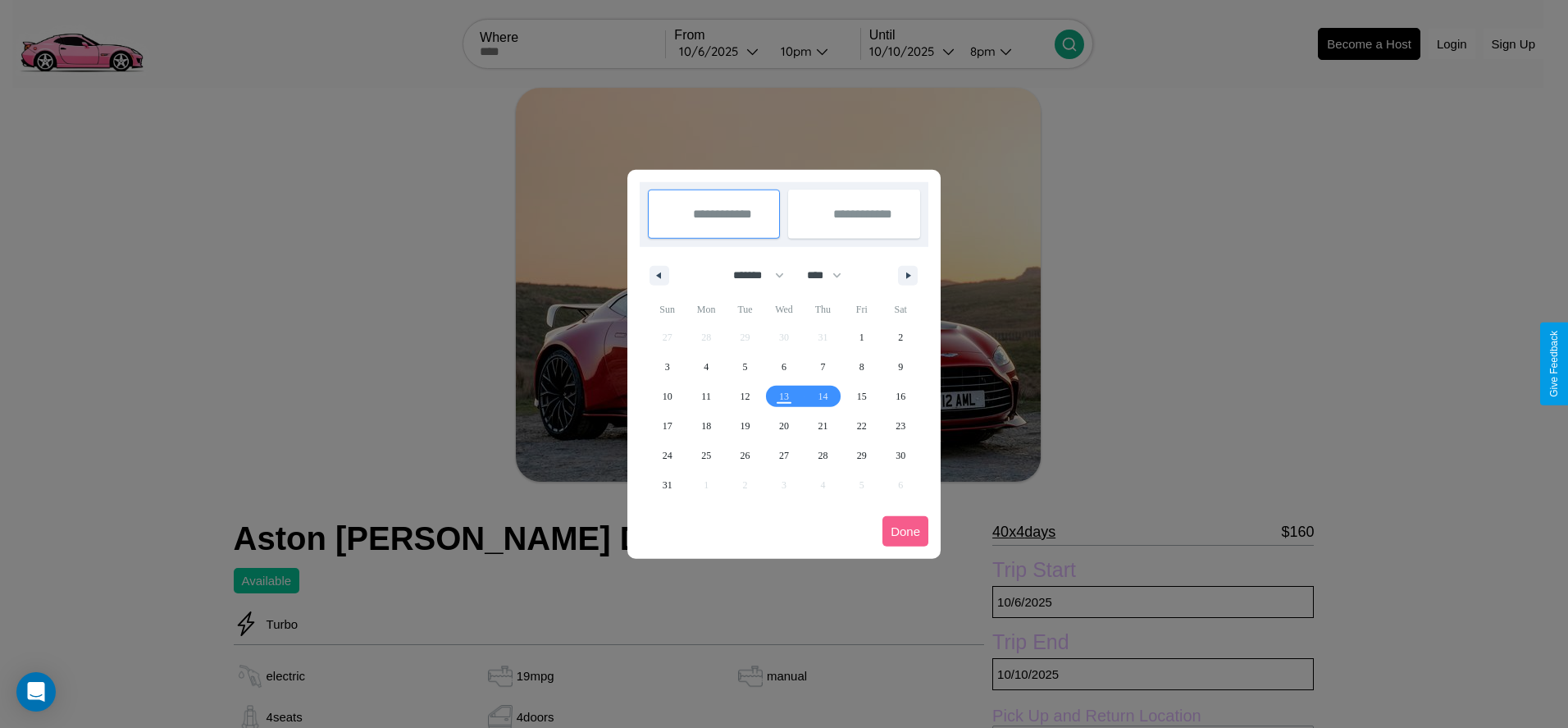
click at [720, 51] on div at bounding box center [784, 364] width 1568 height 728
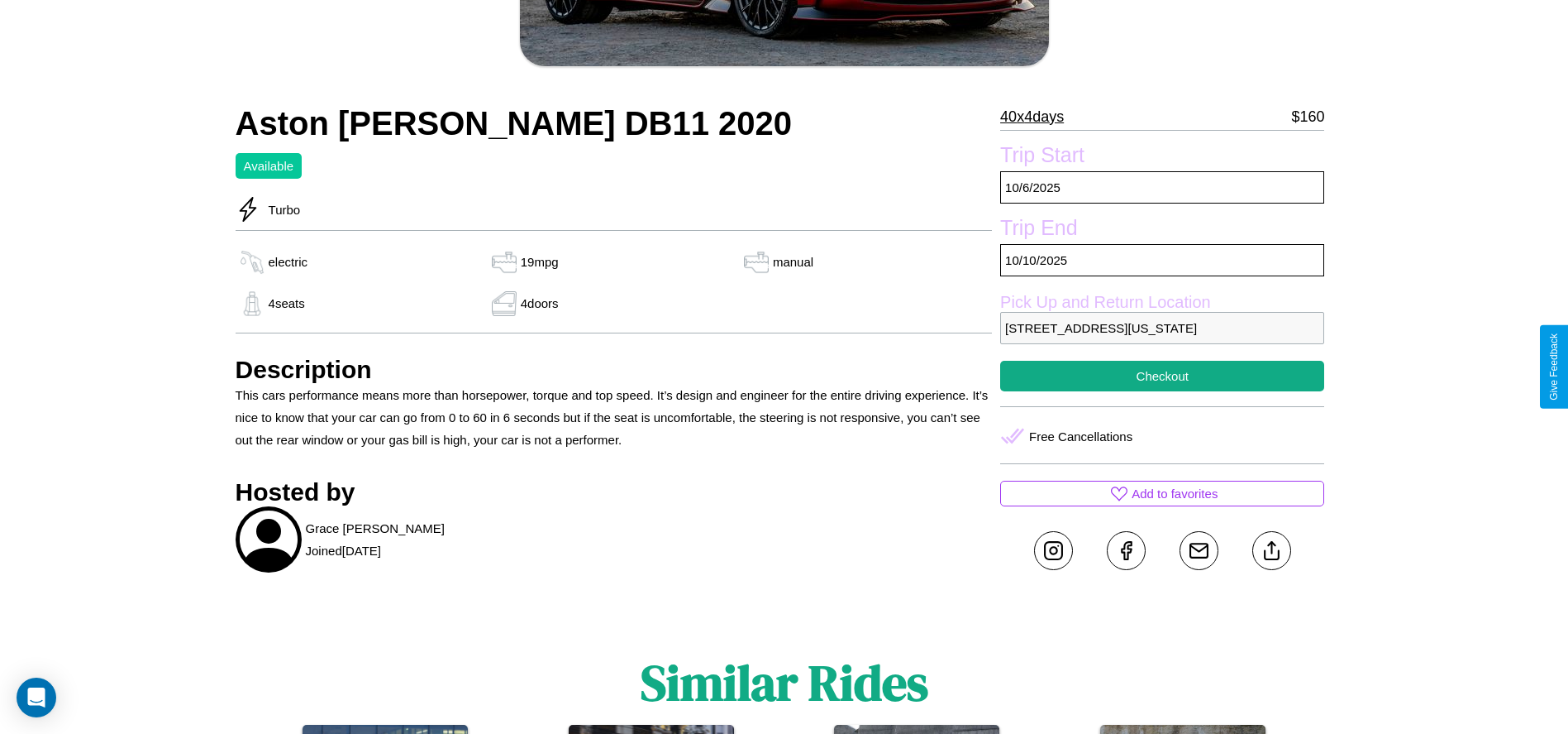
scroll to position [451, 0]
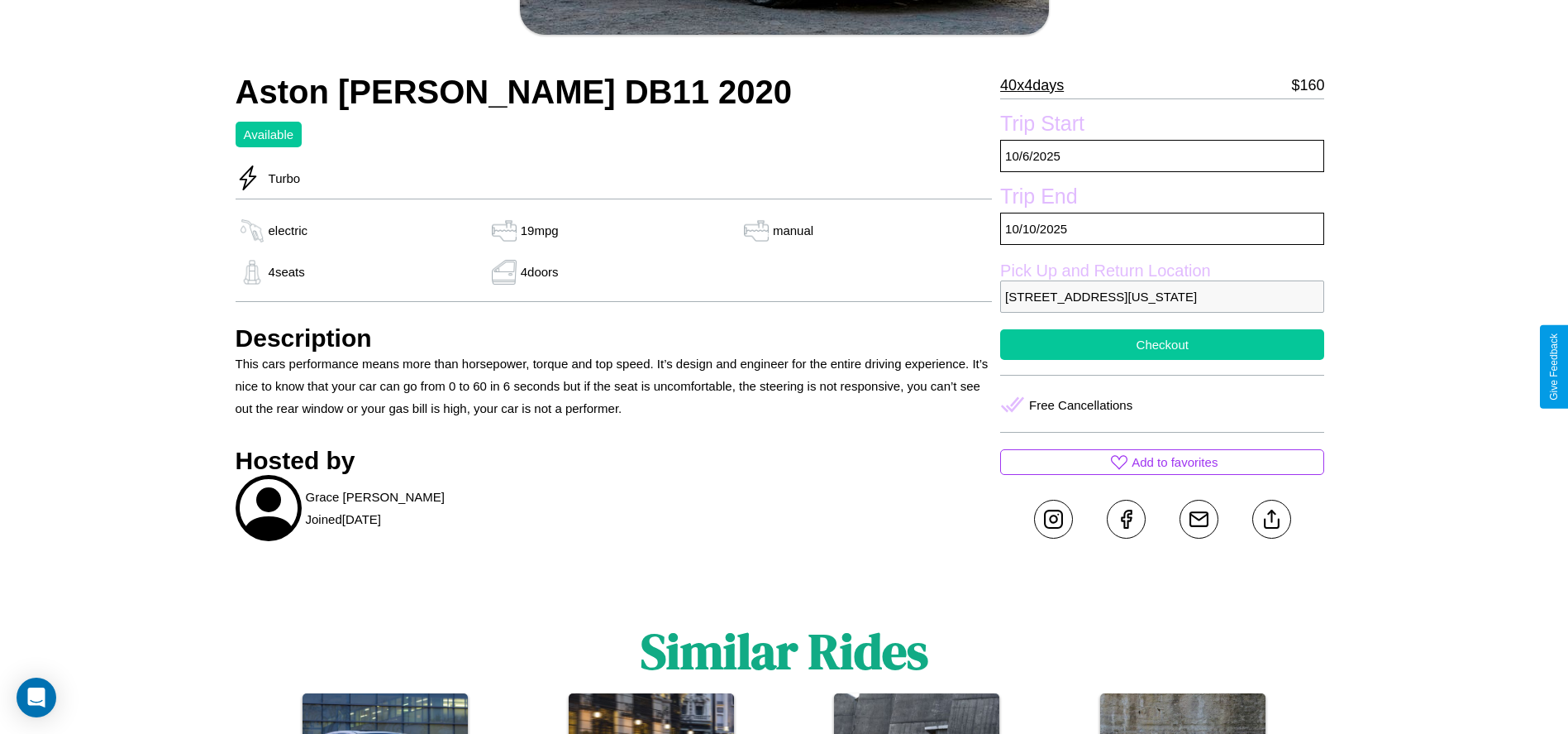
click at [1162, 360] on button "Checkout" at bounding box center [1162, 344] width 324 height 31
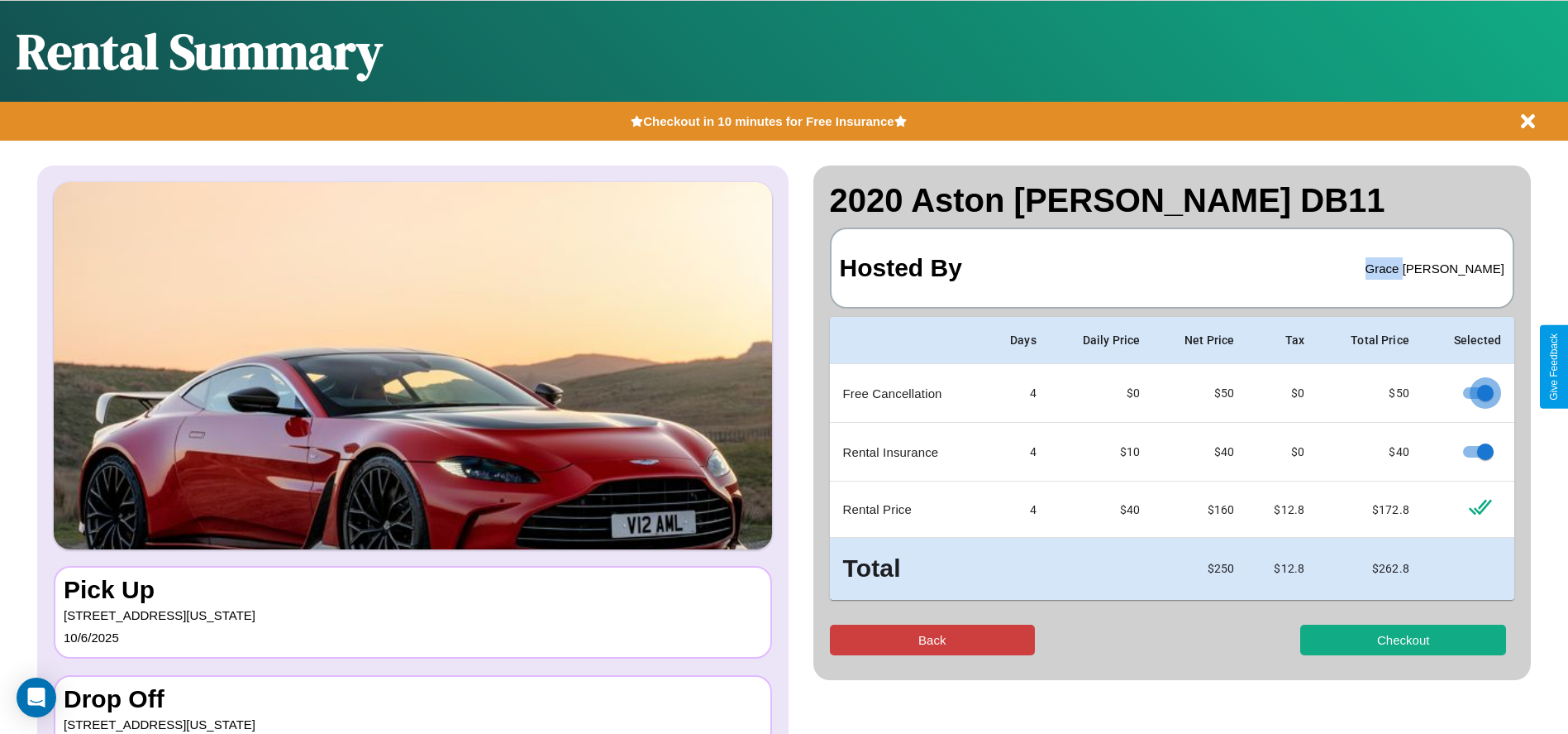
click at [932, 640] on button "Back" at bounding box center [933, 640] width 206 height 31
